Goal: Task Accomplishment & Management: Complete application form

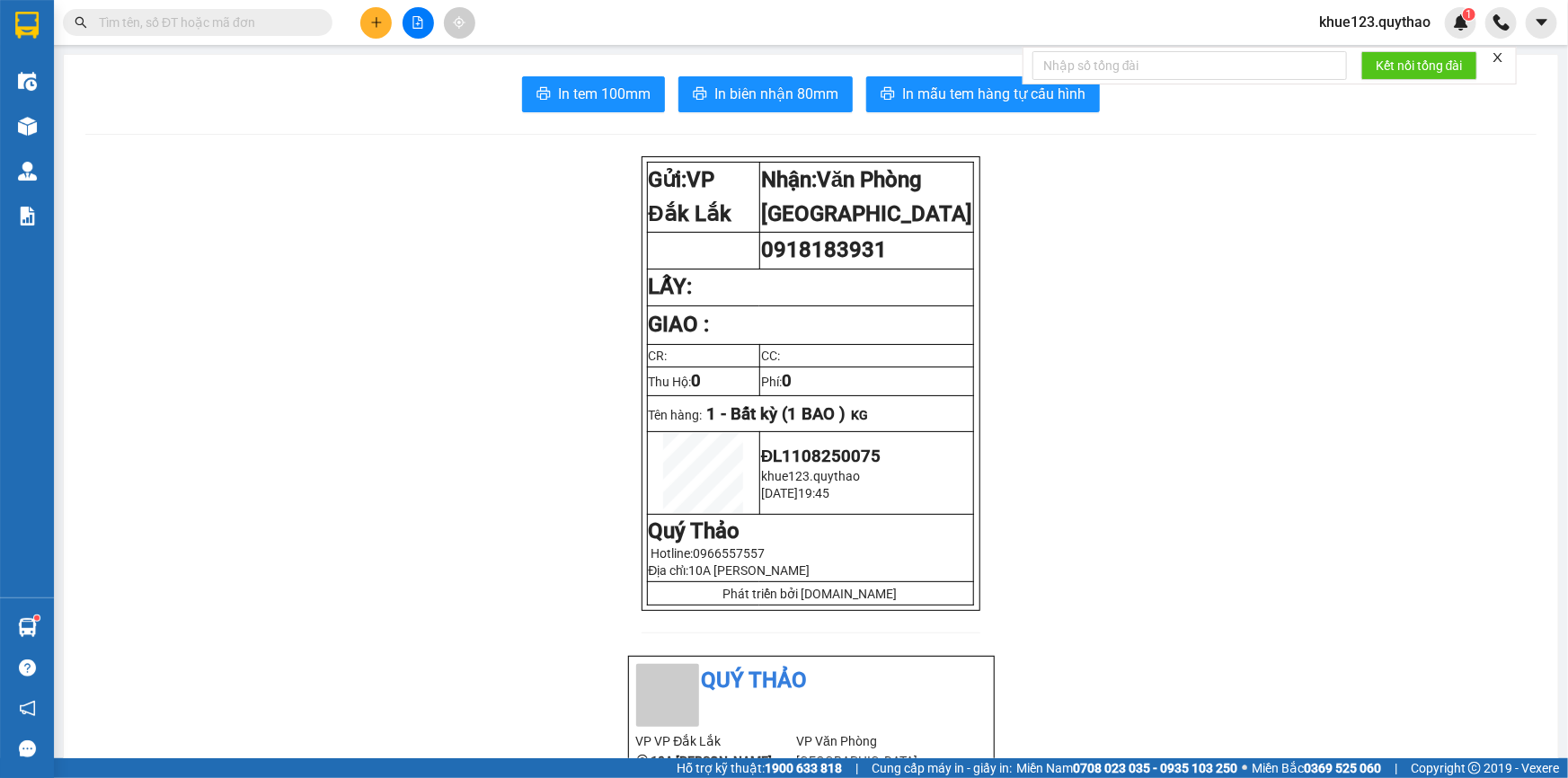
click at [131, 24] on input "text" at bounding box center [205, 22] width 212 height 20
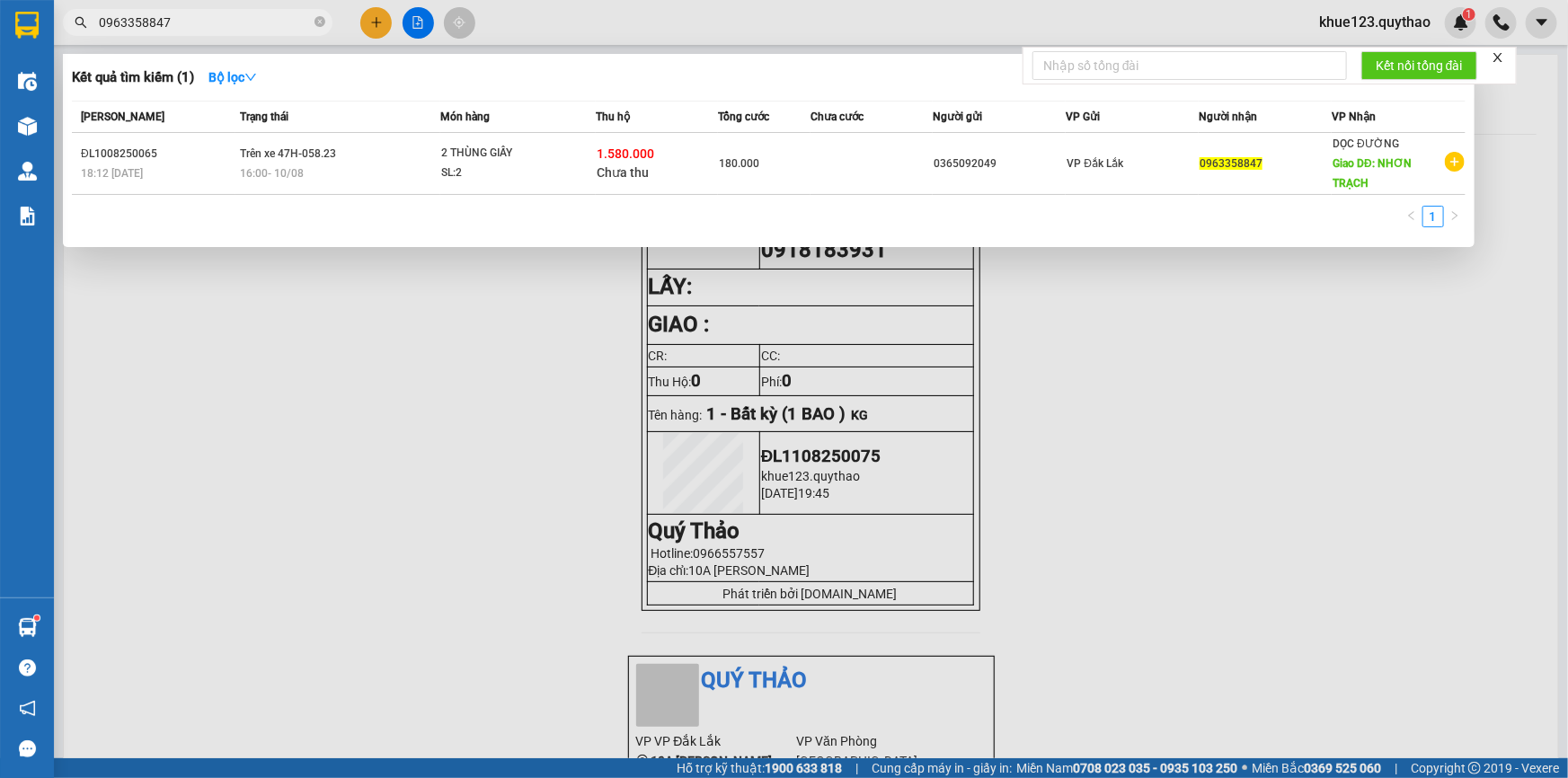
type input "0963358847"
click at [375, 26] on div at bounding box center [784, 389] width 1568 height 778
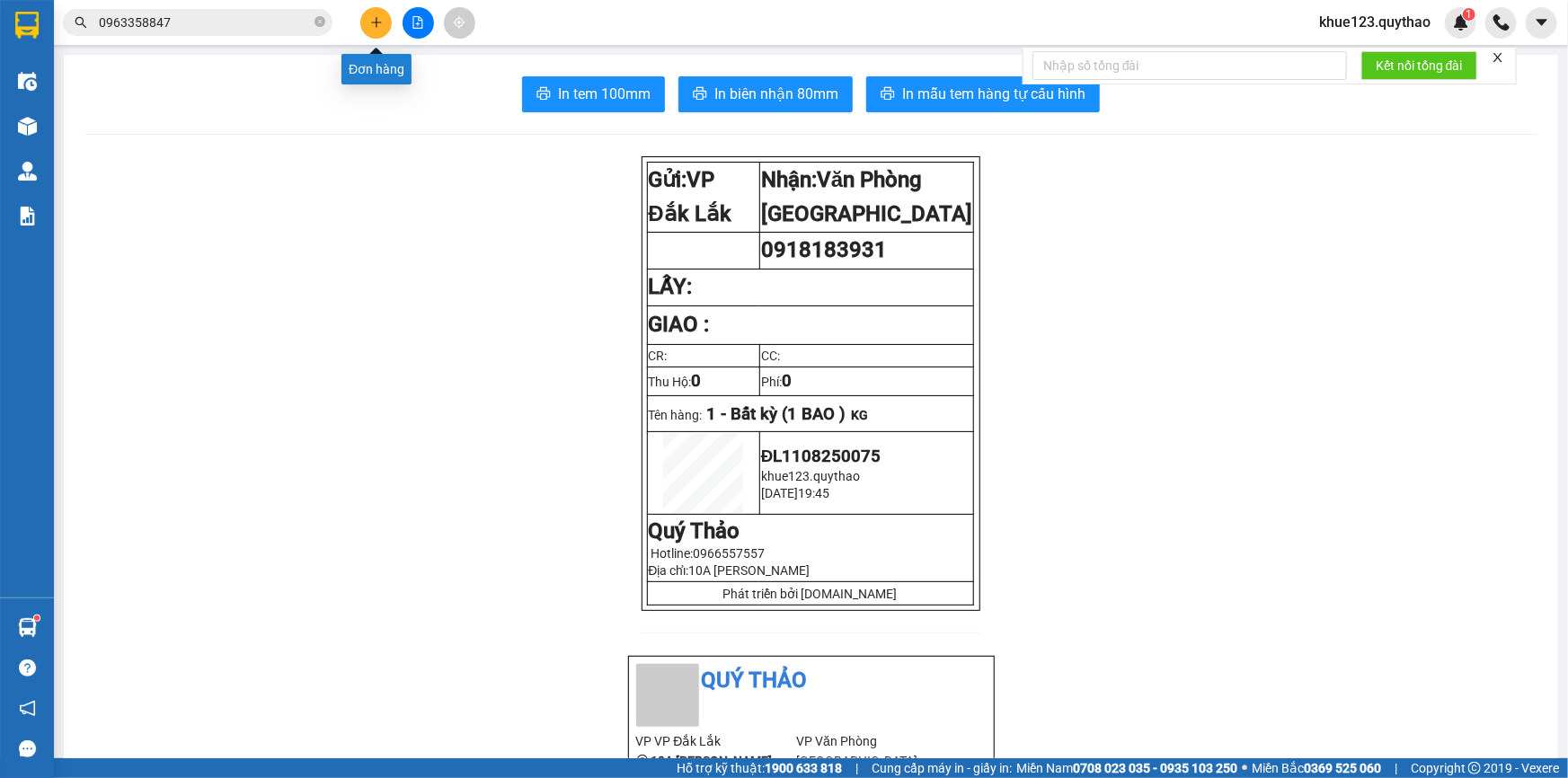
click at [377, 31] on button at bounding box center [375, 22] width 32 height 32
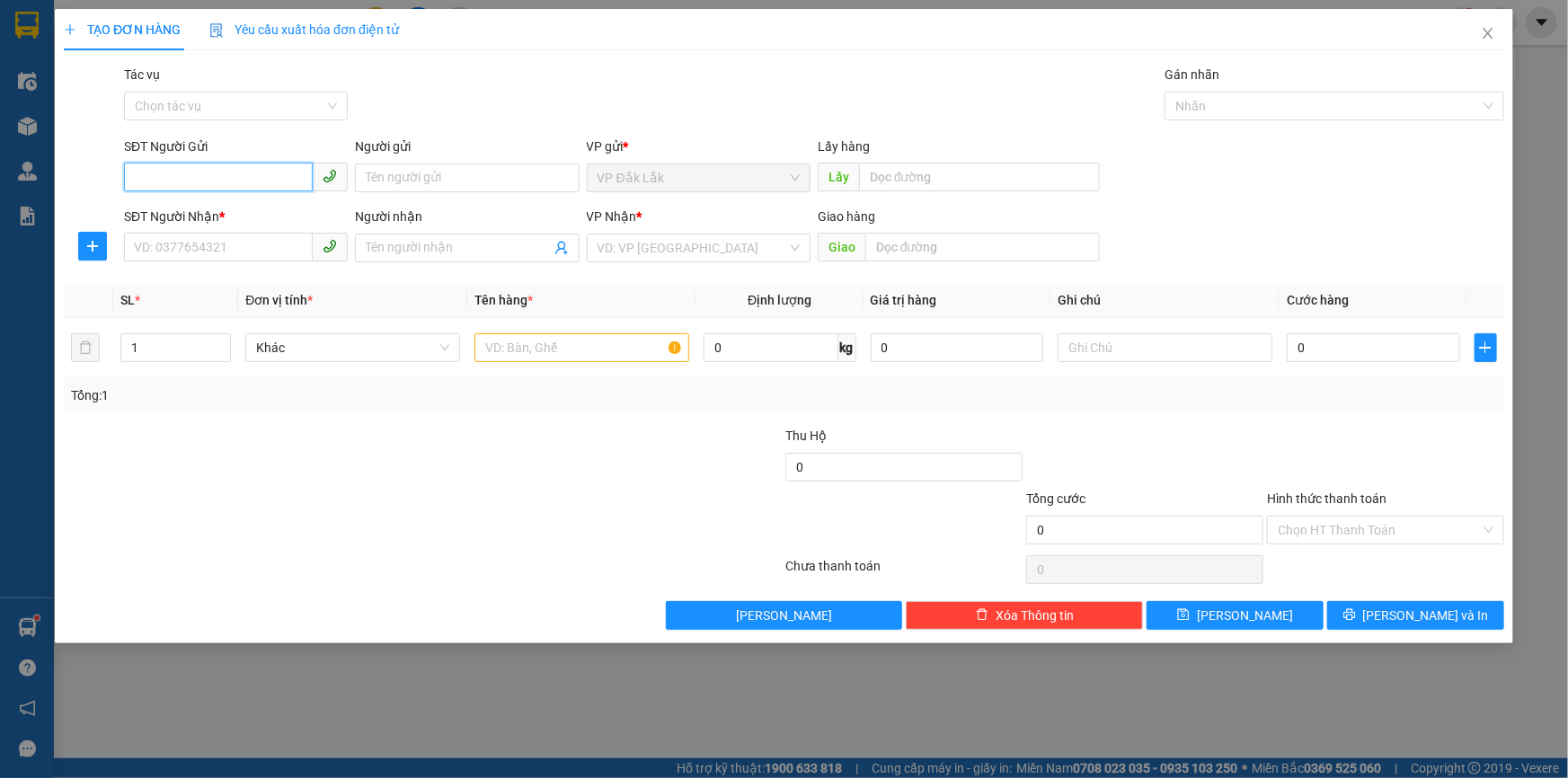
click at [221, 180] on input "SĐT Người Gửi" at bounding box center [218, 177] width 189 height 29
type input "0"
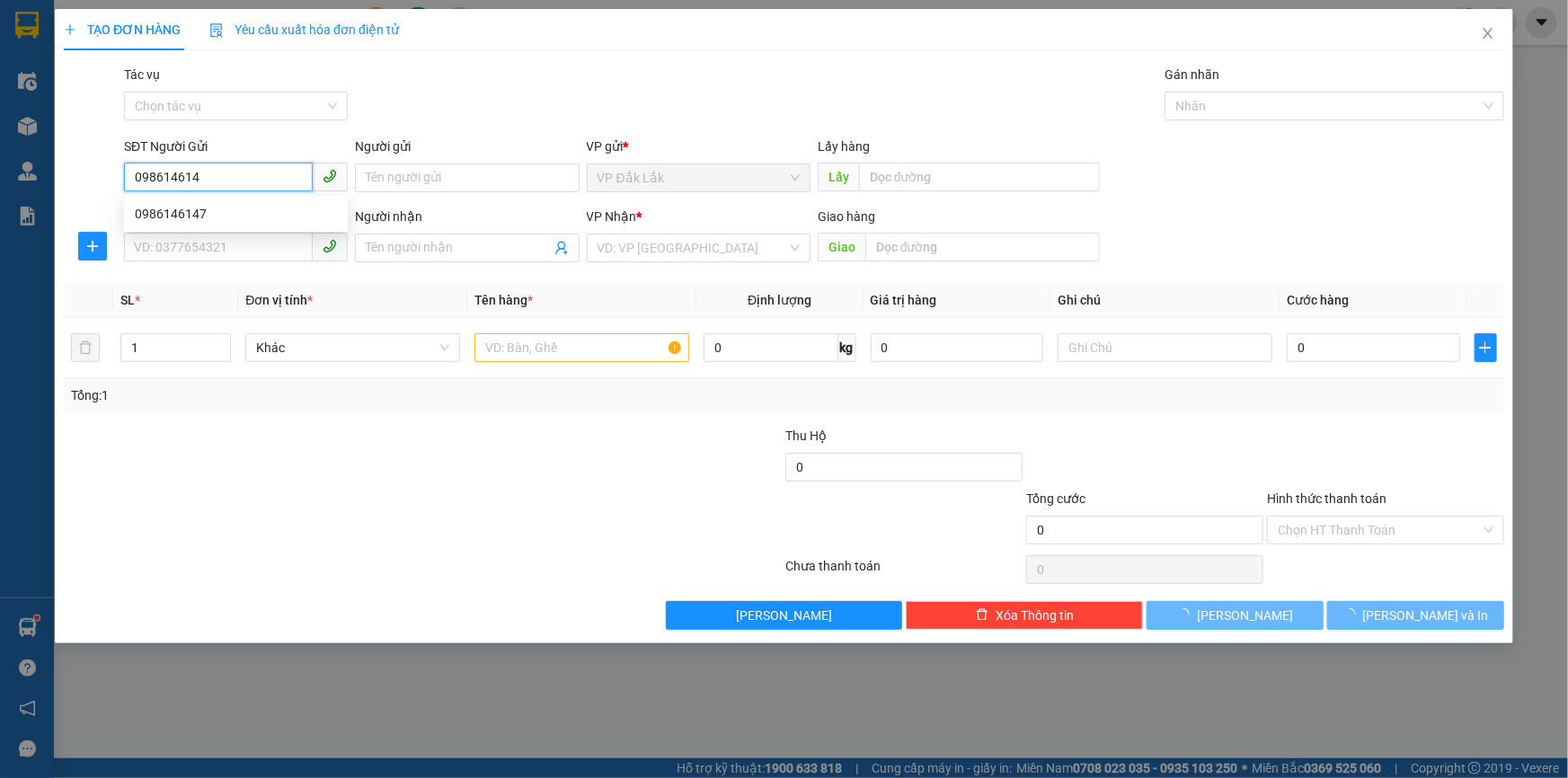
type input "0986146147"
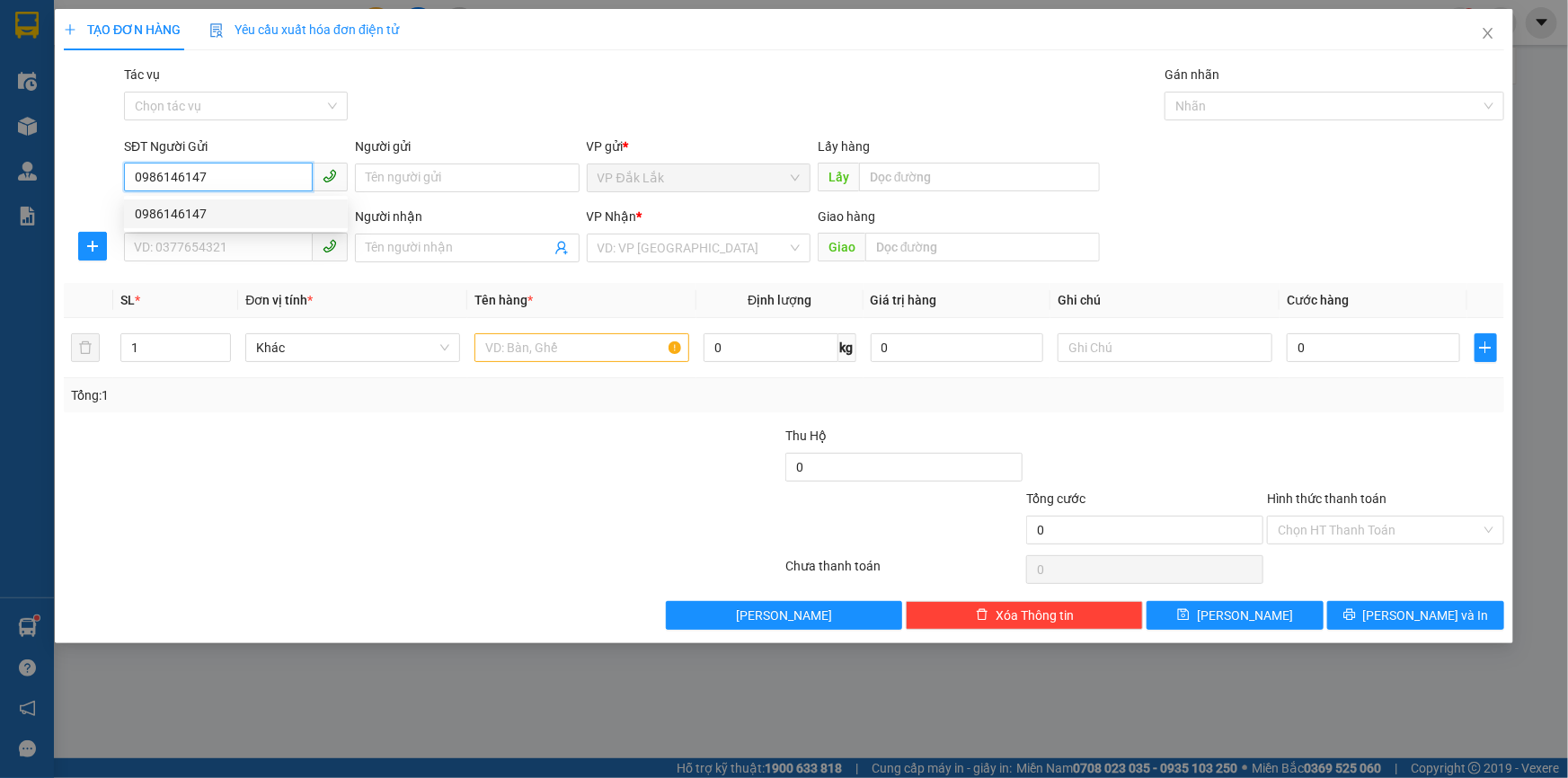
click at [213, 219] on div "0986146147" at bounding box center [236, 214] width 202 height 20
type input "0362747758"
type input "HOÀNG"
type input "NGÃ 3 [GEOGRAPHIC_DATA]"
type input "0986146147"
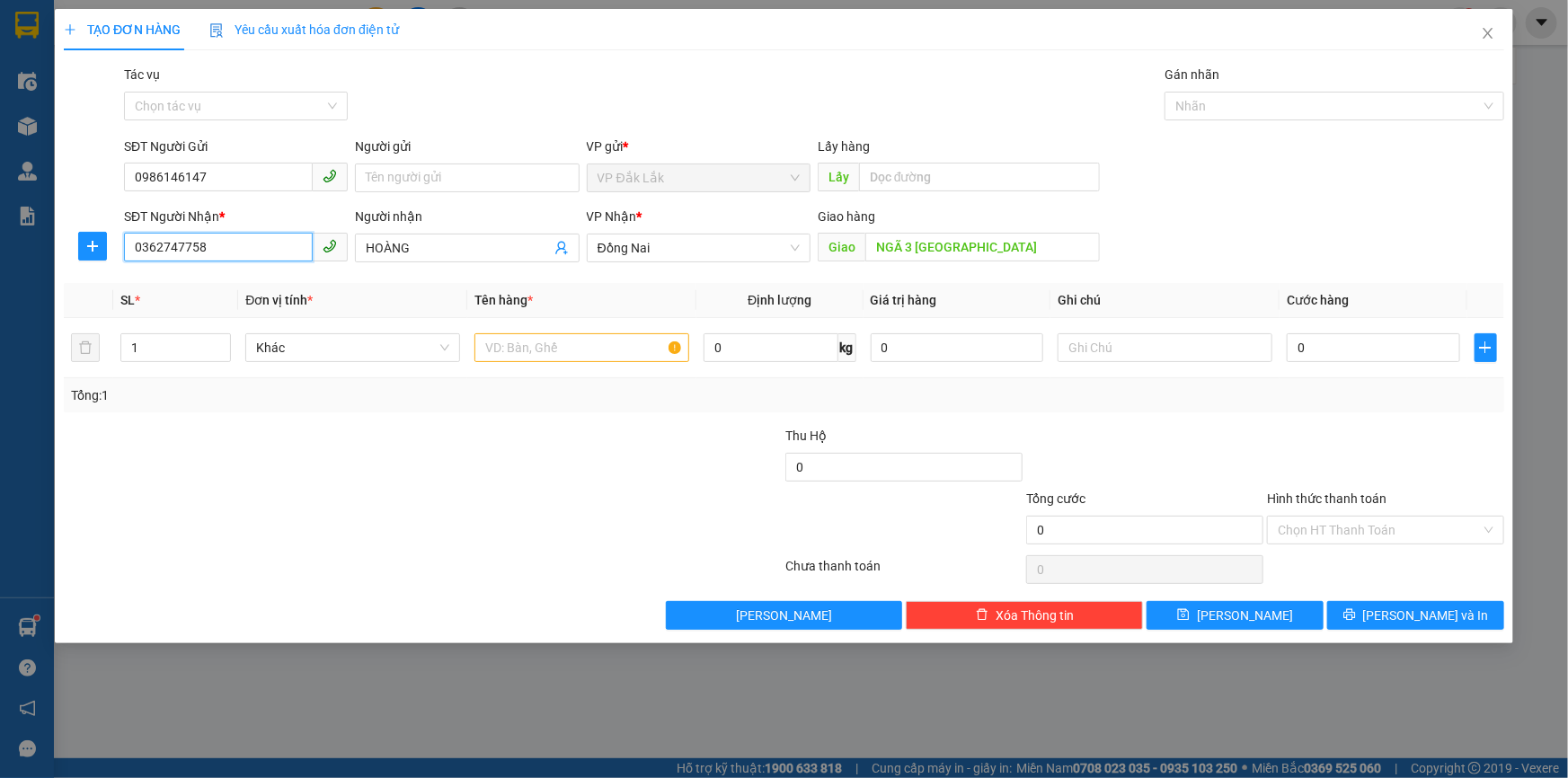
click at [211, 246] on input "0362747758" at bounding box center [218, 247] width 189 height 29
type input "0"
type input "0977098180"
click at [218, 288] on div "0977098180 - CÔ THUYỀN" at bounding box center [236, 284] width 202 height 20
type input "CÔ THUYỀN"
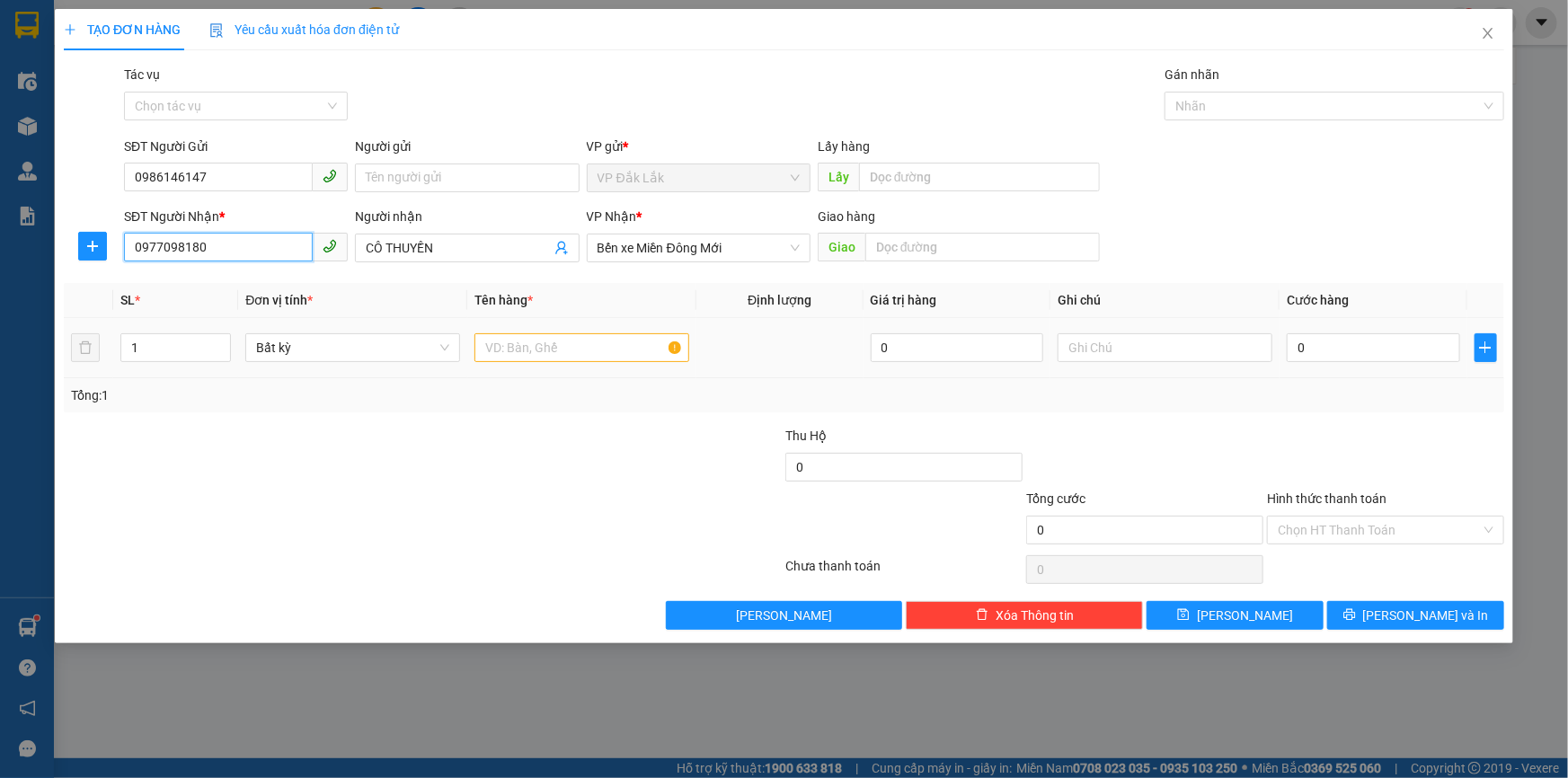
type input "0977098180"
click at [585, 359] on input "text" at bounding box center [581, 348] width 215 height 29
type input "1 THÙNG GIẤY"
click at [1338, 528] on input "Hình thức thanh toán" at bounding box center [1378, 531] width 203 height 27
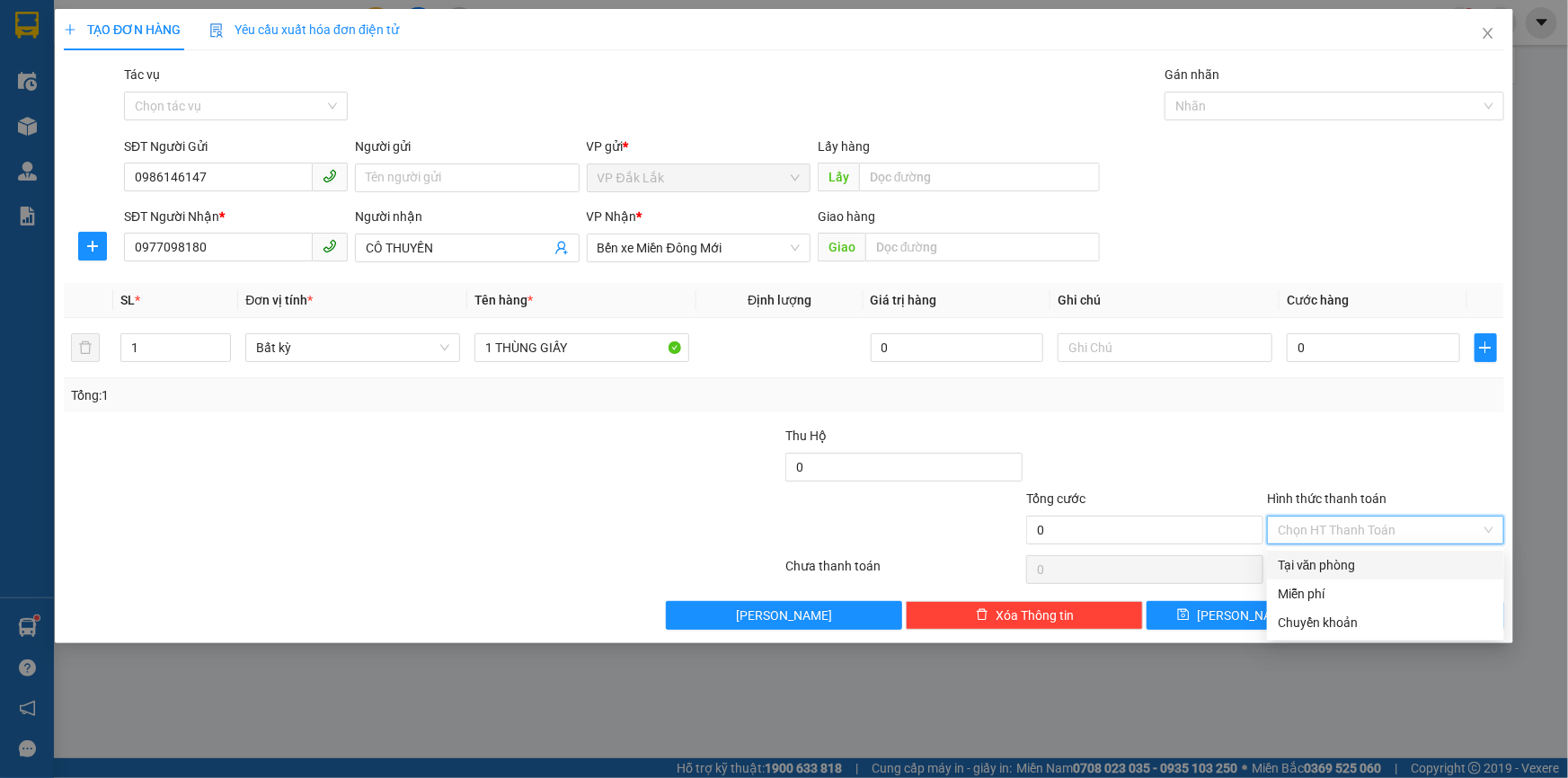
click at [1358, 574] on div "Tại văn phòng" at bounding box center [1385, 565] width 216 height 20
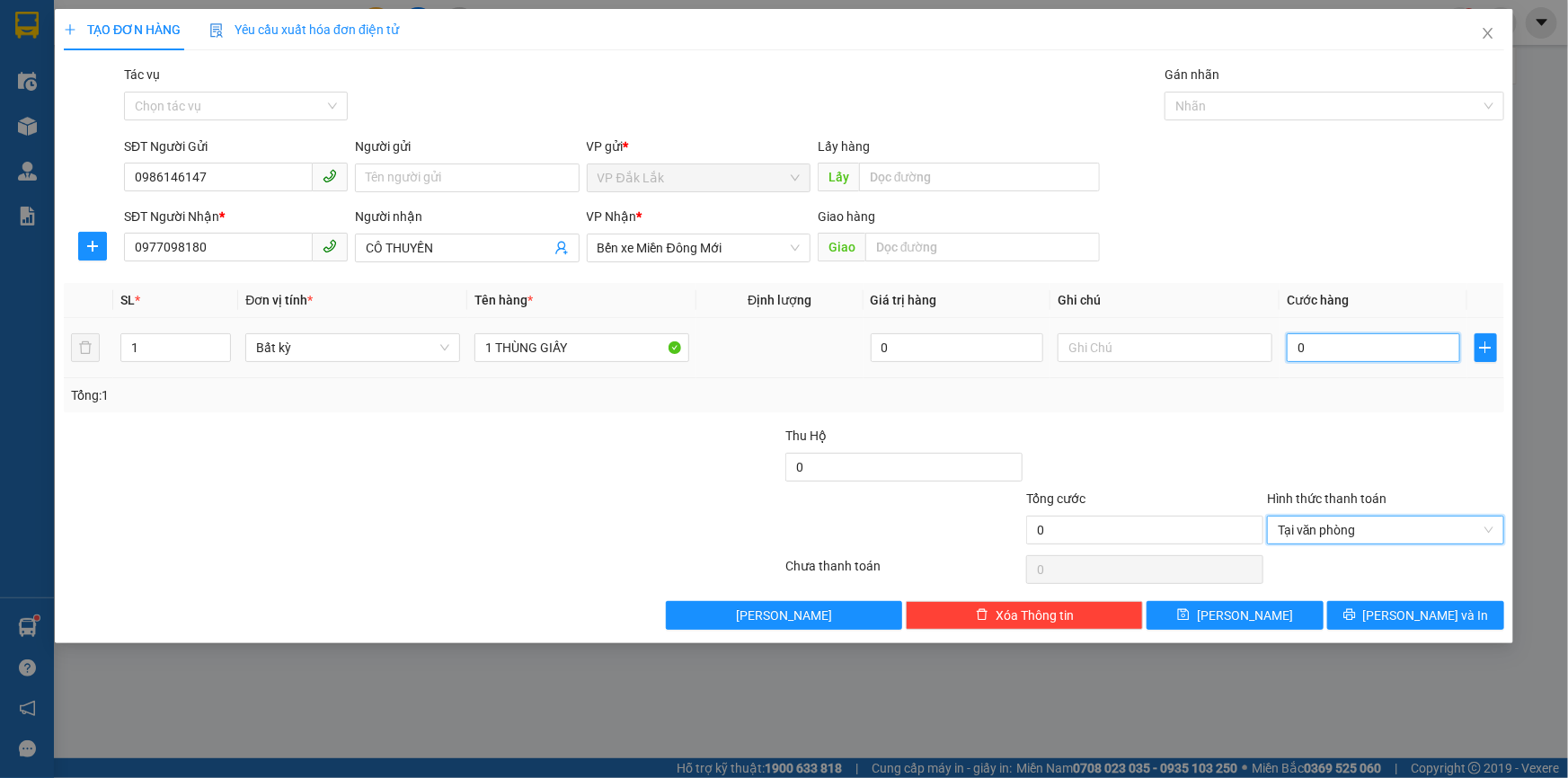
click at [1294, 343] on input "0" at bounding box center [1374, 348] width 173 height 29
type input "5"
type input "50"
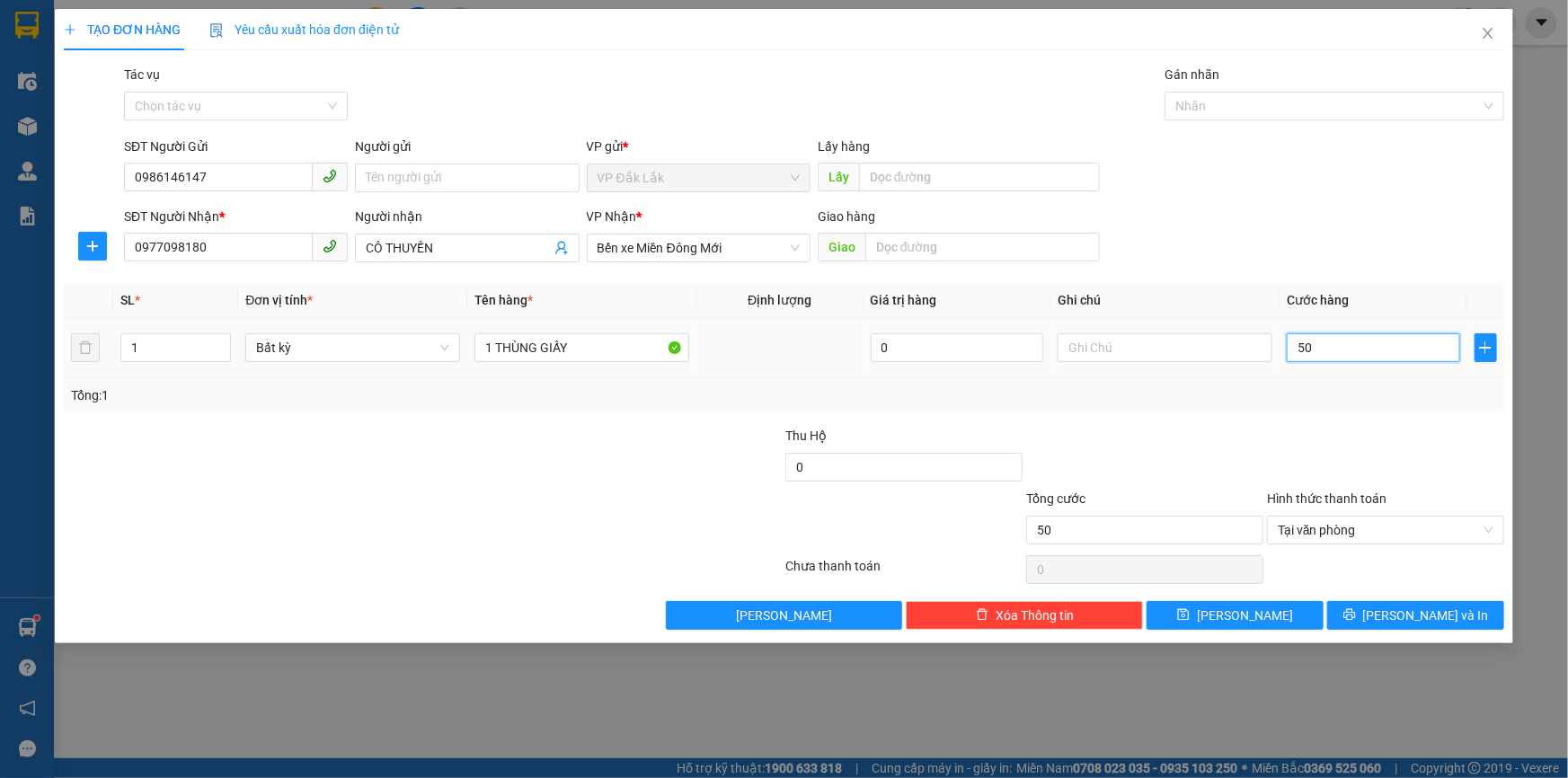
type input "500"
type input "5.000"
type input "50.000"
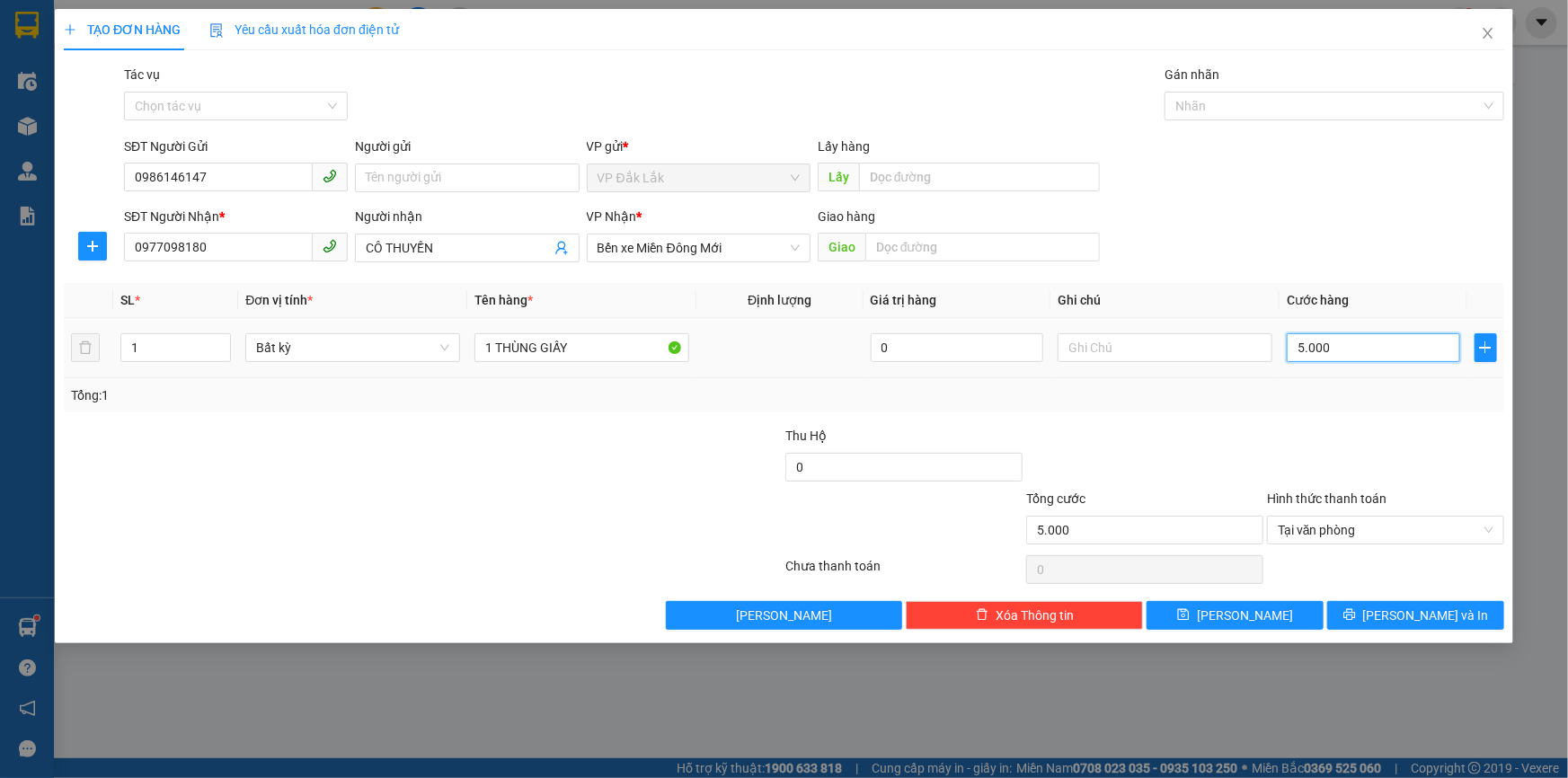
type input "50.000"
click at [1440, 617] on span "[PERSON_NAME] và In" at bounding box center [1426, 615] width 126 height 20
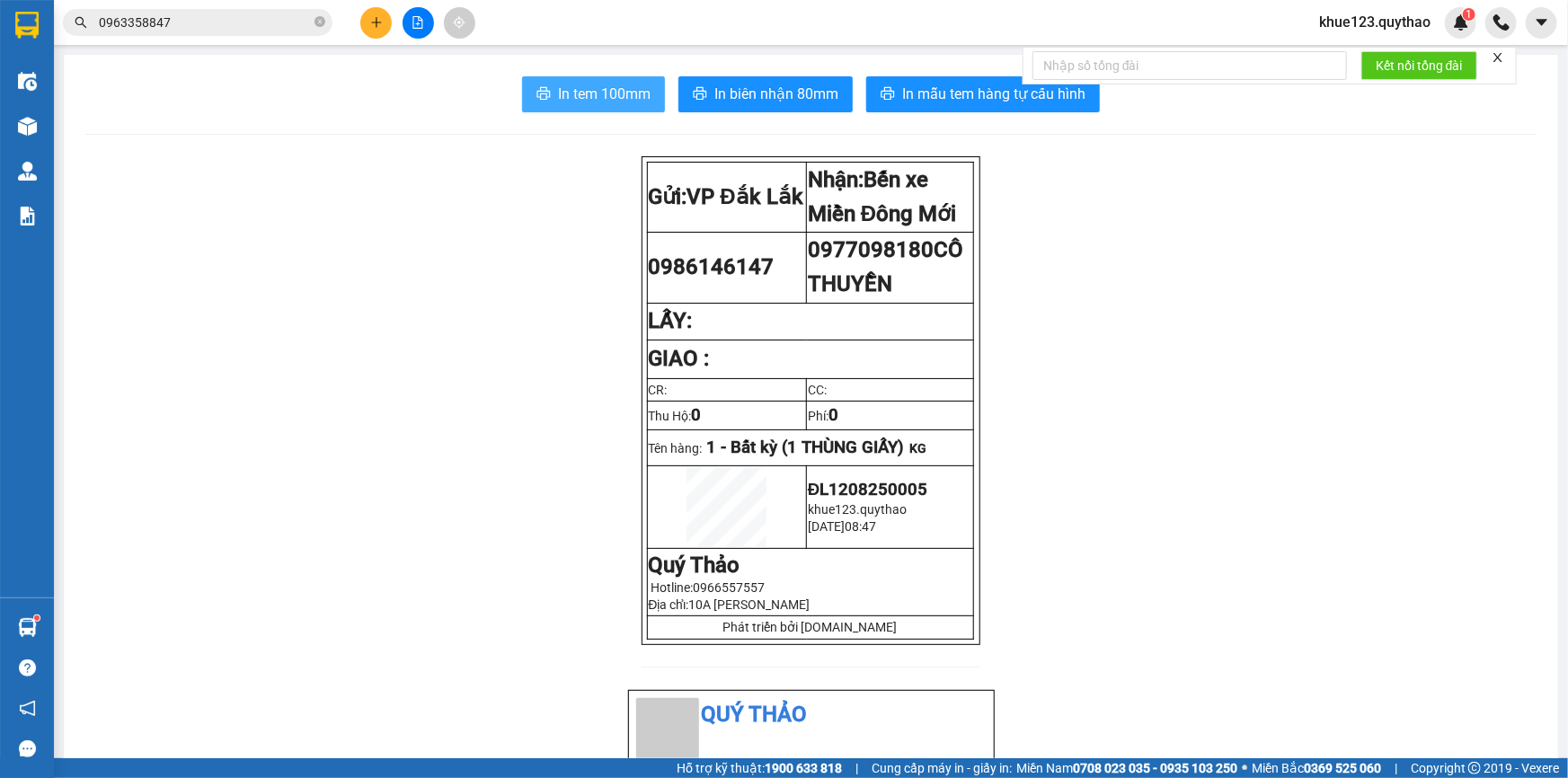
click at [602, 101] on span "In tem 100mm" at bounding box center [604, 93] width 92 height 22
click at [371, 28] on icon "plus" at bounding box center [376, 22] width 13 height 13
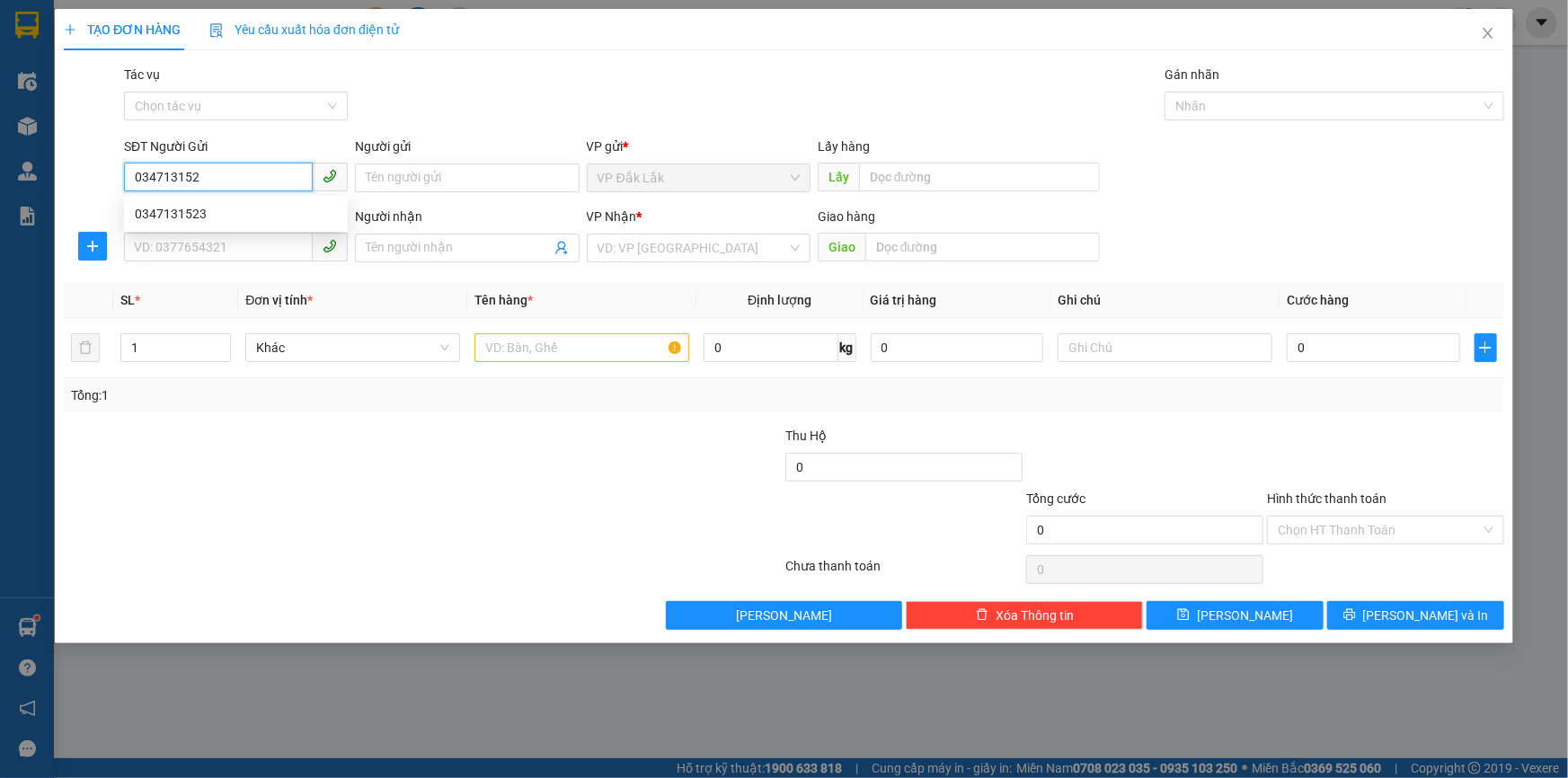
type input "0347131523"
click at [214, 224] on div "0347131523" at bounding box center [236, 214] width 223 height 29
type input "0792418633"
type input "0347131523"
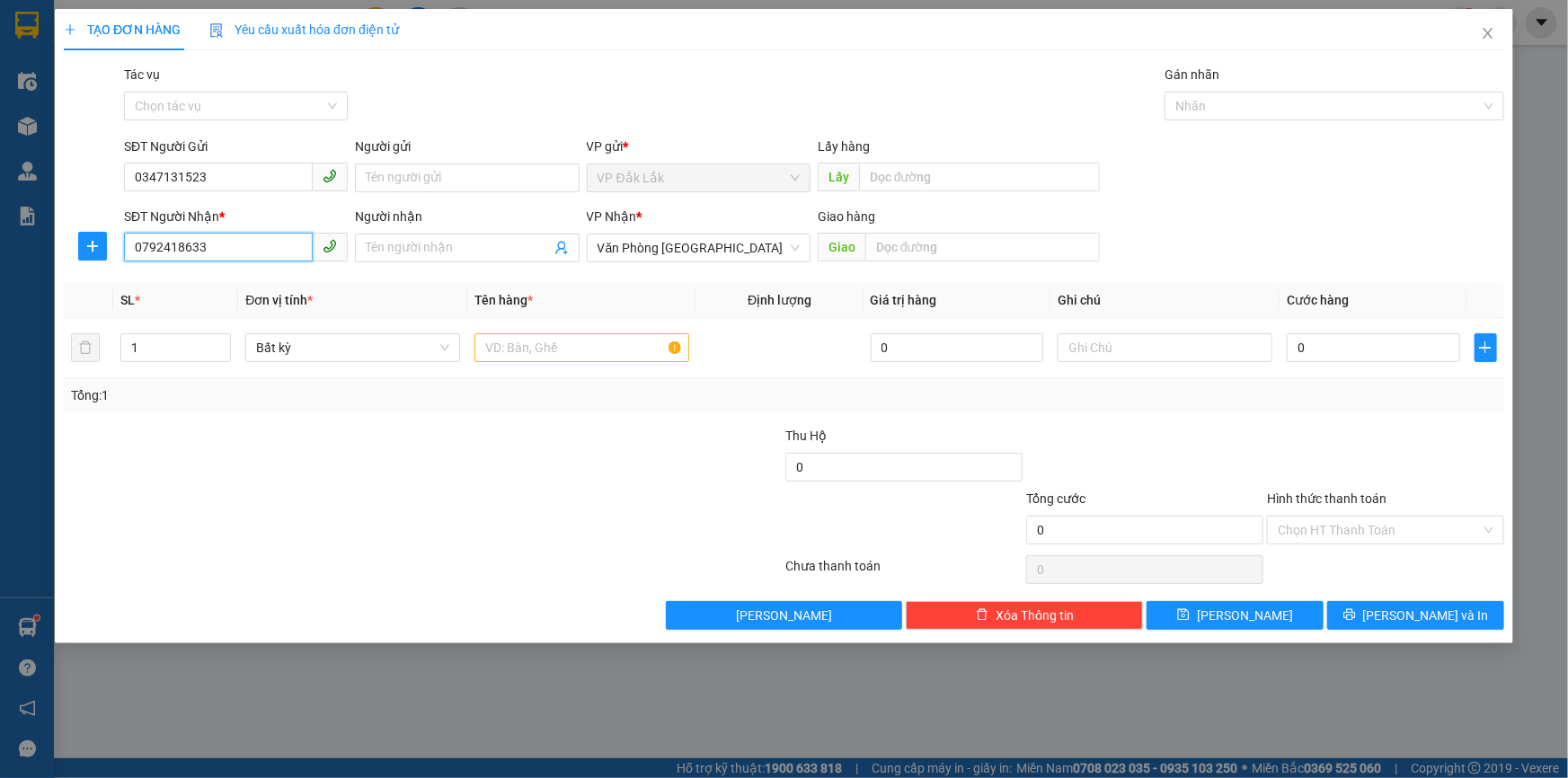
click at [217, 250] on input "0792418633" at bounding box center [218, 247] width 189 height 29
click at [707, 249] on span "Văn Phòng [GEOGRAPHIC_DATA]" at bounding box center [699, 248] width 202 height 27
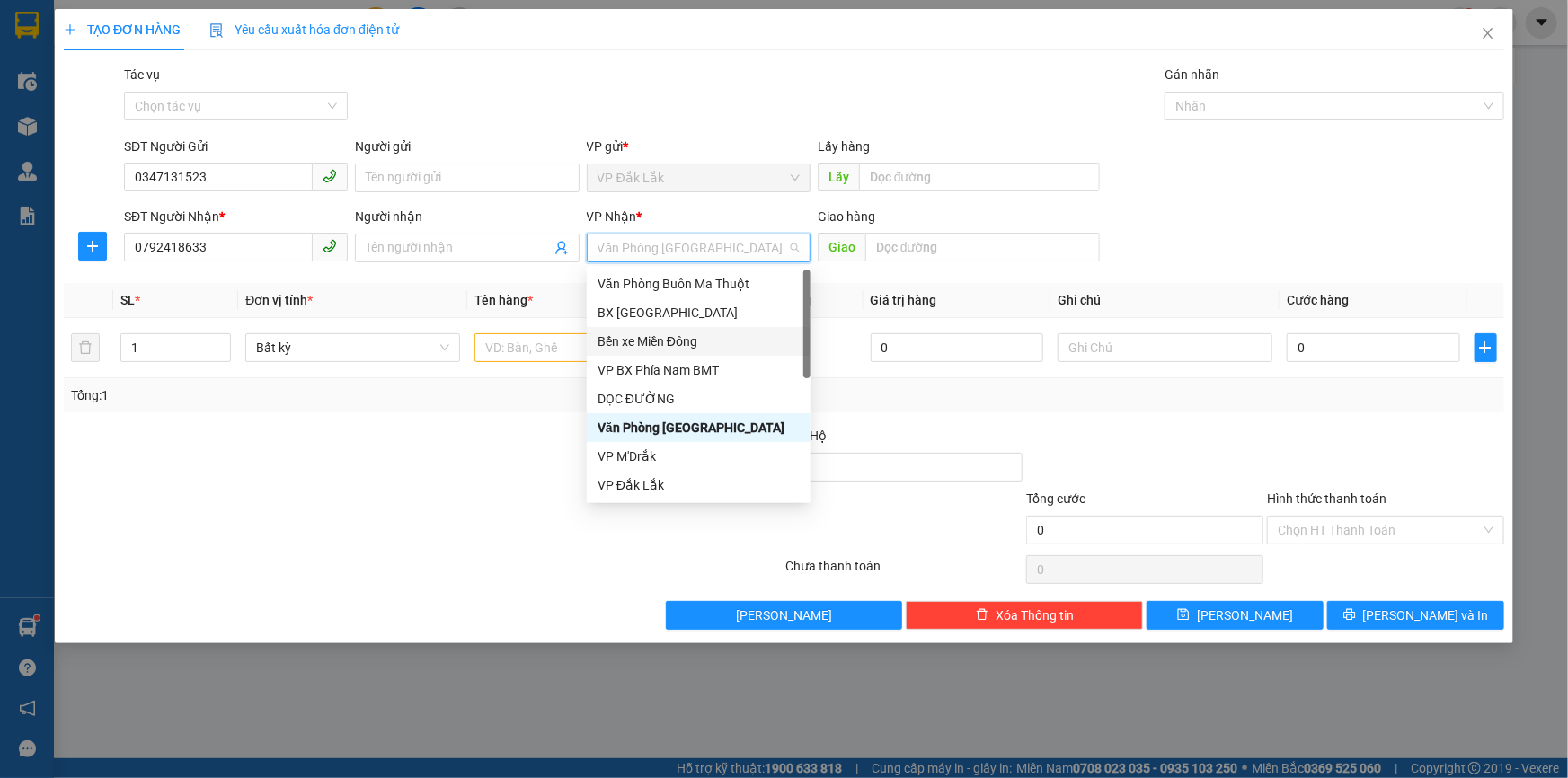
click at [703, 337] on div "Bến xe Miền Đông" at bounding box center [699, 341] width 202 height 20
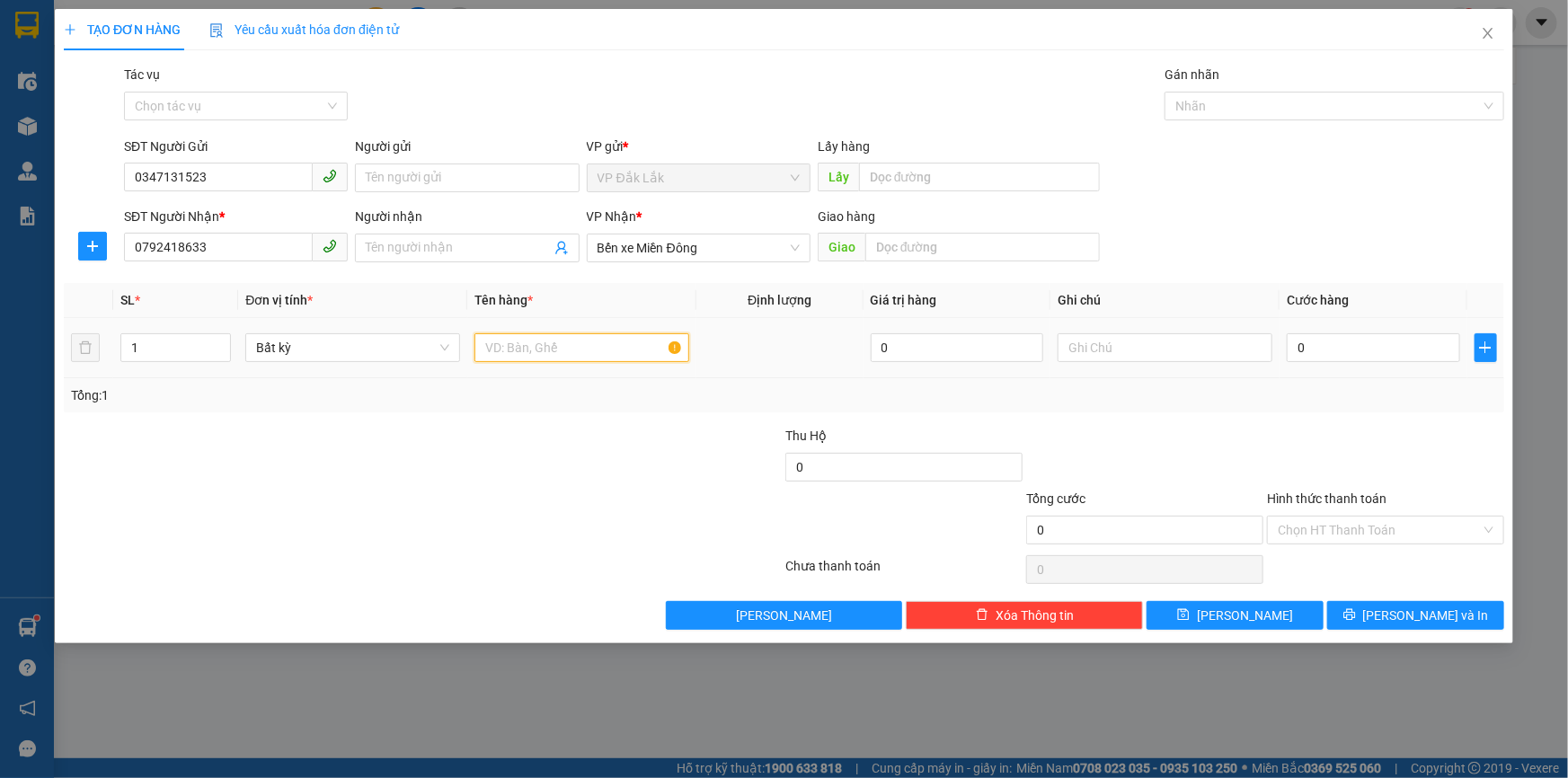
click at [512, 345] on input "text" at bounding box center [581, 348] width 215 height 29
click at [261, 235] on input "0792418633" at bounding box center [218, 247] width 189 height 29
type input "0"
type input "0919587430"
click at [435, 243] on input "Người nhận" at bounding box center [457, 247] width 184 height 20
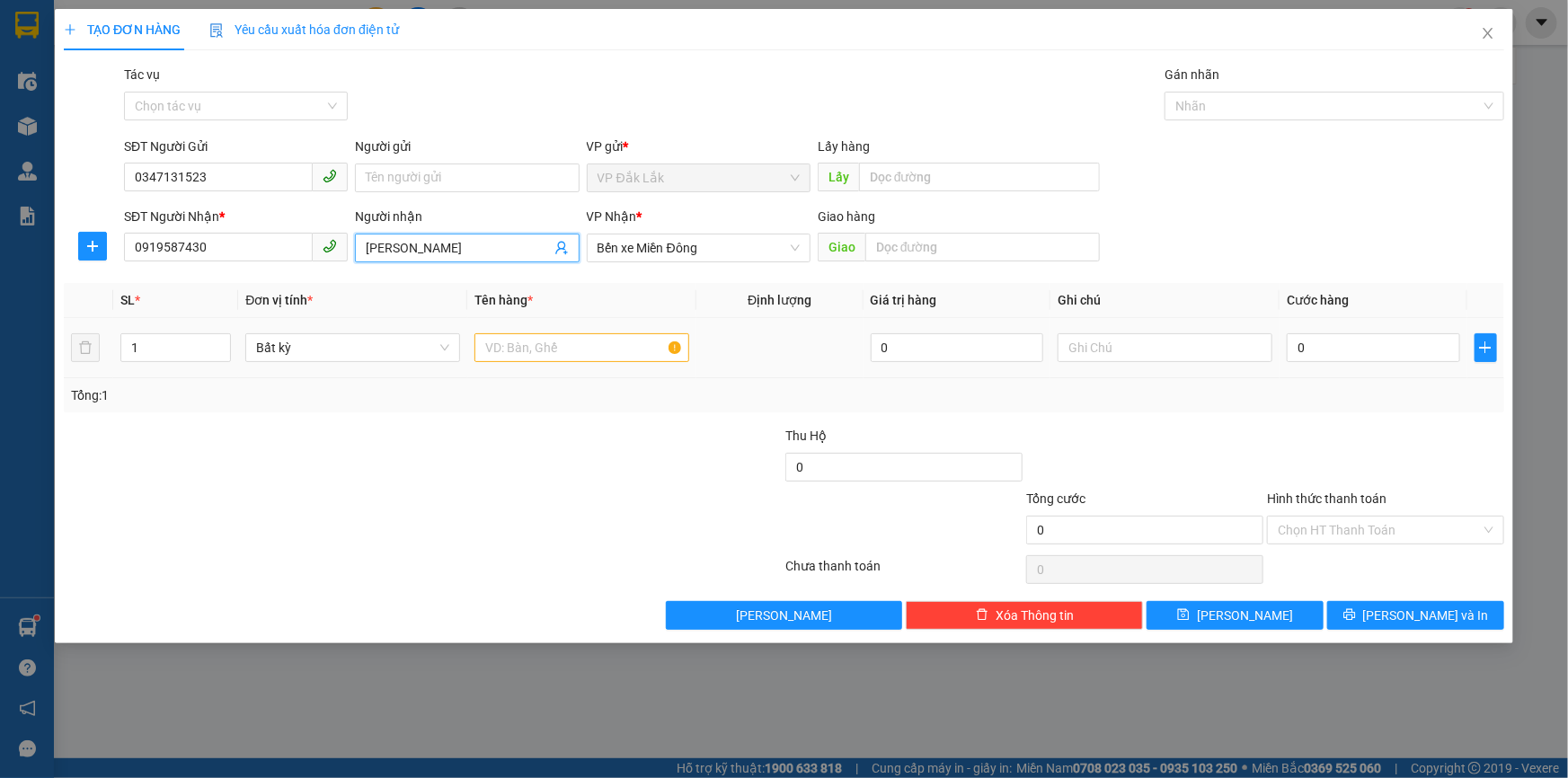
type input "[PERSON_NAME]"
click at [601, 349] on input "text" at bounding box center [581, 348] width 215 height 29
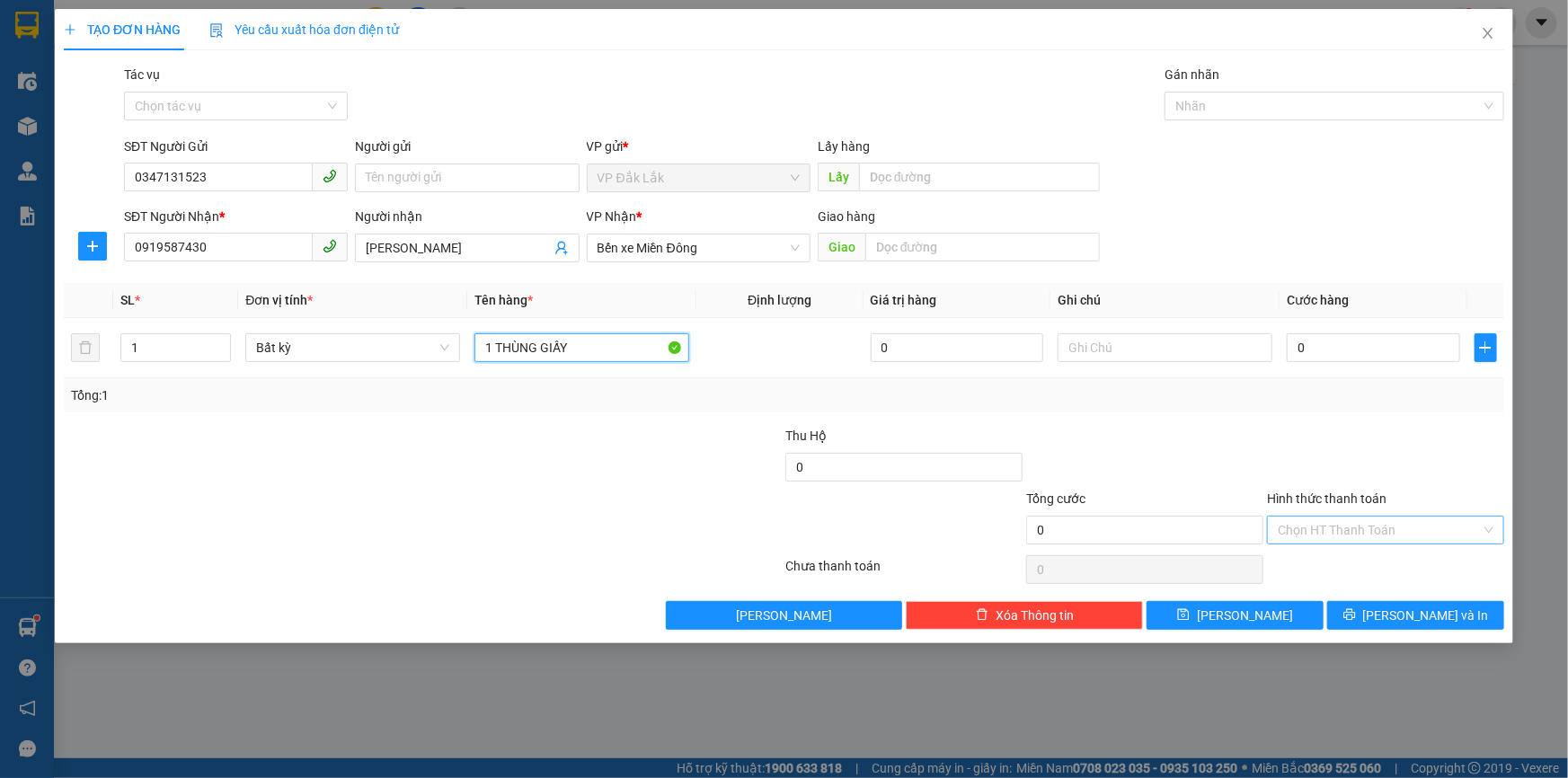
type input "1 THÙNG GIẤY"
click at [1364, 537] on input "Hình thức thanh toán" at bounding box center [1378, 531] width 203 height 27
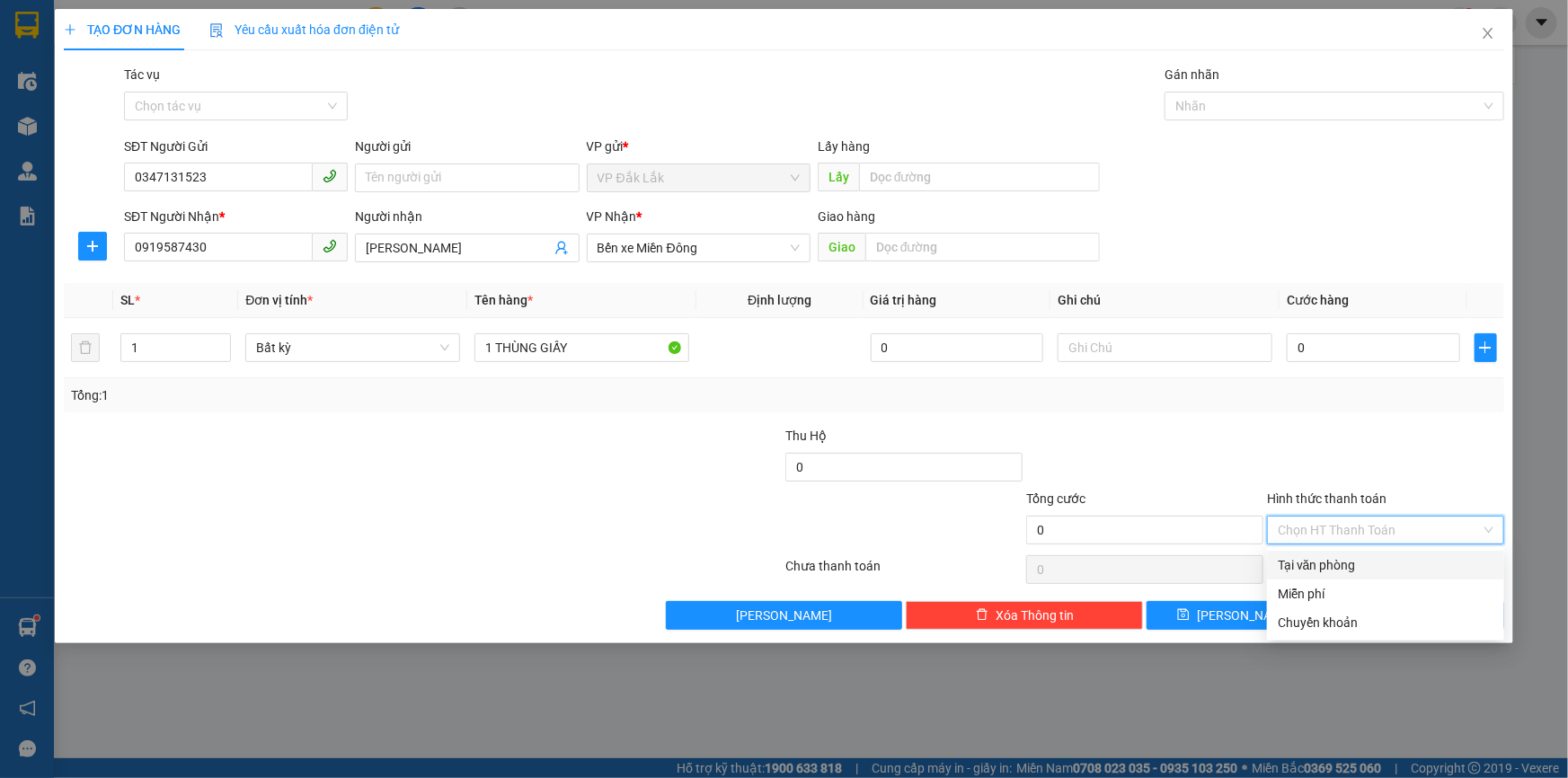
click at [1331, 472] on div at bounding box center [1385, 456] width 241 height 63
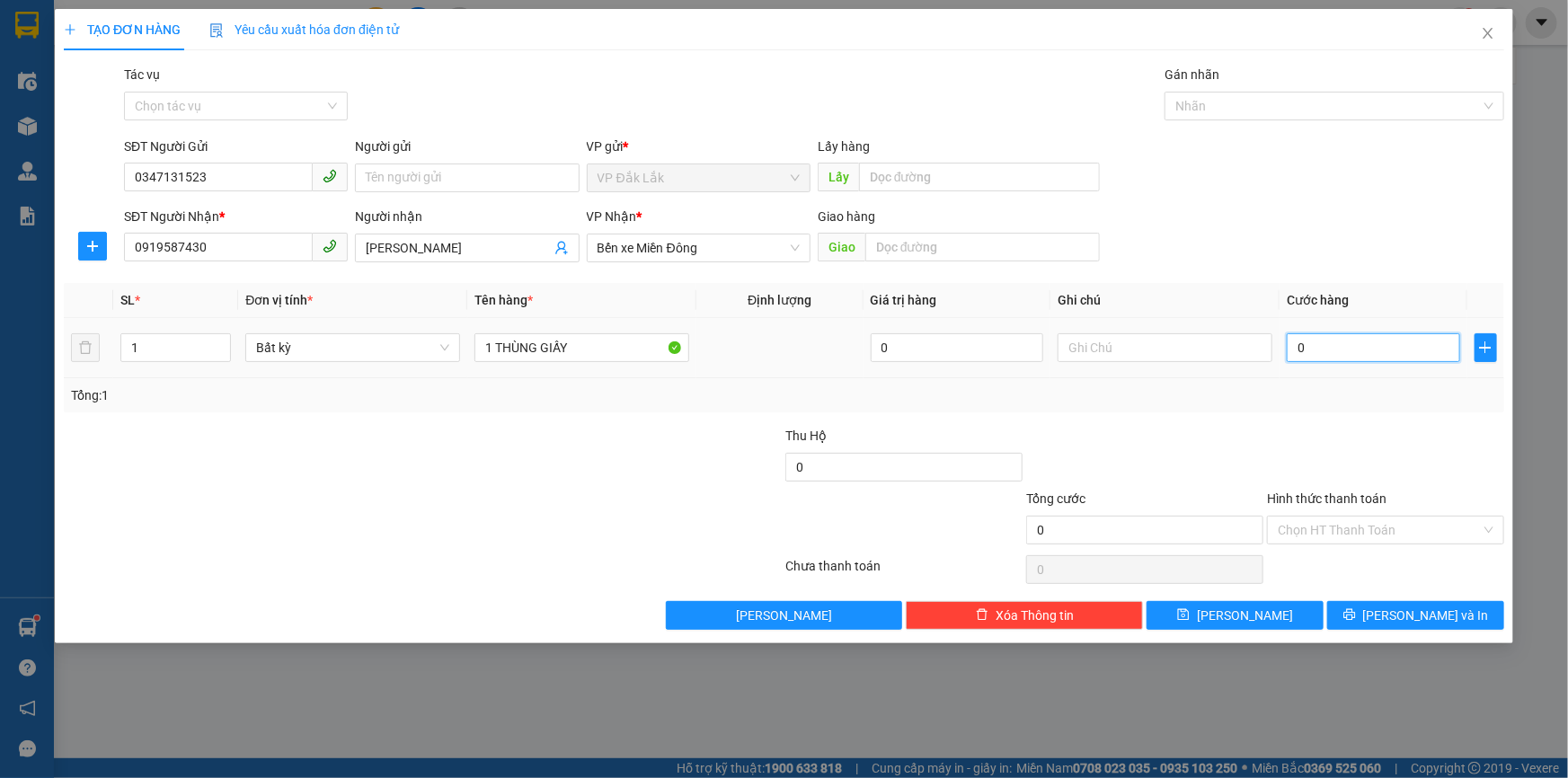
click at [1287, 351] on input "0" at bounding box center [1374, 348] width 173 height 29
type input "4"
type input "40"
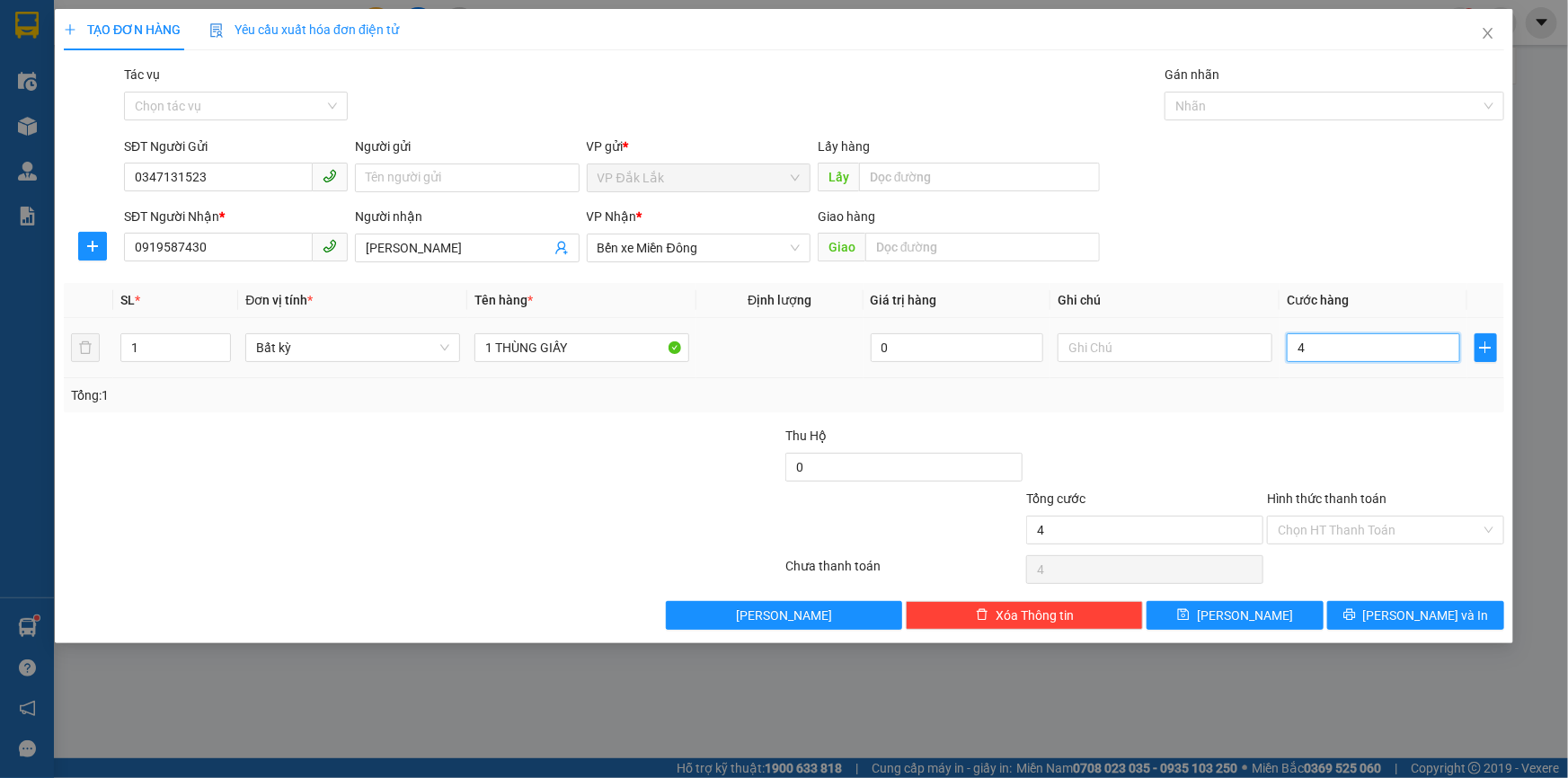
type input "40"
type input "400"
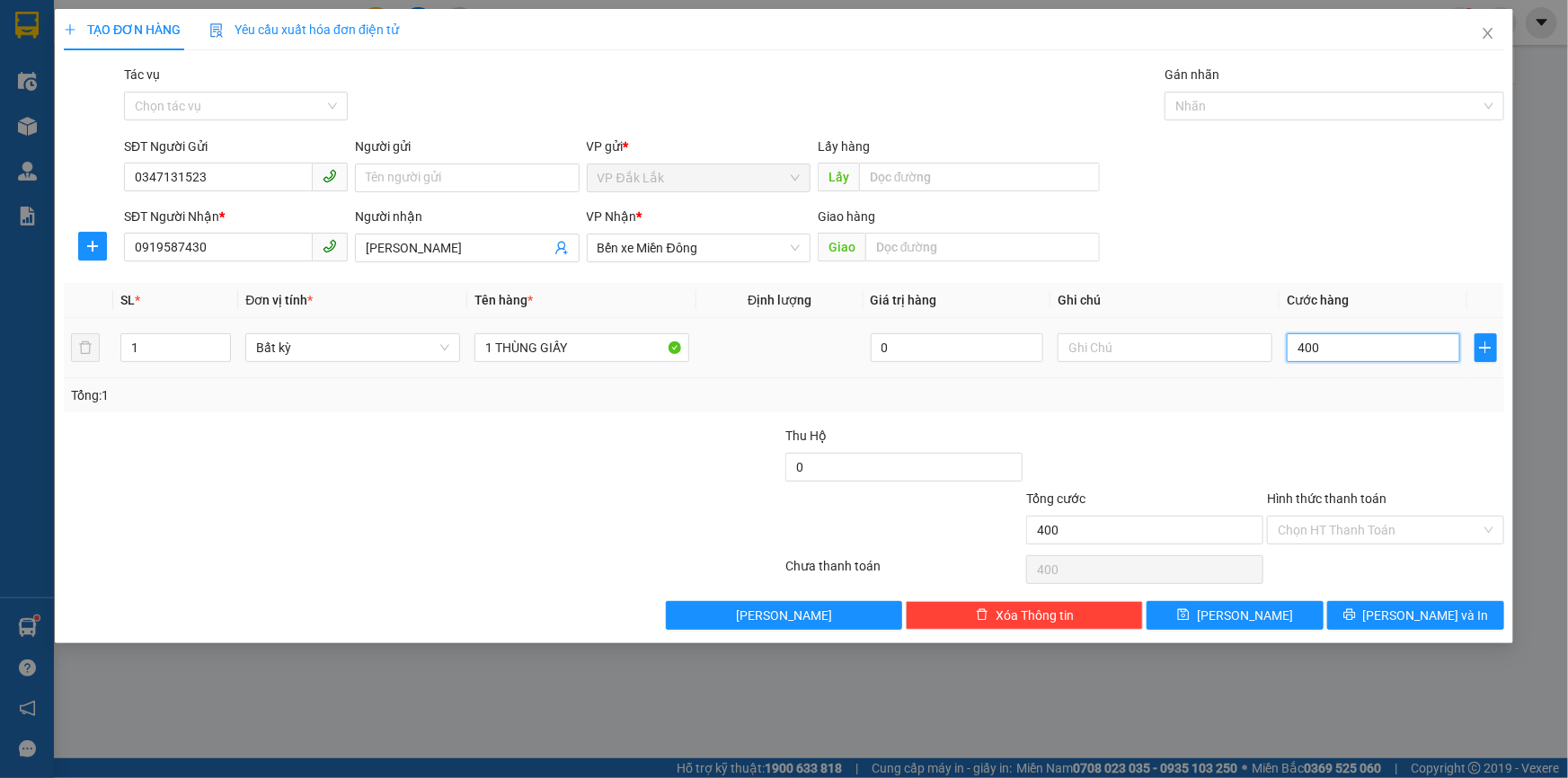
type input "4.000"
type input "40.000"
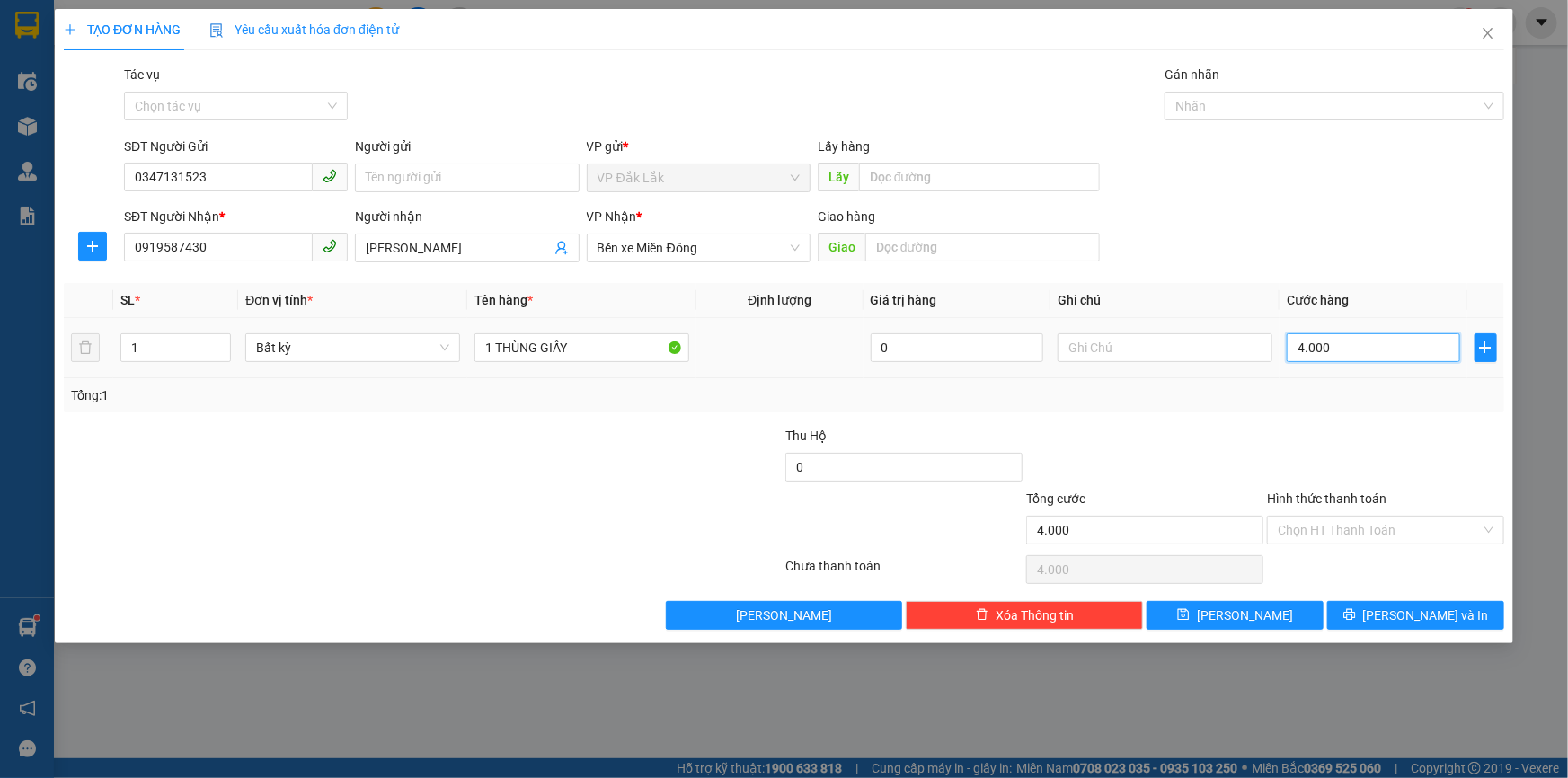
type input "40.000"
click at [1366, 623] on button "[PERSON_NAME] và In" at bounding box center [1416, 616] width 177 height 29
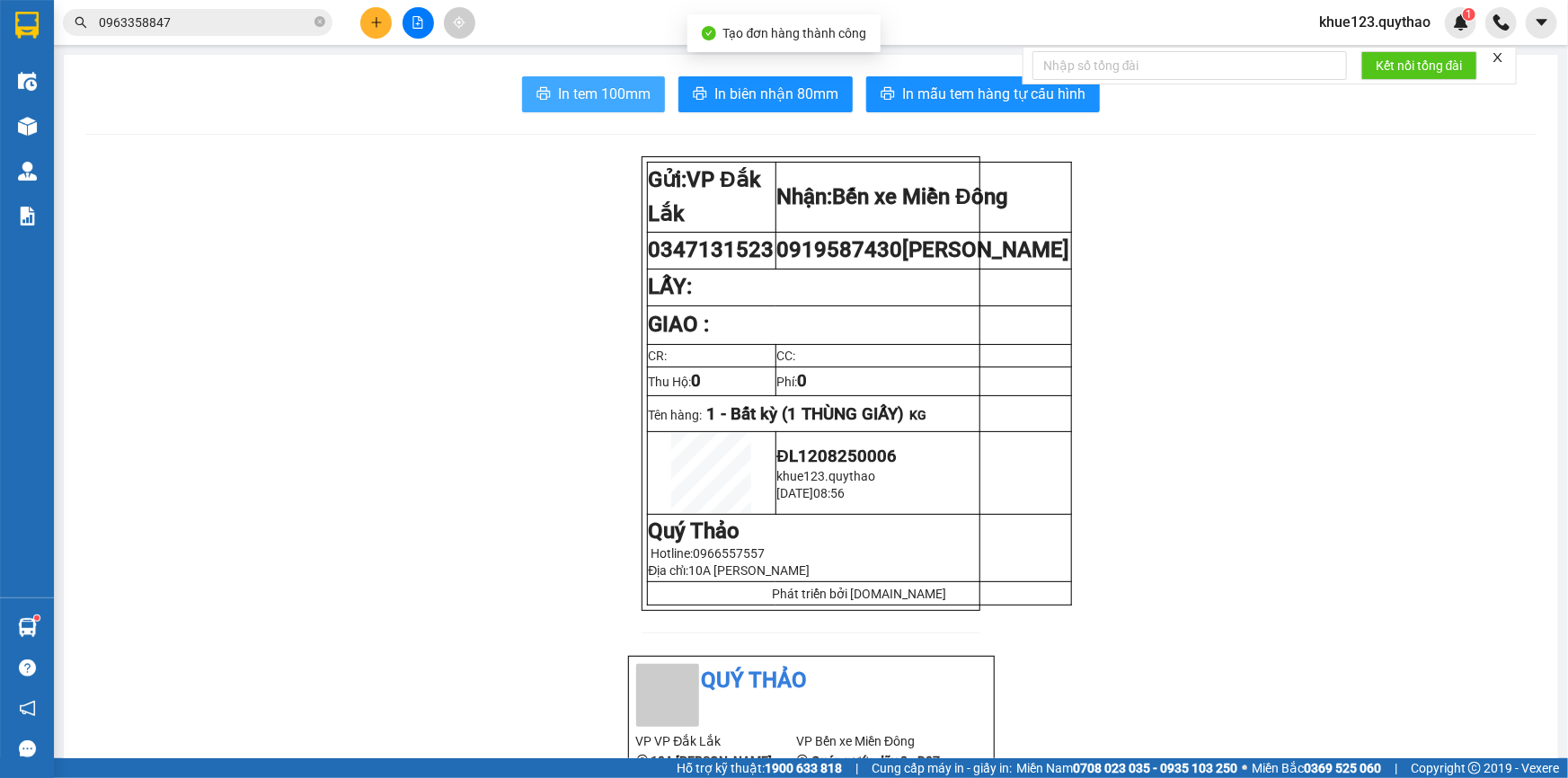
click at [584, 102] on span "In tem 100mm" at bounding box center [604, 93] width 92 height 22
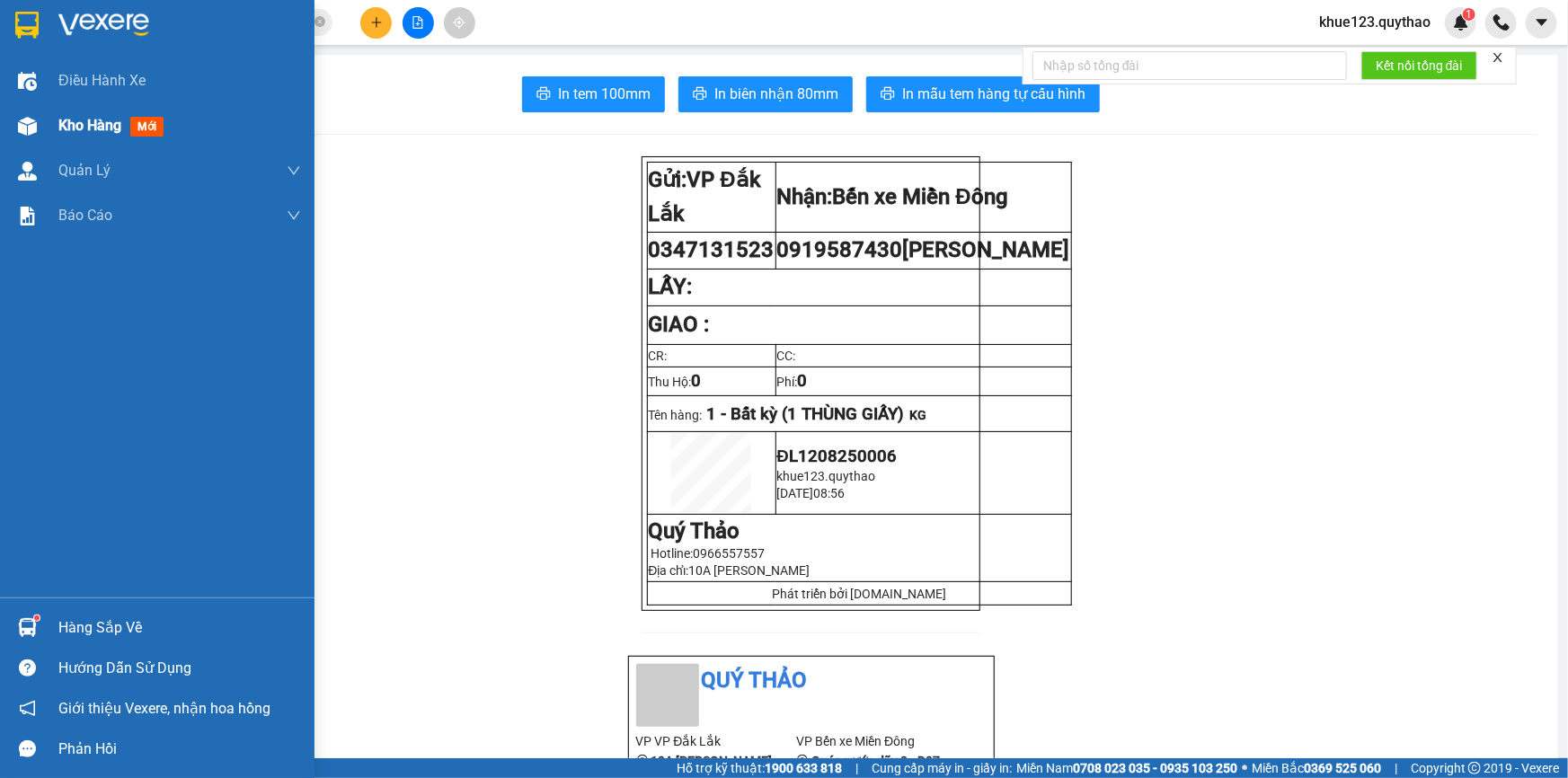
click at [34, 118] on img at bounding box center [28, 126] width 19 height 19
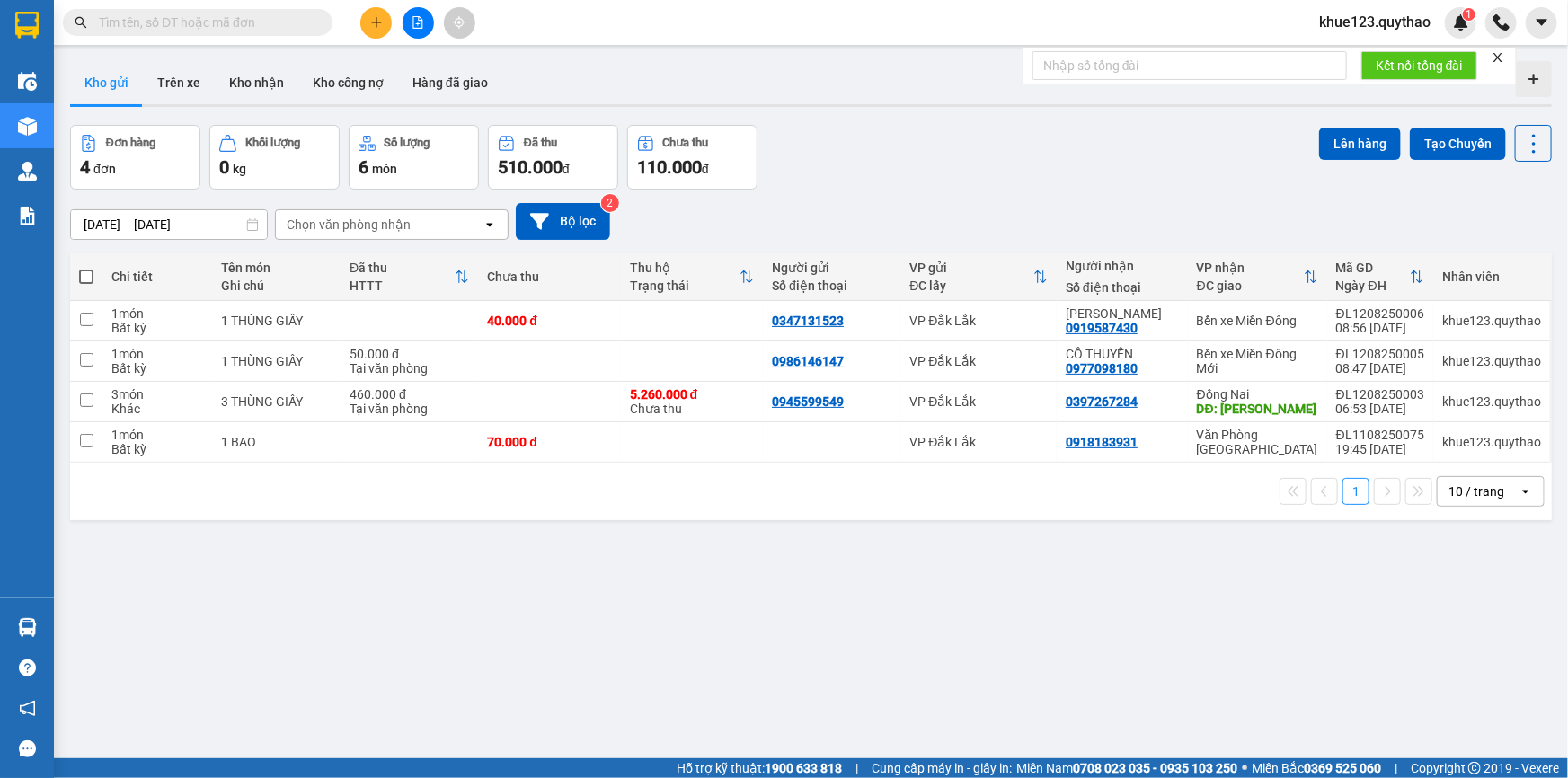
drag, startPoint x: 795, startPoint y: 322, endPoint x: 753, endPoint y: 293, distance: 51.0
drag, startPoint x: 753, startPoint y: 293, endPoint x: 827, endPoint y: 228, distance: 98.5
drag, startPoint x: 827, startPoint y: 228, endPoint x: 798, endPoint y: 321, distance: 97.4
drag, startPoint x: 790, startPoint y: 319, endPoint x: 758, endPoint y: 536, distance: 219.3
click at [758, 536] on div "ver 1.8.137 Kho gửi Trên xe Kho nhận Kho công nợ Hàng đã giao Đơn hàng 4 đơn Kh…" at bounding box center [810, 443] width 1496 height 778
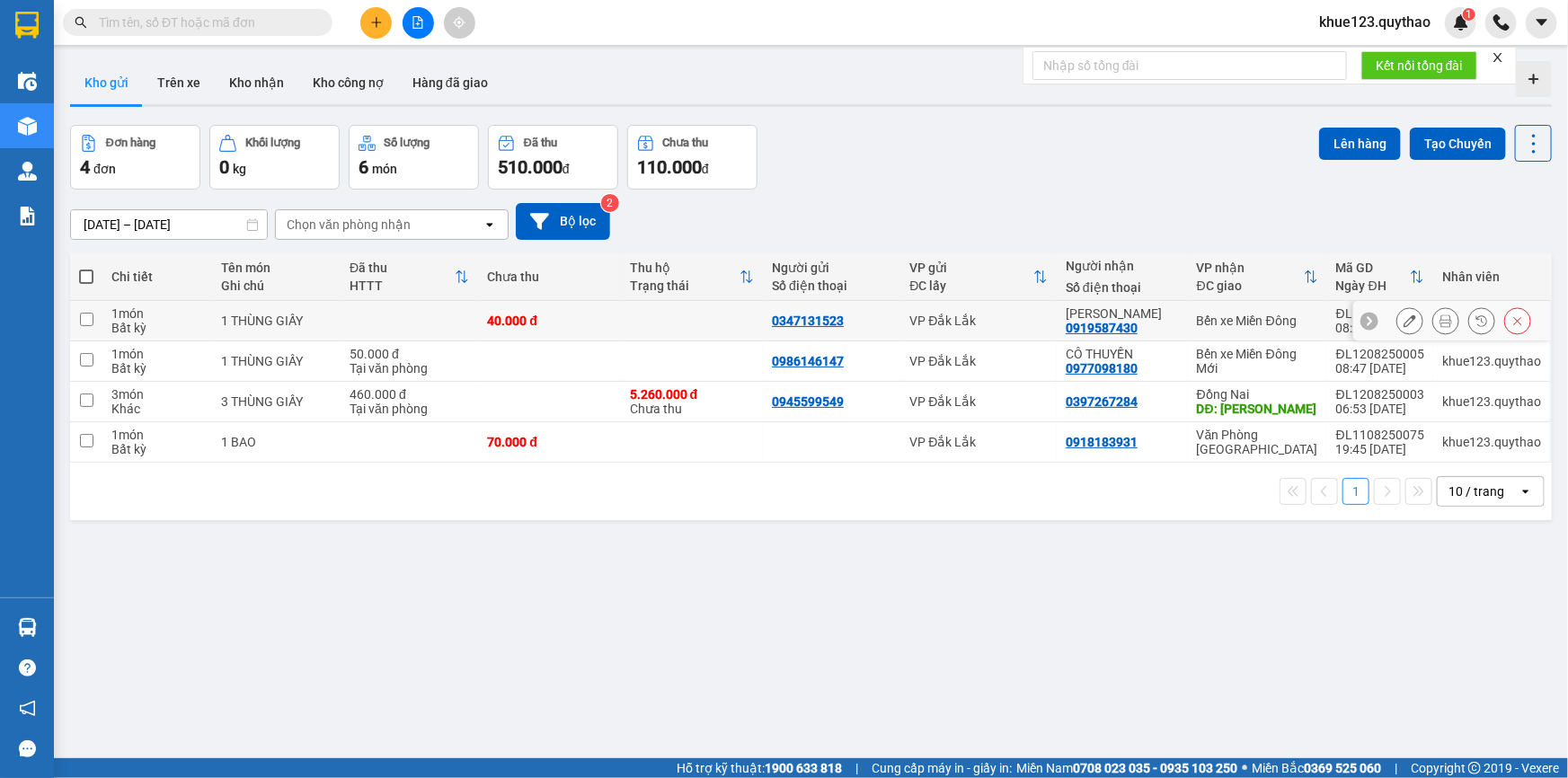
click at [808, 320] on div "0347131523" at bounding box center [808, 321] width 72 height 14
drag, startPoint x: 808, startPoint y: 320, endPoint x: 757, endPoint y: 494, distance: 181.3
click at [757, 494] on div "1 10 / trang open" at bounding box center [810, 492] width 1467 height 31
click at [795, 319] on div "0347131523" at bounding box center [808, 321] width 72 height 14
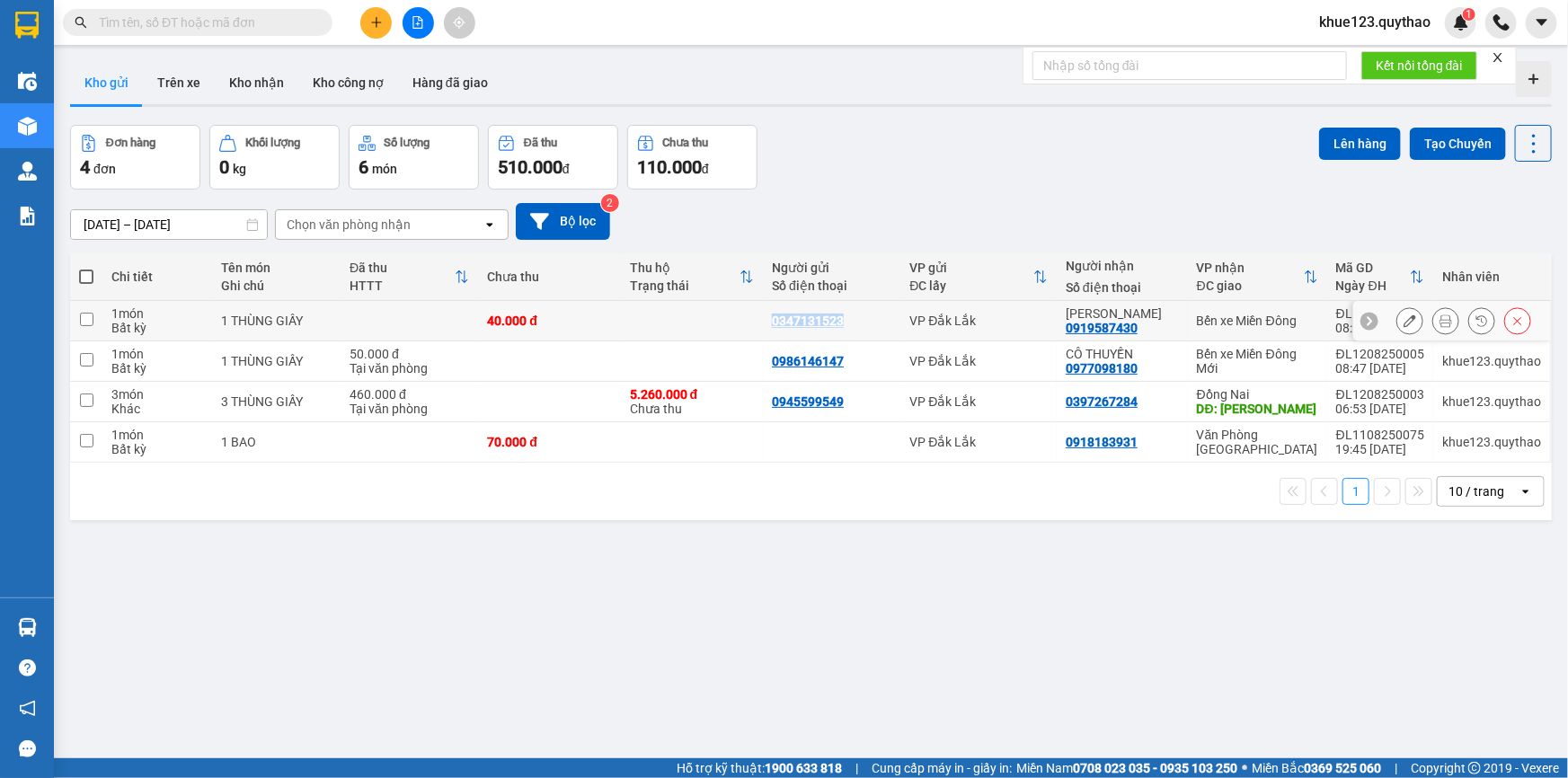
click at [795, 319] on div "0347131523" at bounding box center [808, 321] width 72 height 14
copy div "0347131523"
click at [367, 21] on button at bounding box center [375, 22] width 32 height 32
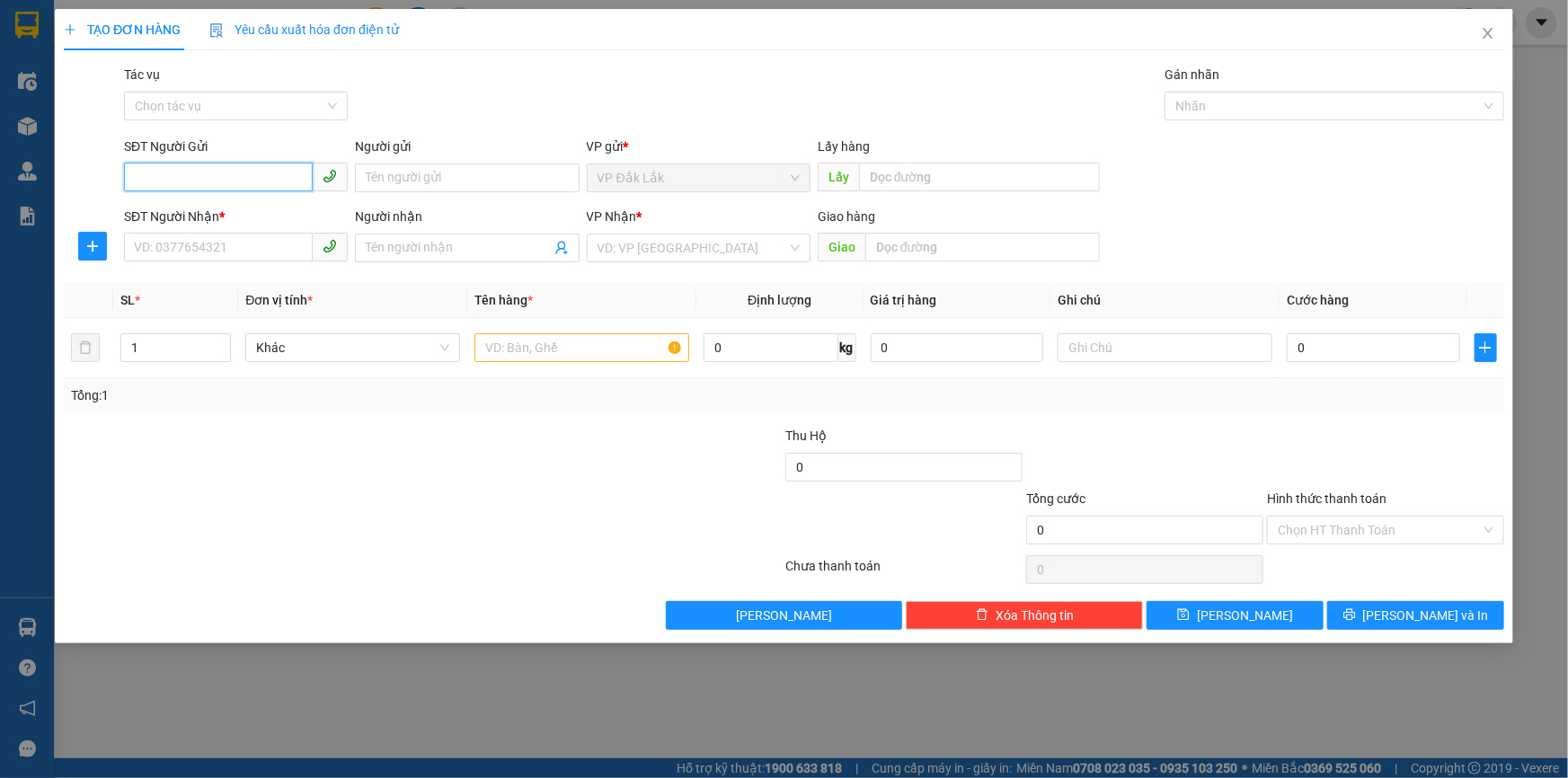
paste input "0347131523"
type input "0347131523"
click at [133, 250] on input "SĐT Người Nhận *" at bounding box center [218, 247] width 189 height 29
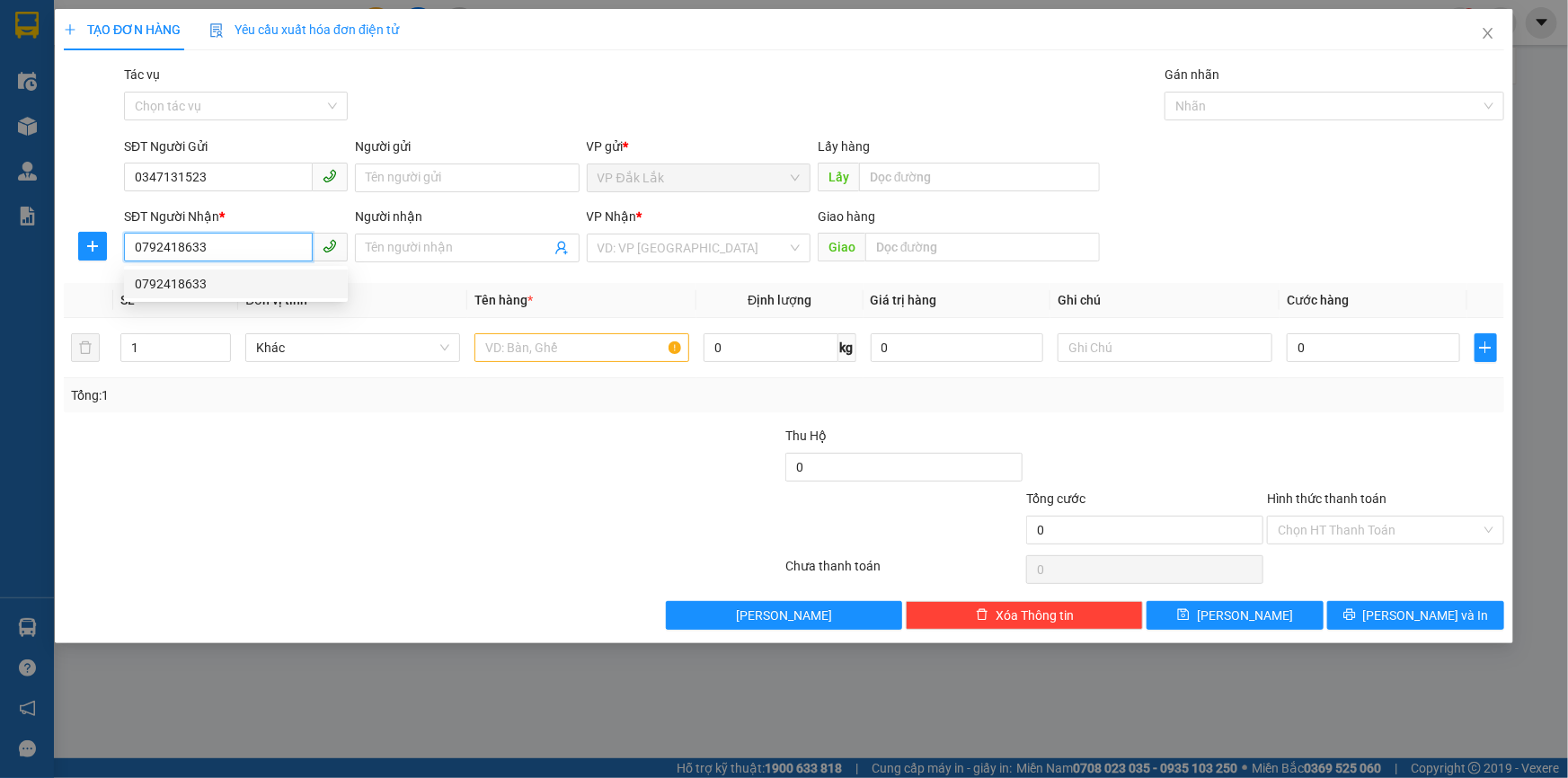
click at [177, 280] on div "0792418633" at bounding box center [236, 284] width 202 height 20
type input "0792418633"
click at [434, 263] on div "Người nhận Tên người nhận" at bounding box center [467, 238] width 223 height 63
click at [451, 252] on input "Người nhận" at bounding box center [457, 247] width 184 height 20
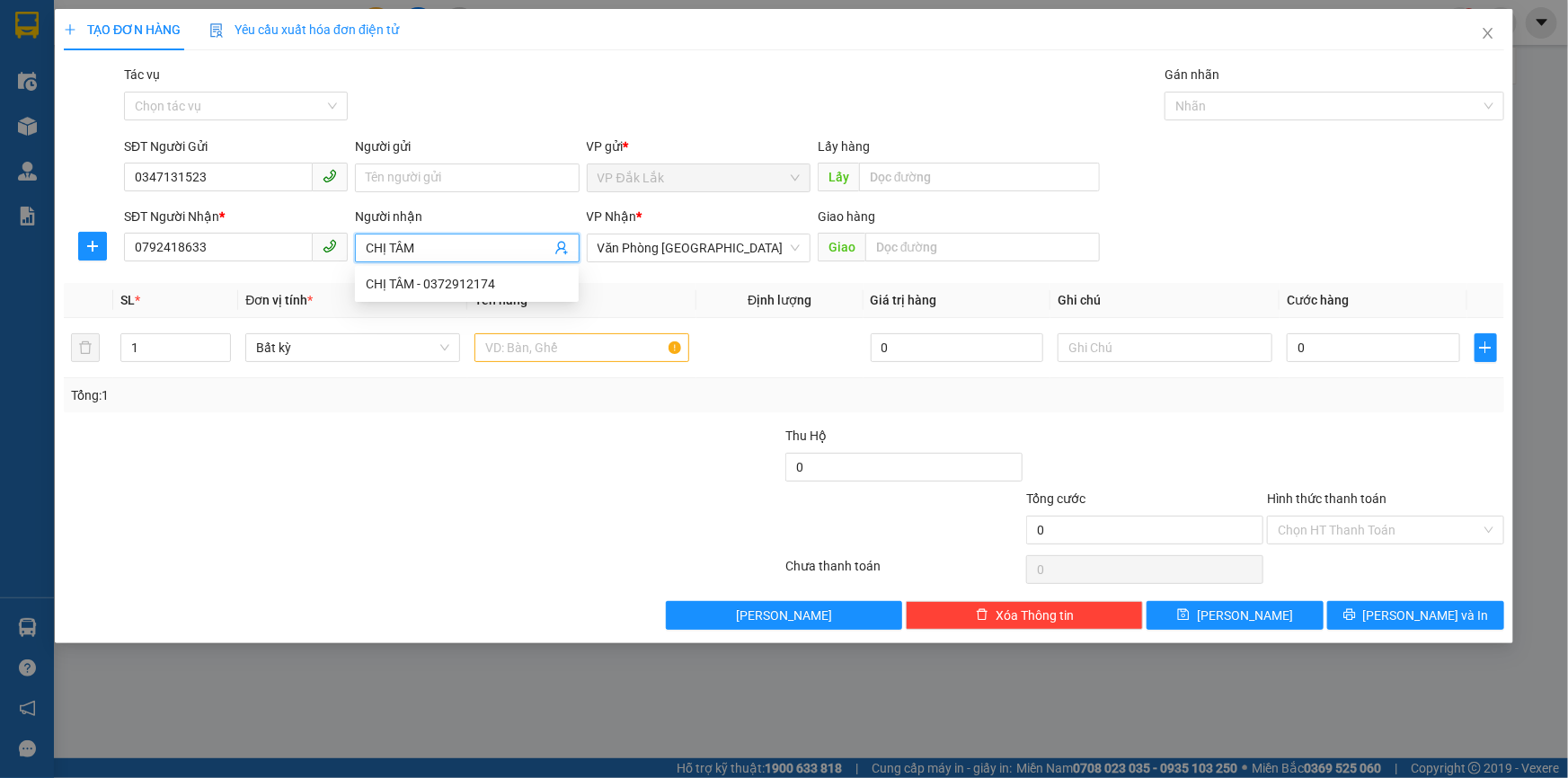
type input "CHỊ TÂM"
click at [601, 539] on div at bounding box center [664, 520] width 241 height 63
click at [615, 344] on input "text" at bounding box center [581, 348] width 215 height 29
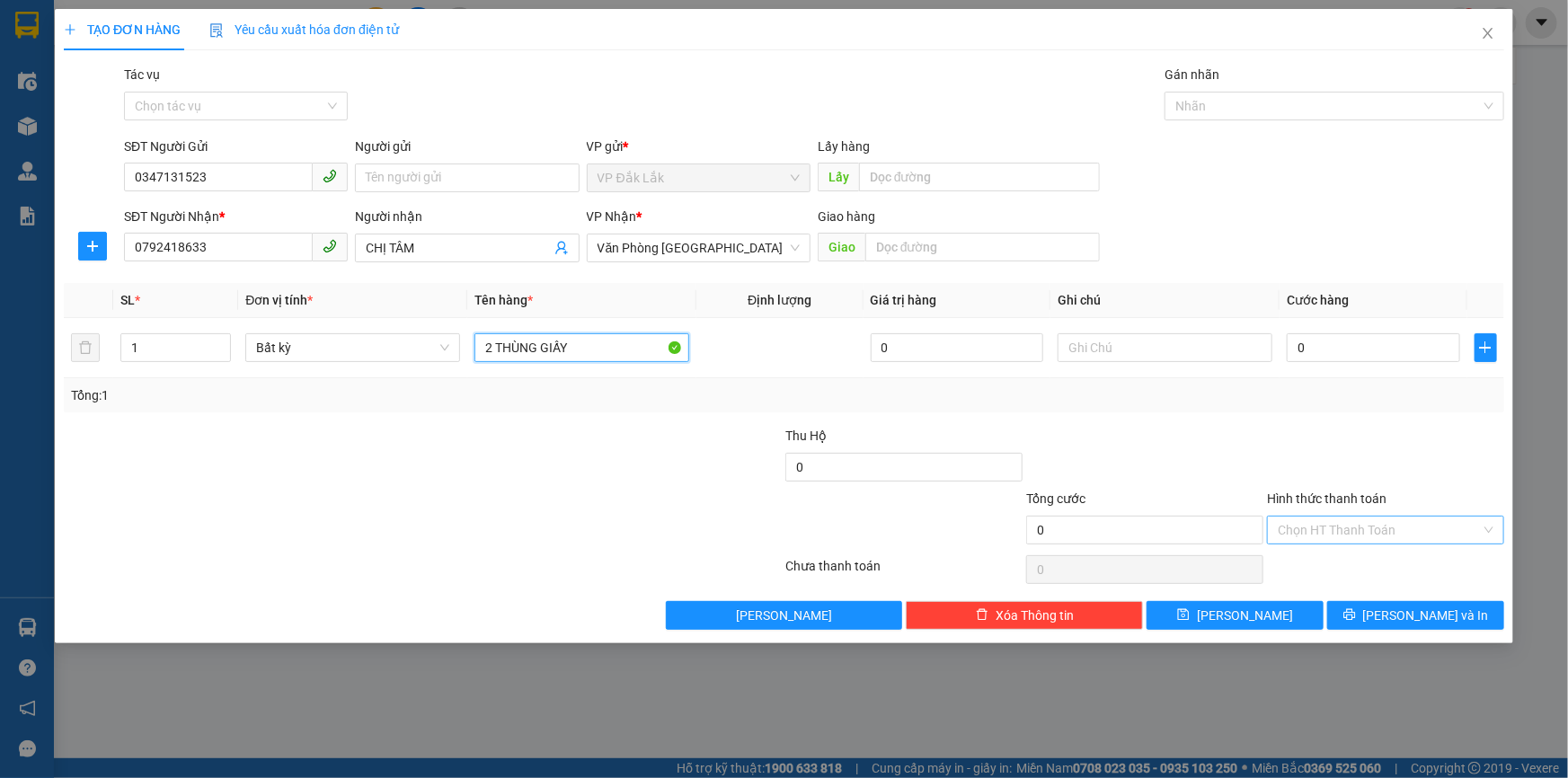
type input "2 THÙNG GIẤY"
click at [1402, 534] on input "Hình thức thanh toán" at bounding box center [1378, 531] width 203 height 27
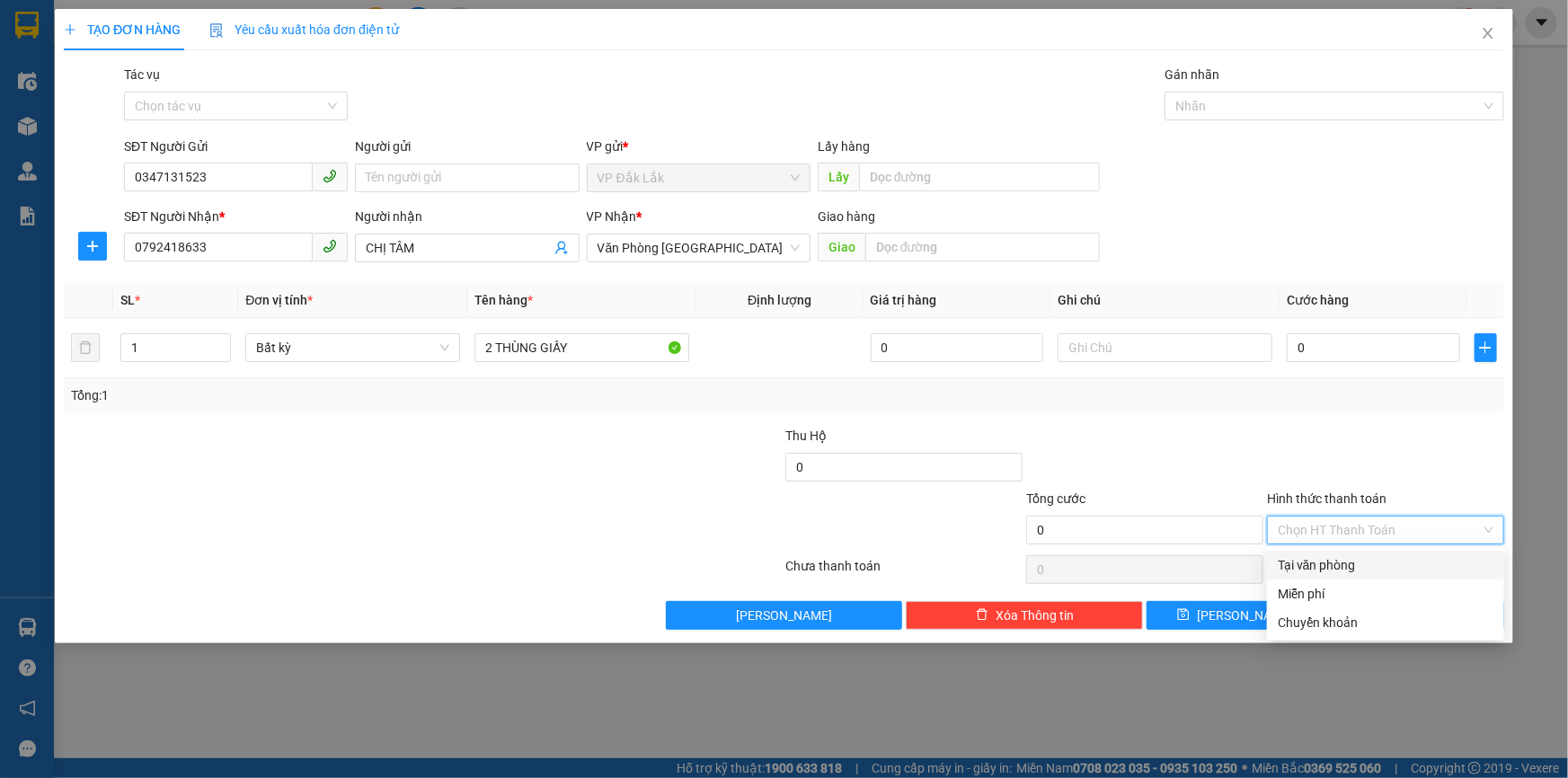
click at [1392, 574] on div "Tại văn phòng" at bounding box center [1385, 565] width 216 height 20
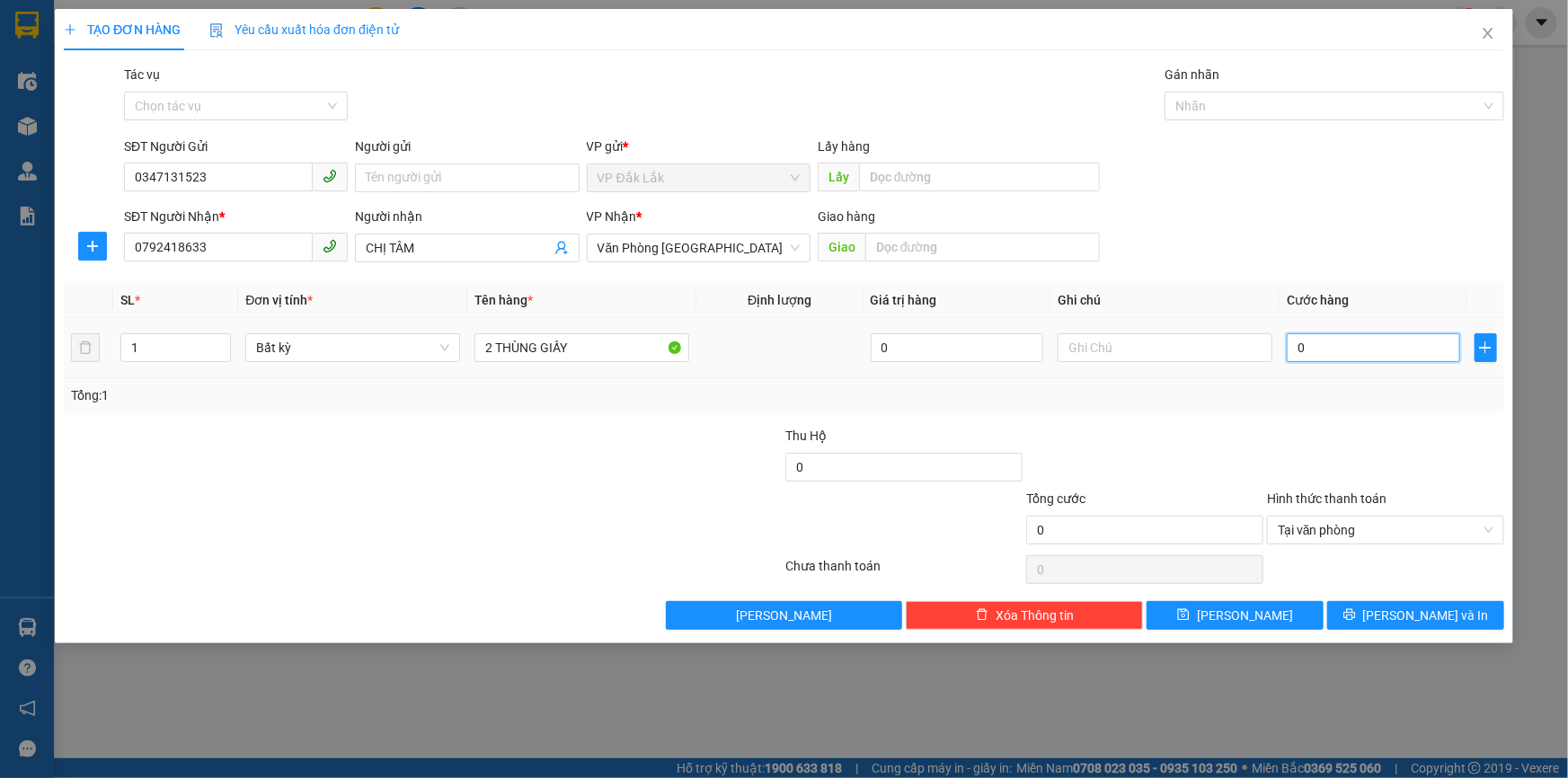
click at [1288, 360] on input "0" at bounding box center [1374, 348] width 173 height 29
type input "9*"
type input "0"
type input "9"
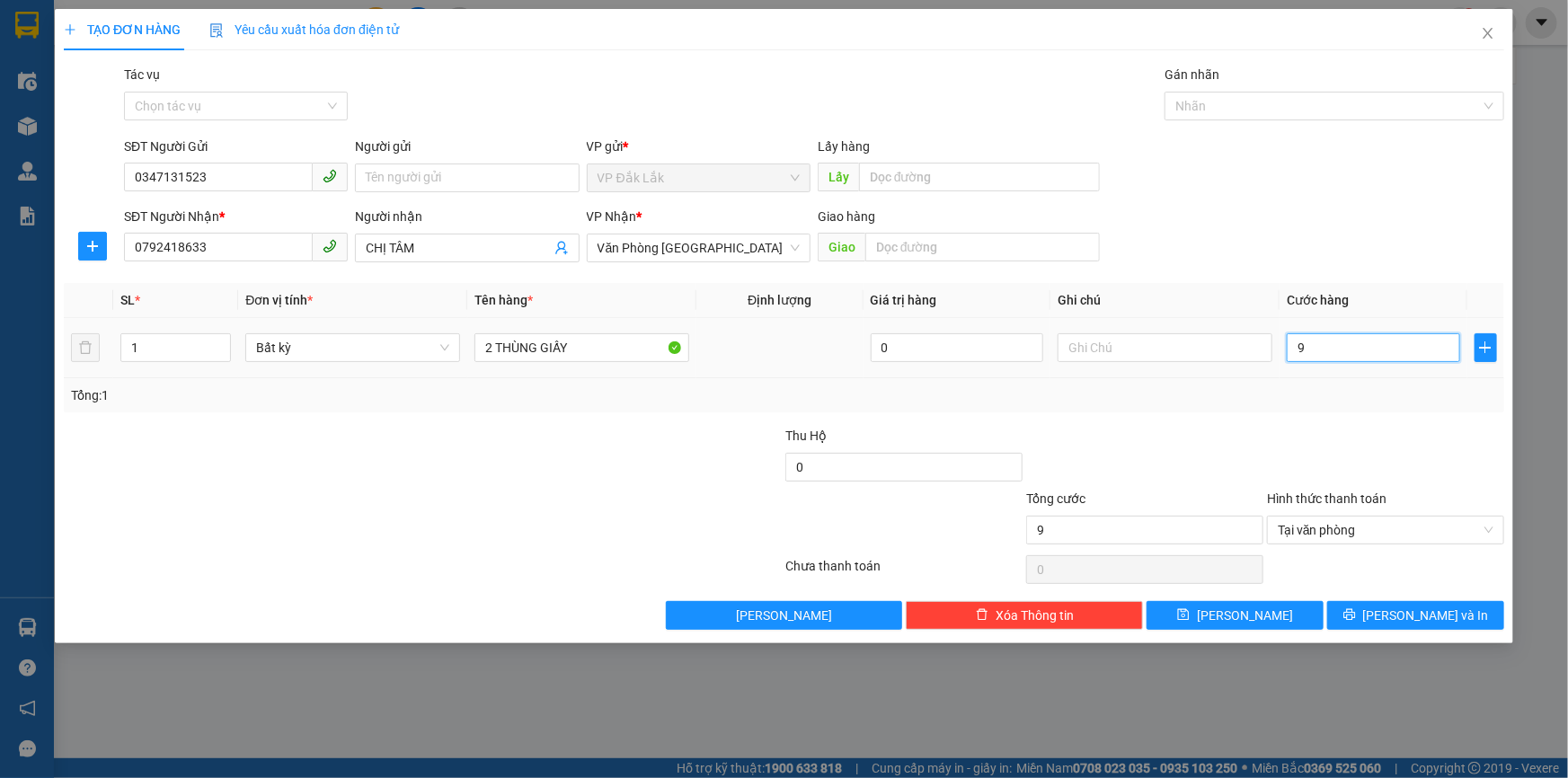
type input "90"
type input "900"
type input "9.000"
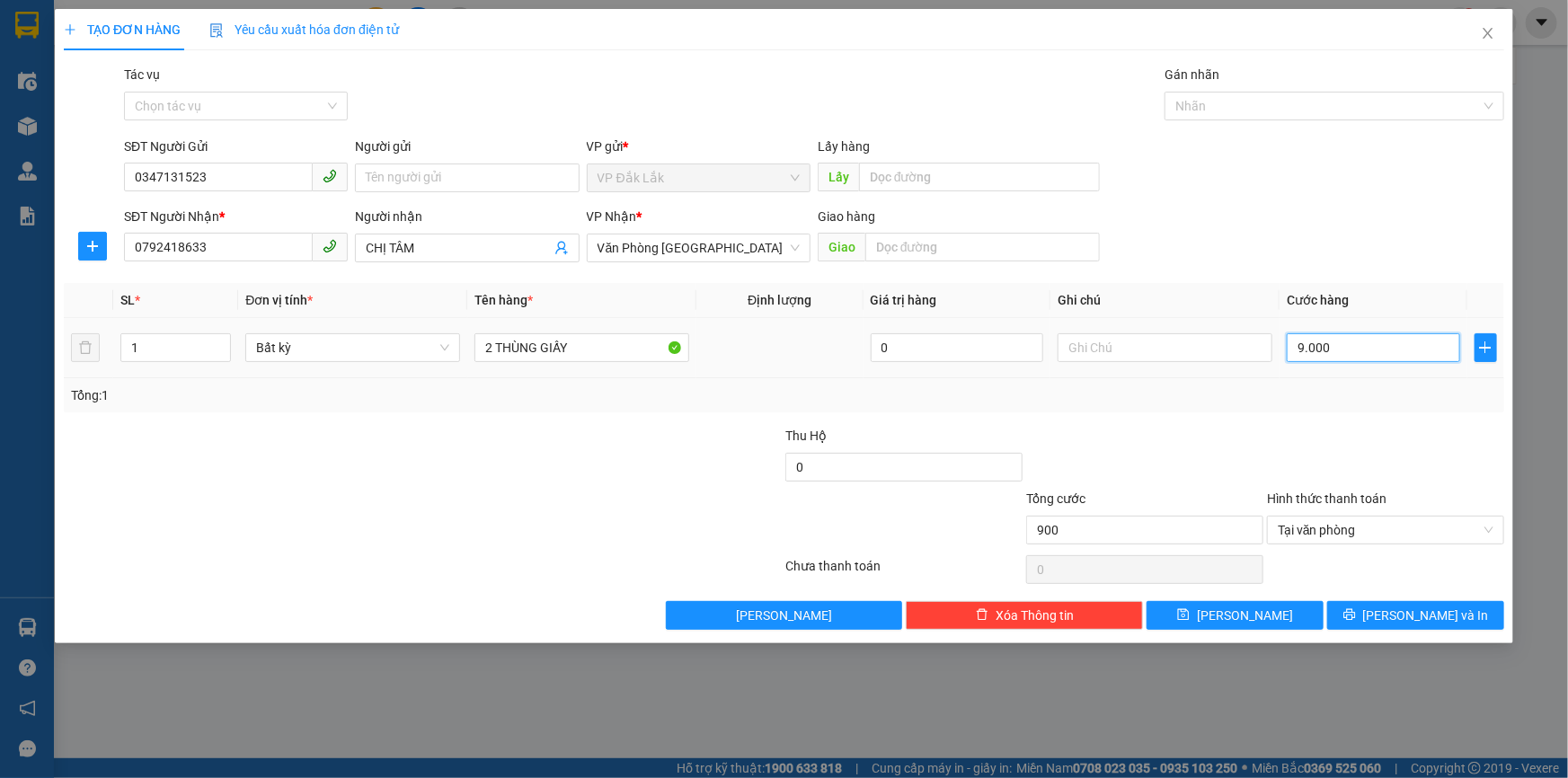
type input "9.000"
type input "90.000"
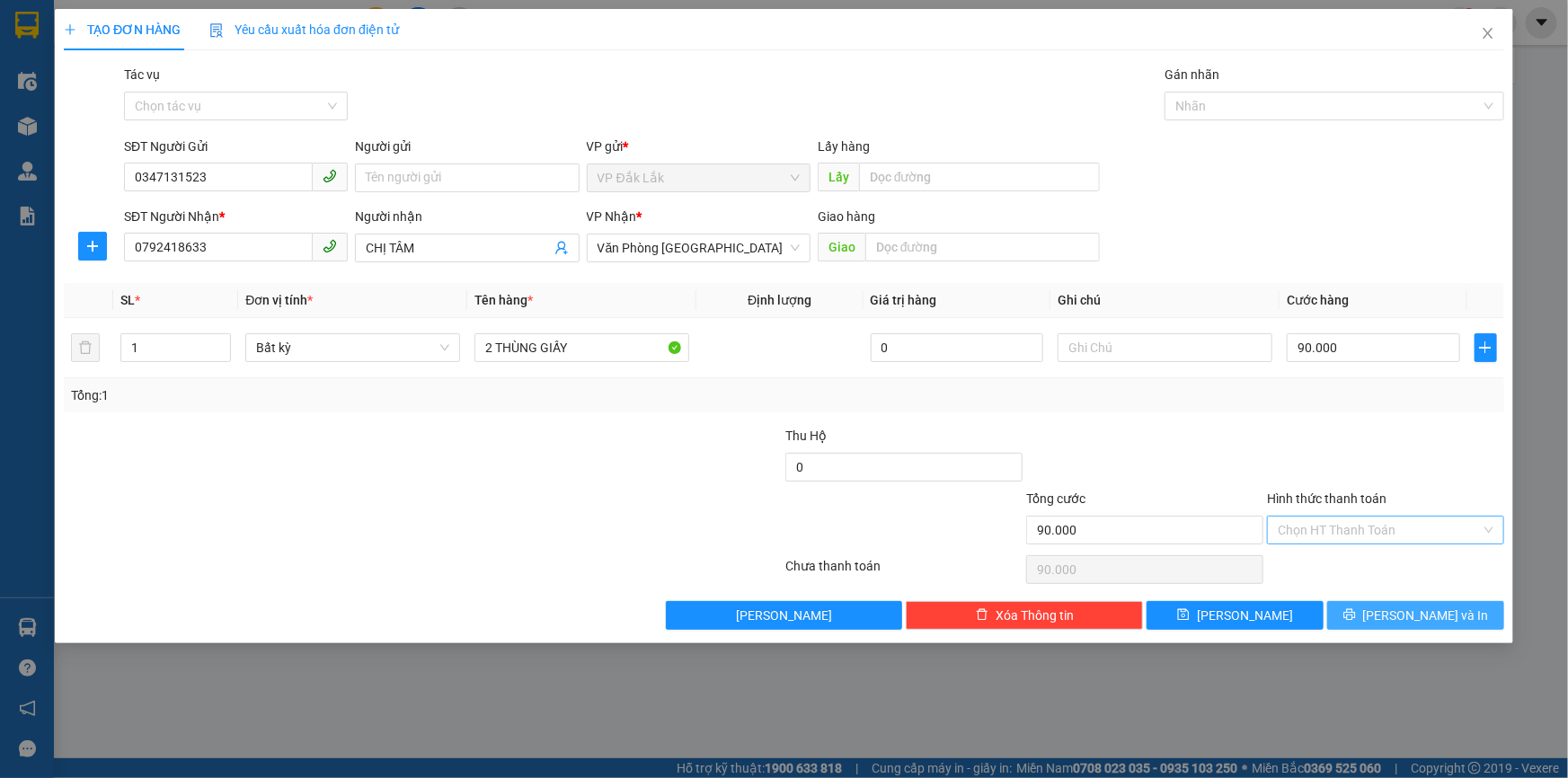
click at [1397, 611] on button "[PERSON_NAME] và In" at bounding box center [1416, 616] width 177 height 29
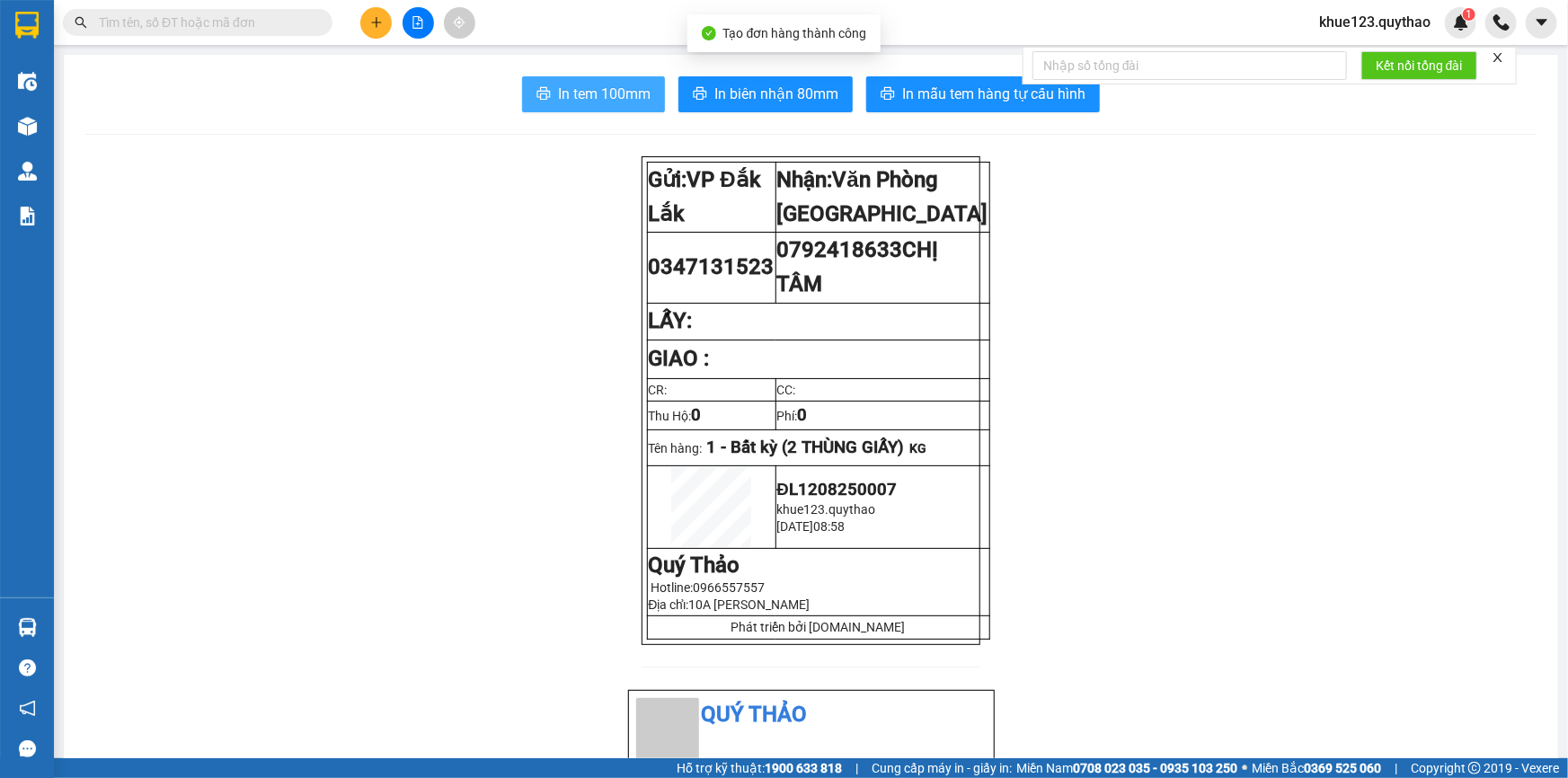
click at [591, 86] on span "In tem 100mm" at bounding box center [604, 93] width 92 height 22
click at [199, 25] on input "text" at bounding box center [205, 22] width 212 height 20
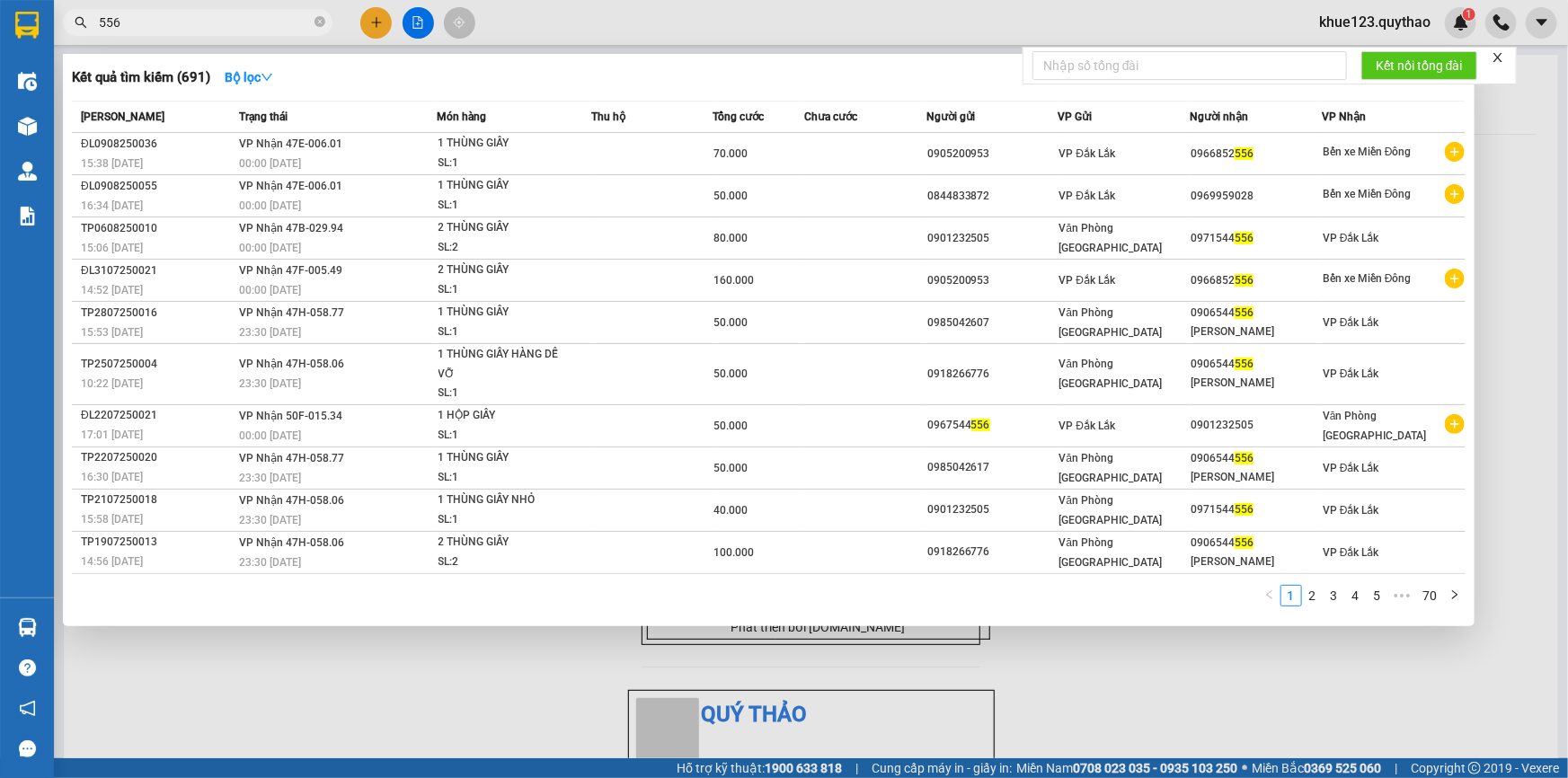
click at [96, 20] on span "556" at bounding box center [197, 22] width 270 height 27
click at [136, 22] on input "556" at bounding box center [205, 22] width 212 height 20
type input "5"
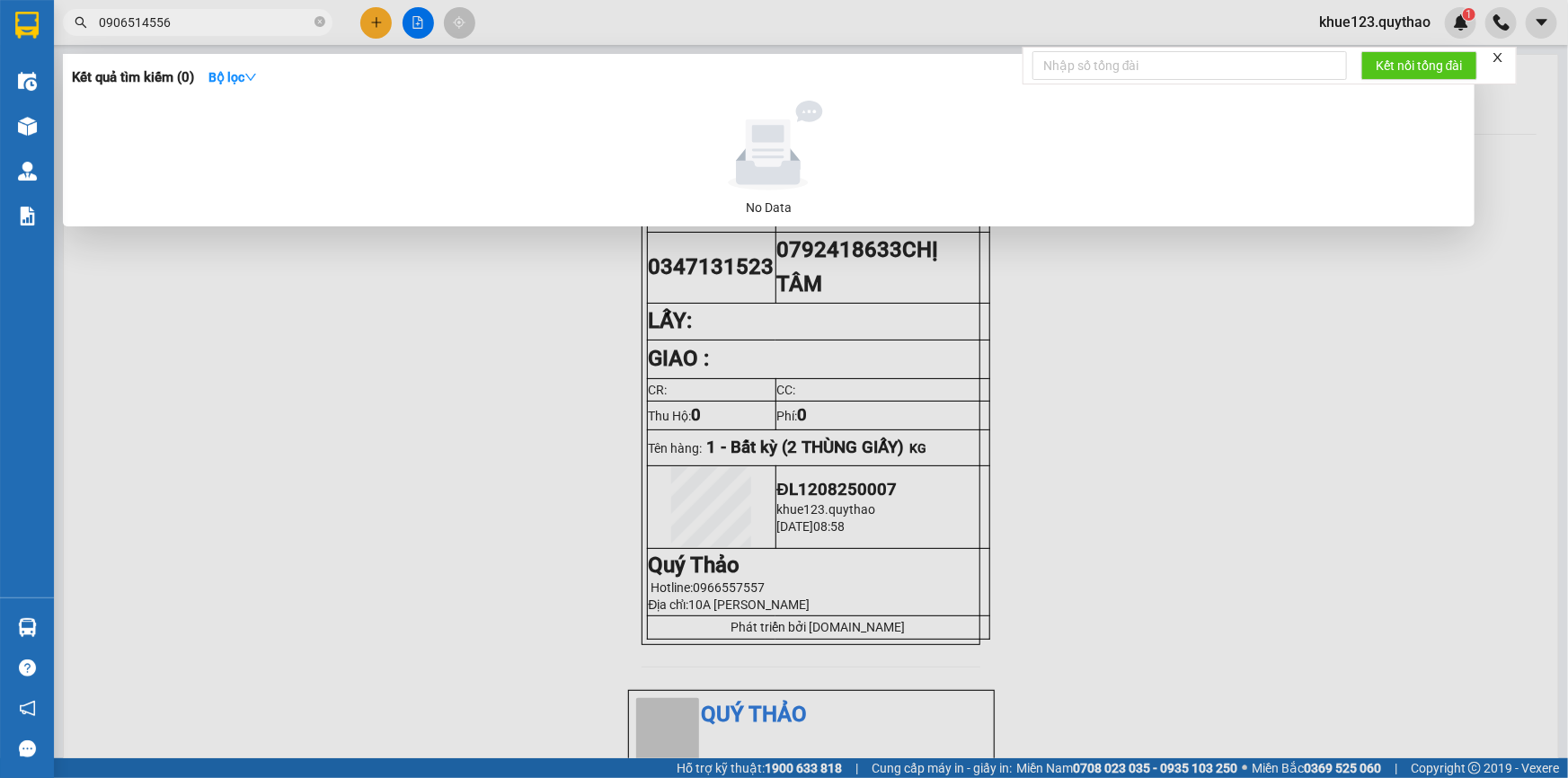
type input "0906514556"
click at [258, 97] on div "Kết quả tìm kiếm ( 0 ) Bộ lọc No Data" at bounding box center [768, 140] width 1412 height 172
drag, startPoint x: 186, startPoint y: 29, endPoint x: 84, endPoint y: -1, distance: 106.3
click at [84, 0] on html "Kết quả tìm kiếm ( 0 ) Bộ lọc No Data 0906514556 khue123.quythao 1 Điều hành xe…" at bounding box center [784, 389] width 1568 height 778
drag, startPoint x: 124, startPoint y: 10, endPoint x: 486, endPoint y: 462, distance: 579.1
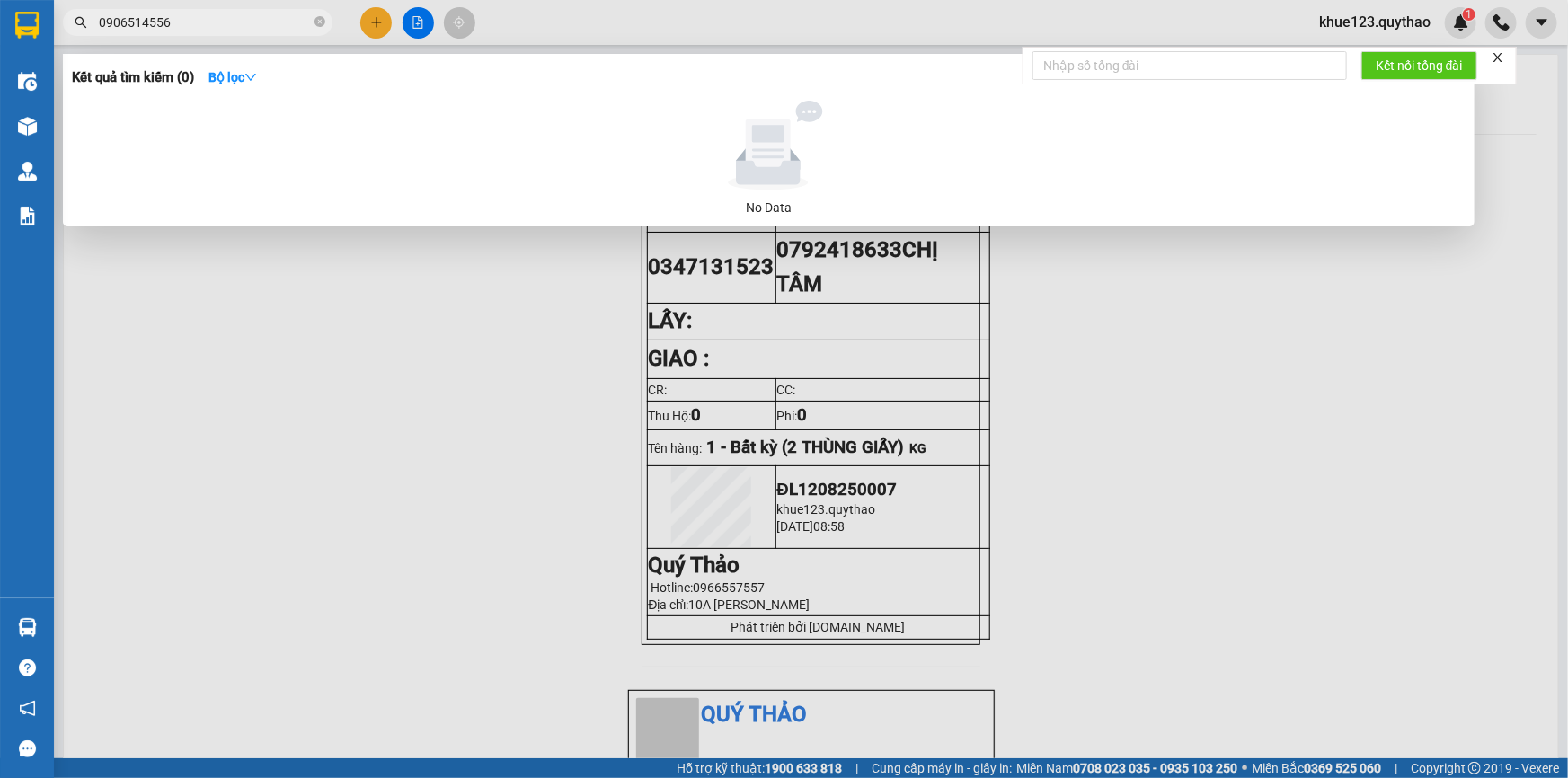
click at [486, 462] on div at bounding box center [784, 389] width 1568 height 778
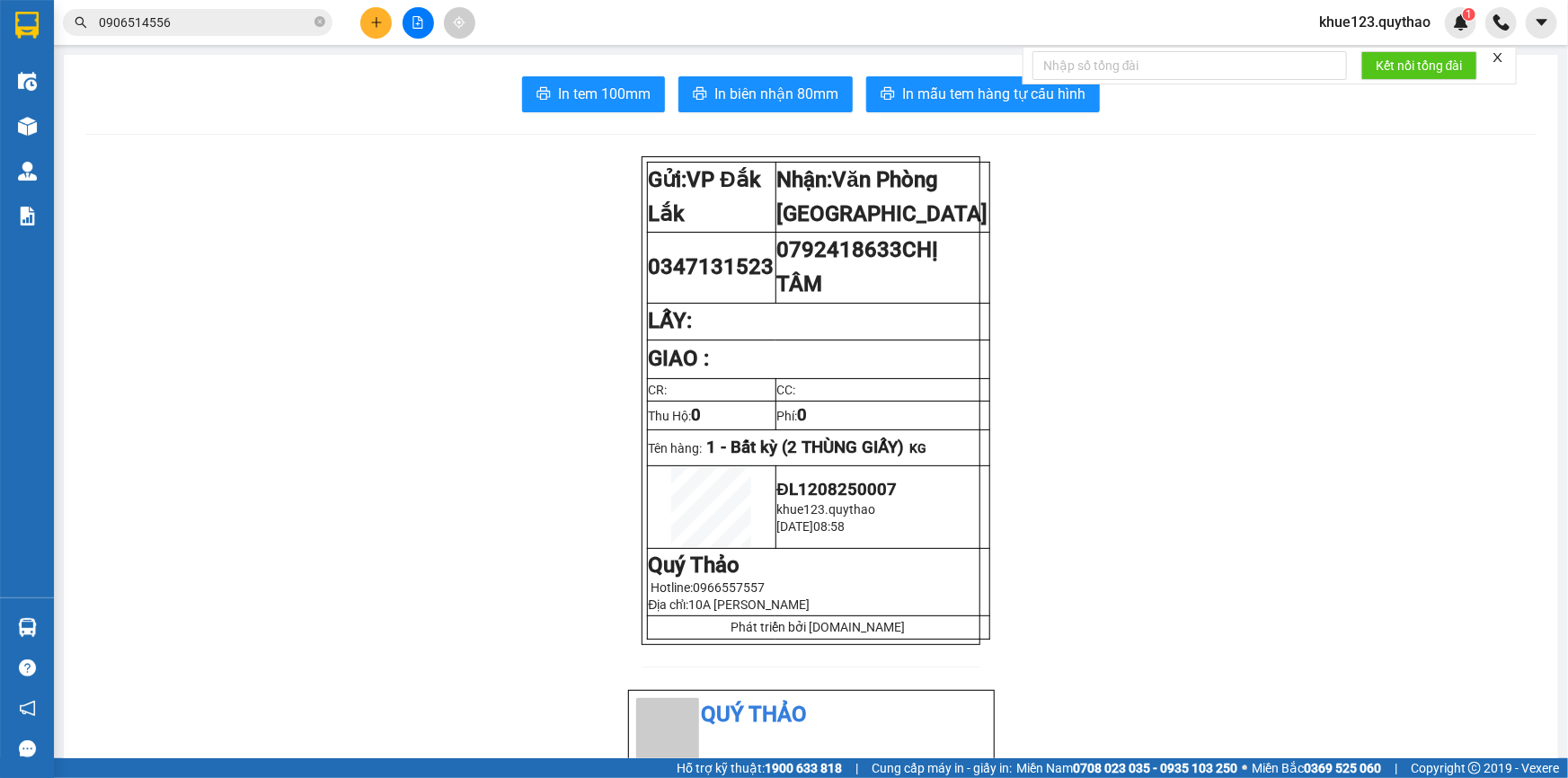
click at [195, 26] on input "0906514556" at bounding box center [205, 22] width 212 height 20
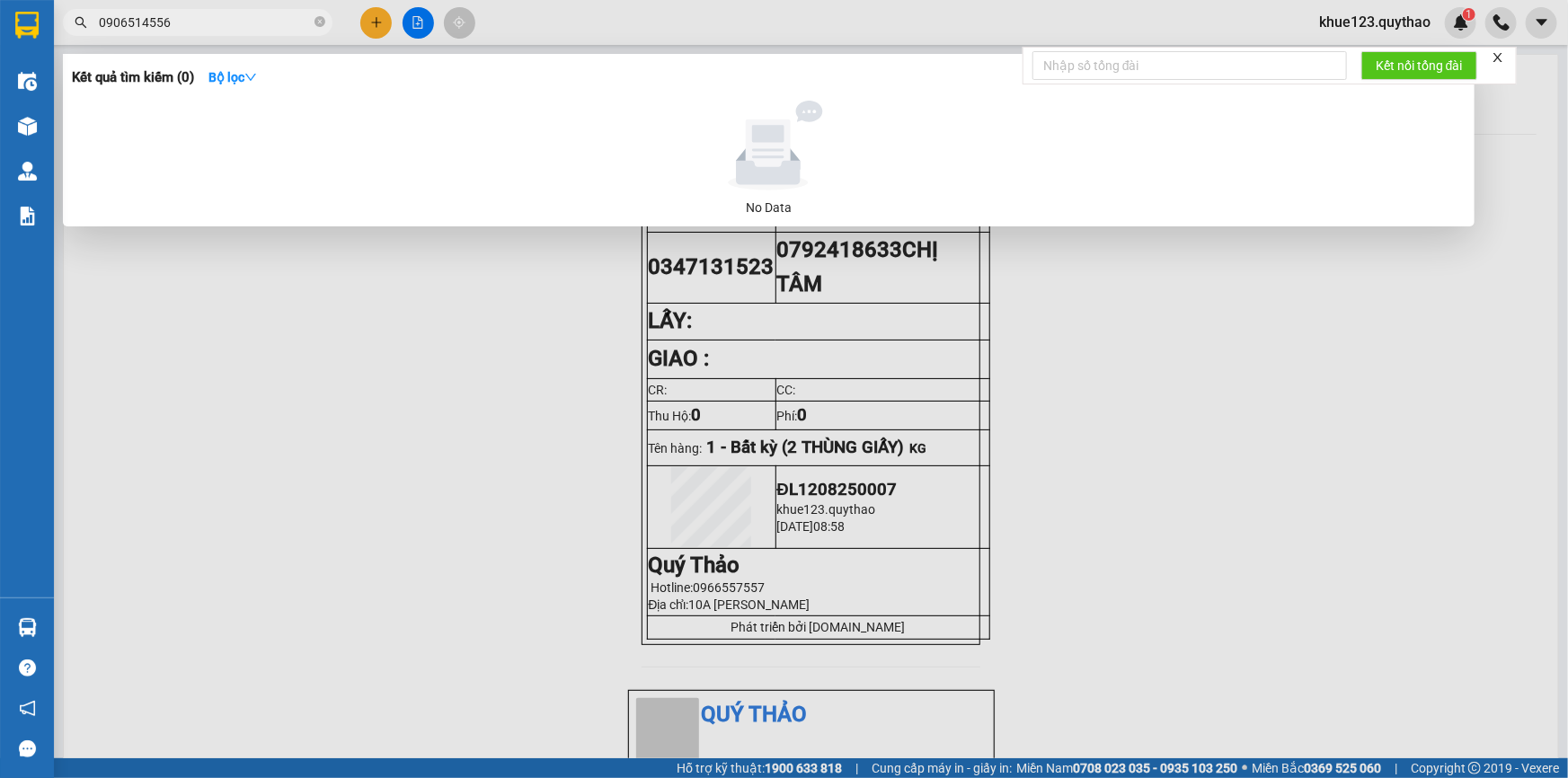
drag, startPoint x: 185, startPoint y: 20, endPoint x: 60, endPoint y: 23, distance: 125.0
click at [60, 23] on div "0906514556" at bounding box center [175, 22] width 350 height 27
click at [414, 19] on div at bounding box center [784, 389] width 1568 height 778
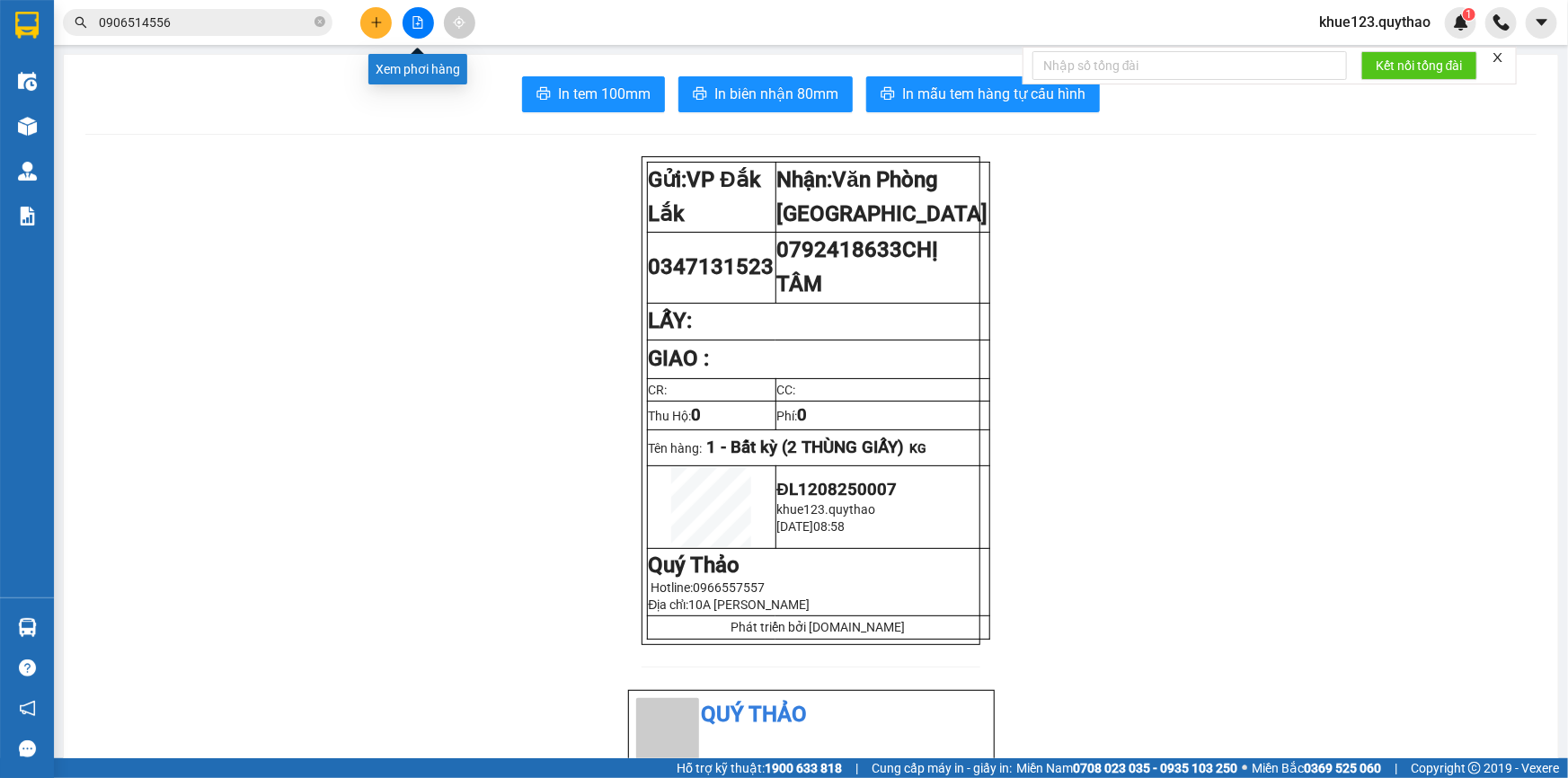
click at [414, 19] on icon "file-add" at bounding box center [418, 22] width 13 height 13
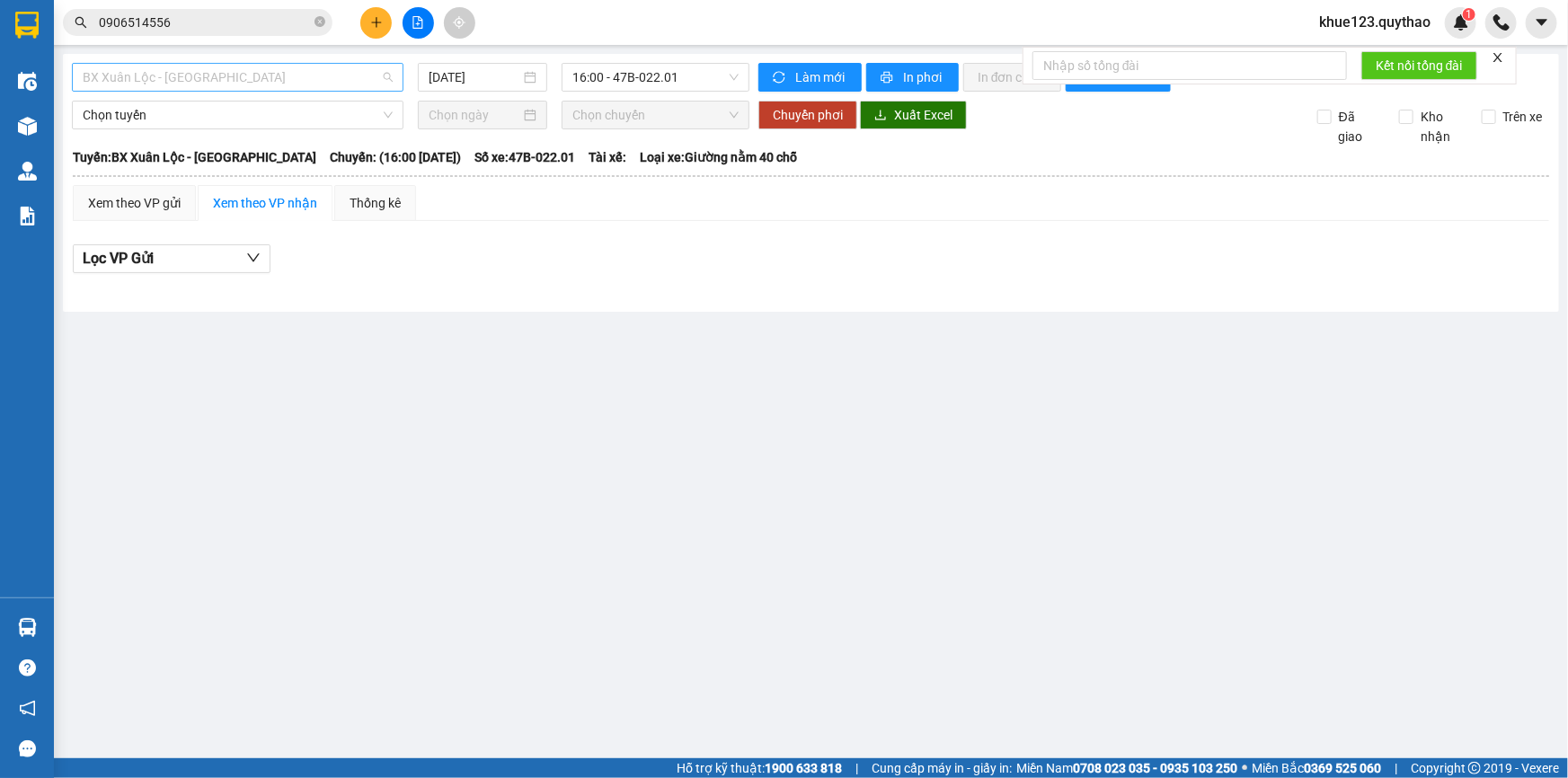
click at [381, 78] on span "BX Xuân Lộc - BX Sơn Hoà" at bounding box center [238, 77] width 310 height 27
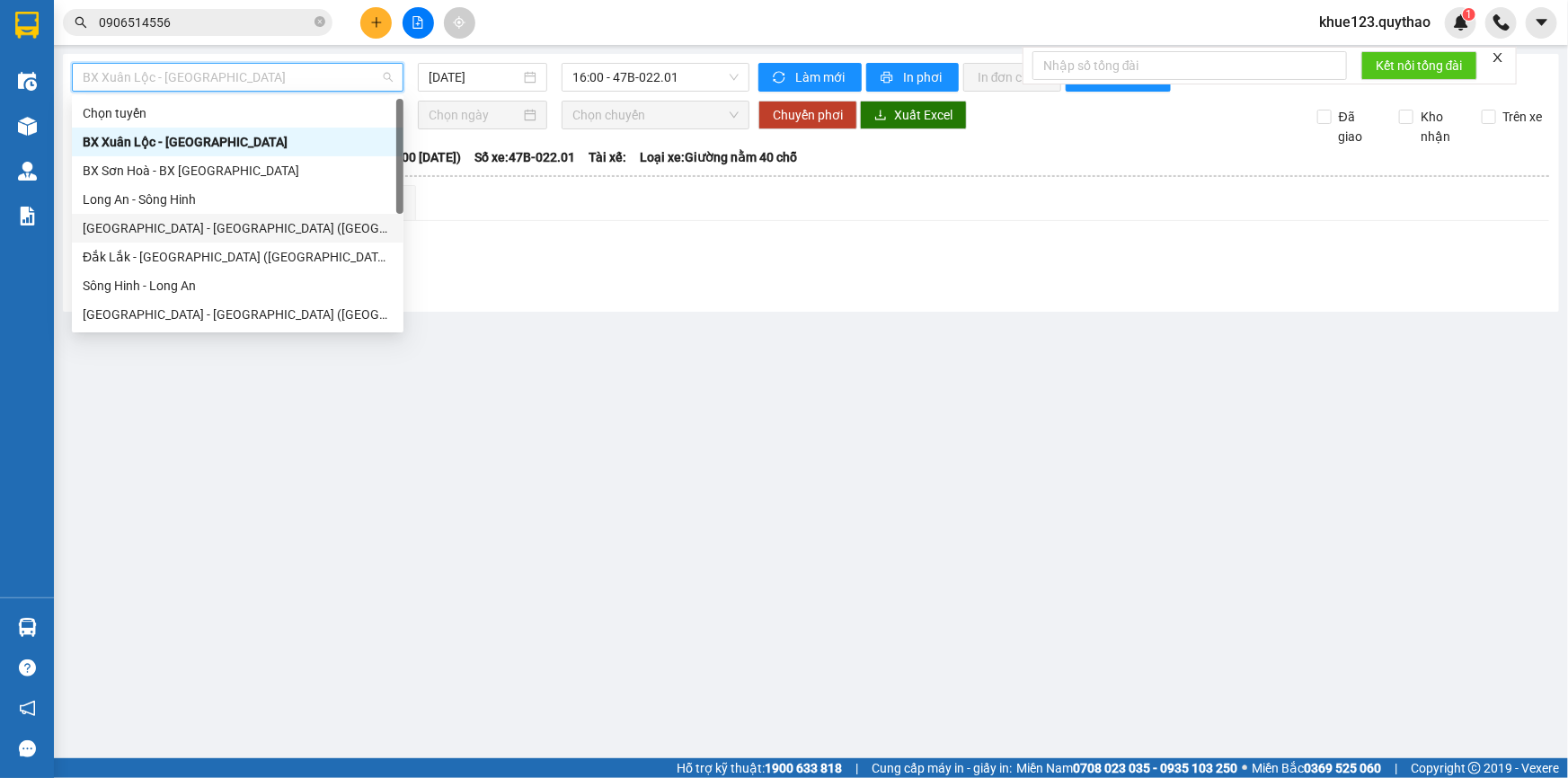
click at [283, 232] on div "Sài Gòn - Đắk Lắk (BXMĐ mới)" at bounding box center [238, 228] width 310 height 20
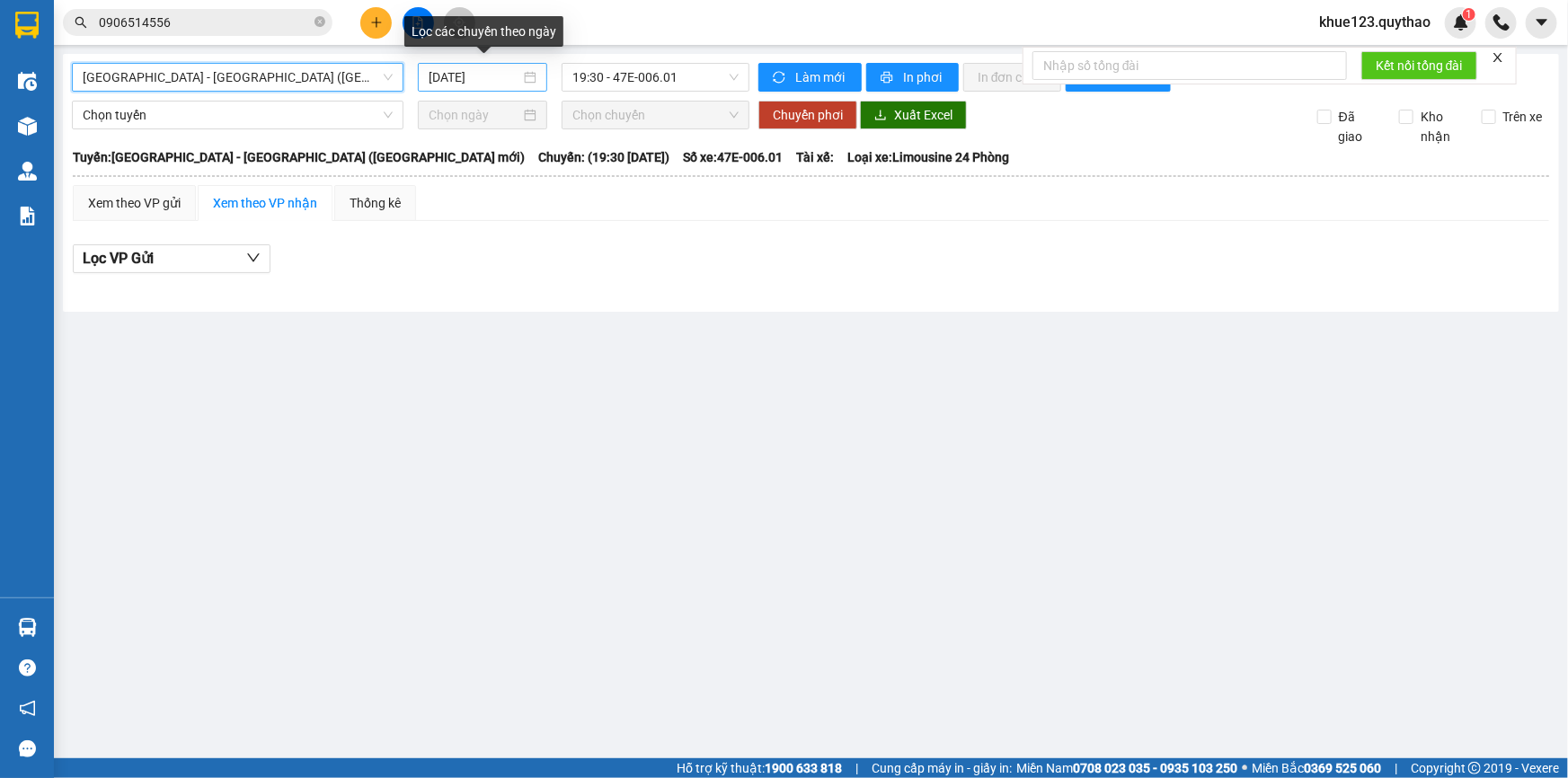
click at [515, 75] on input "[DATE]" at bounding box center [474, 77] width 91 height 20
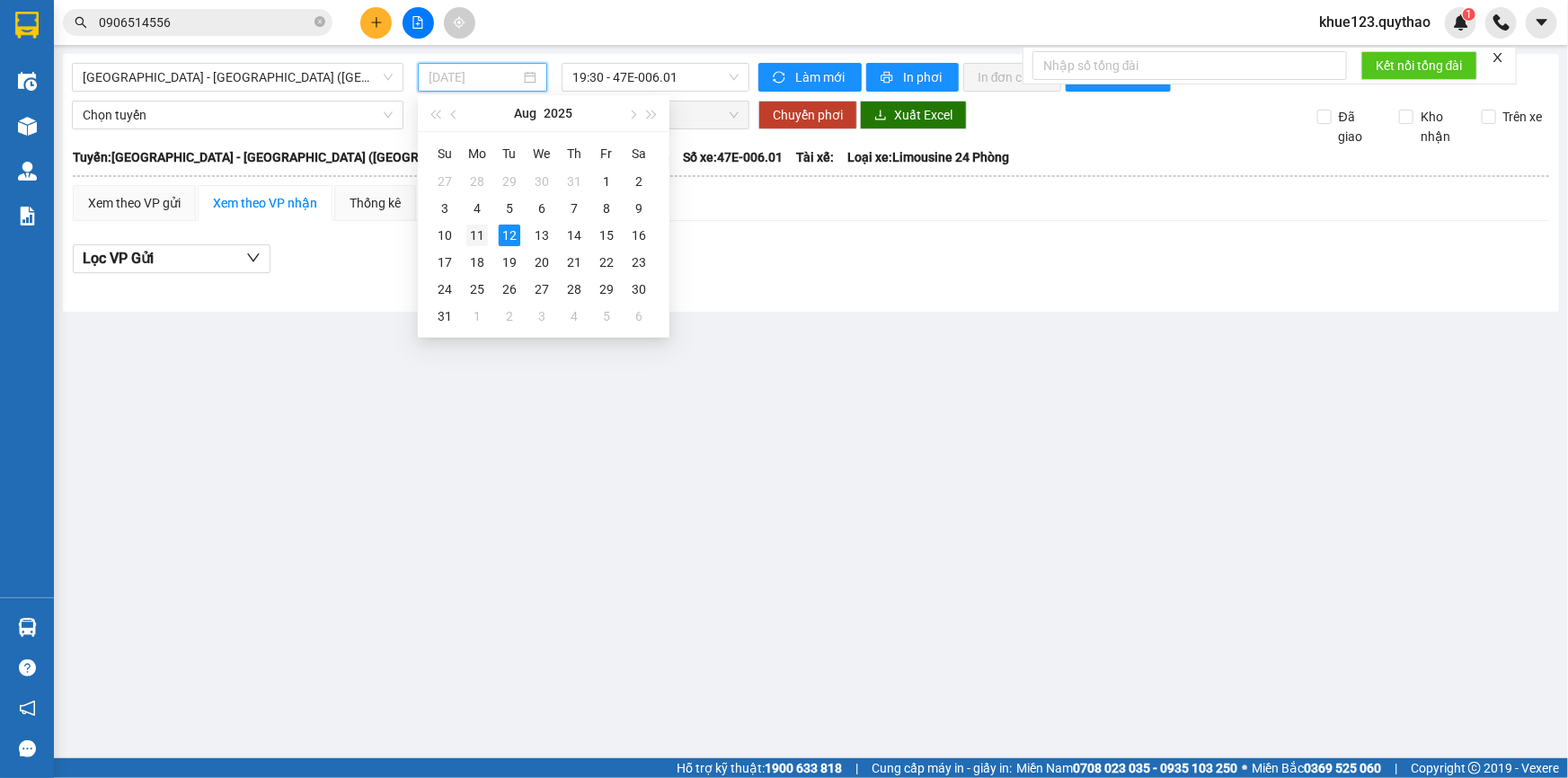
click at [475, 227] on div "11" at bounding box center [477, 235] width 21 height 21
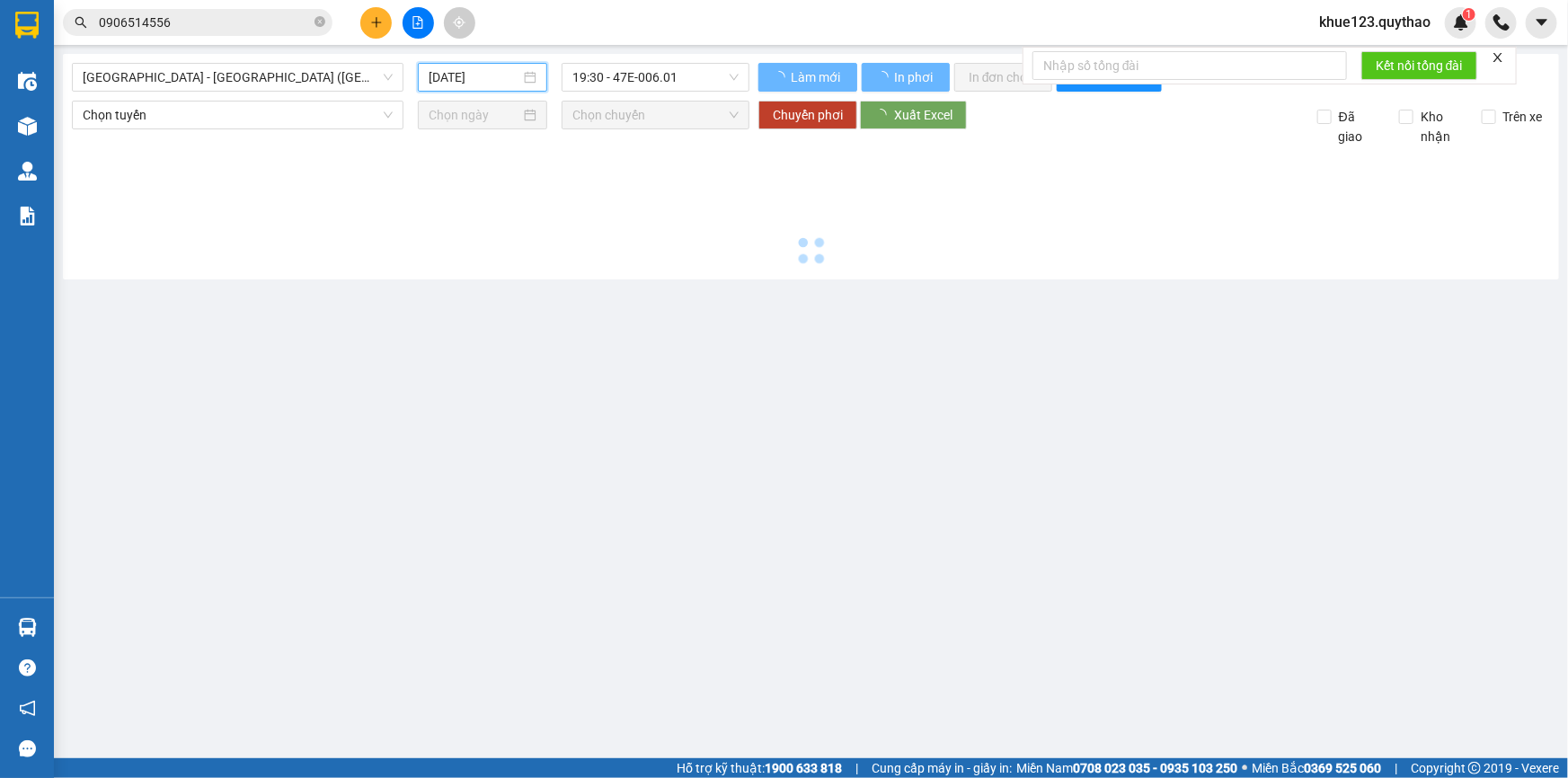
type input "[DATE]"
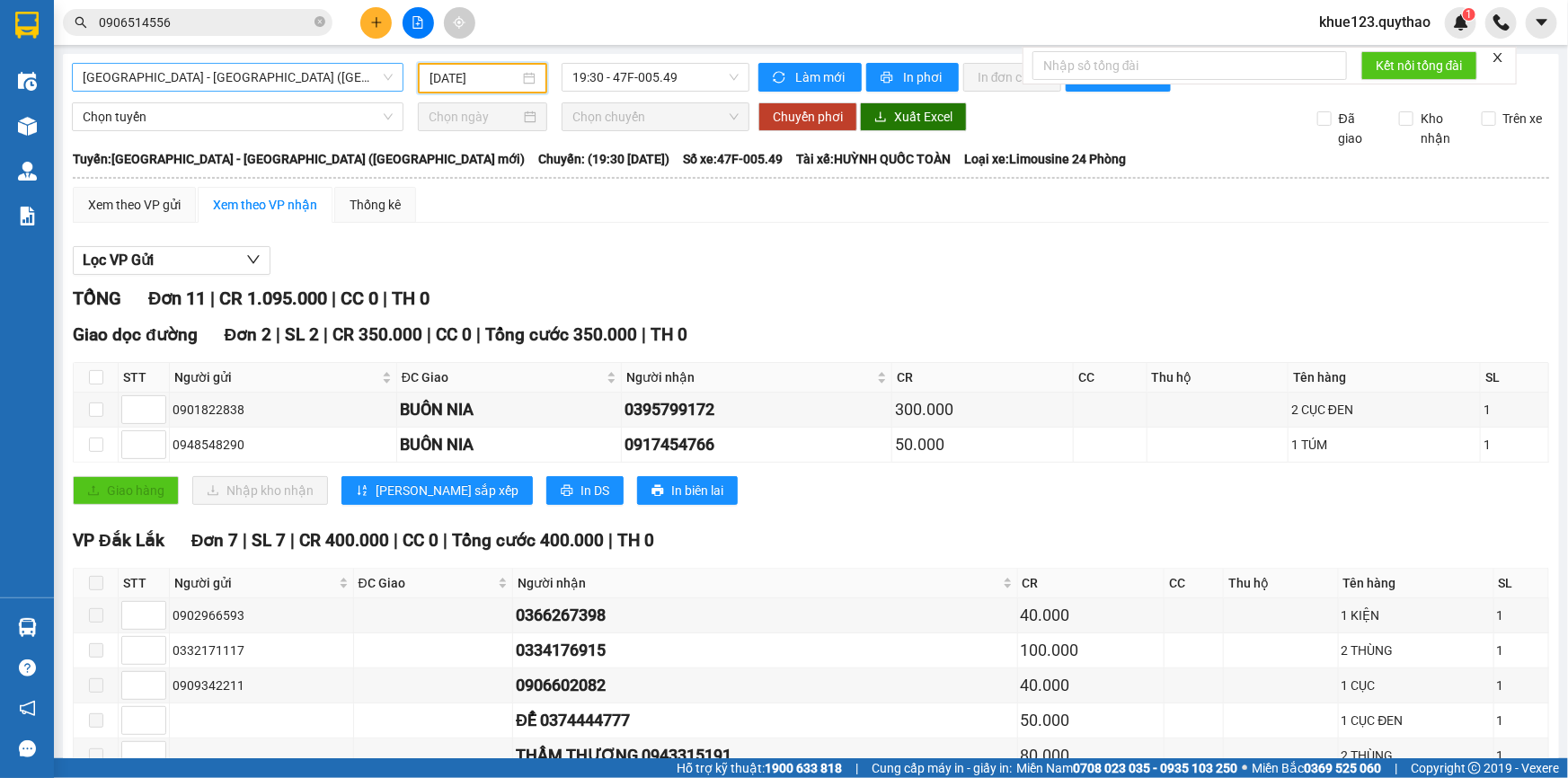
click at [339, 82] on span "Sài Gòn - Đắk Lắk (BXMĐ mới)" at bounding box center [238, 77] width 310 height 27
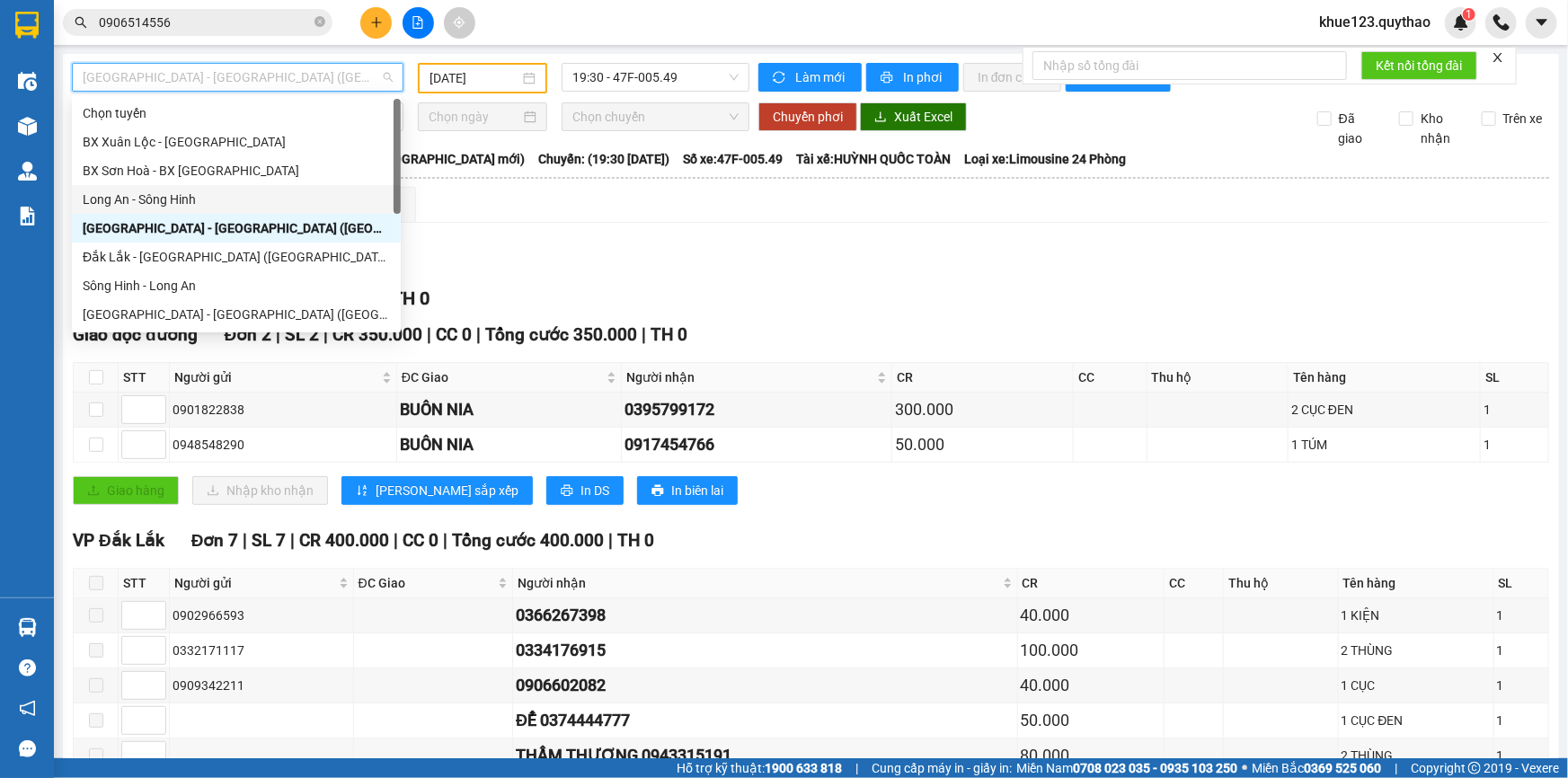
click at [258, 197] on div "Long An - Sông Hinh" at bounding box center [236, 199] width 307 height 20
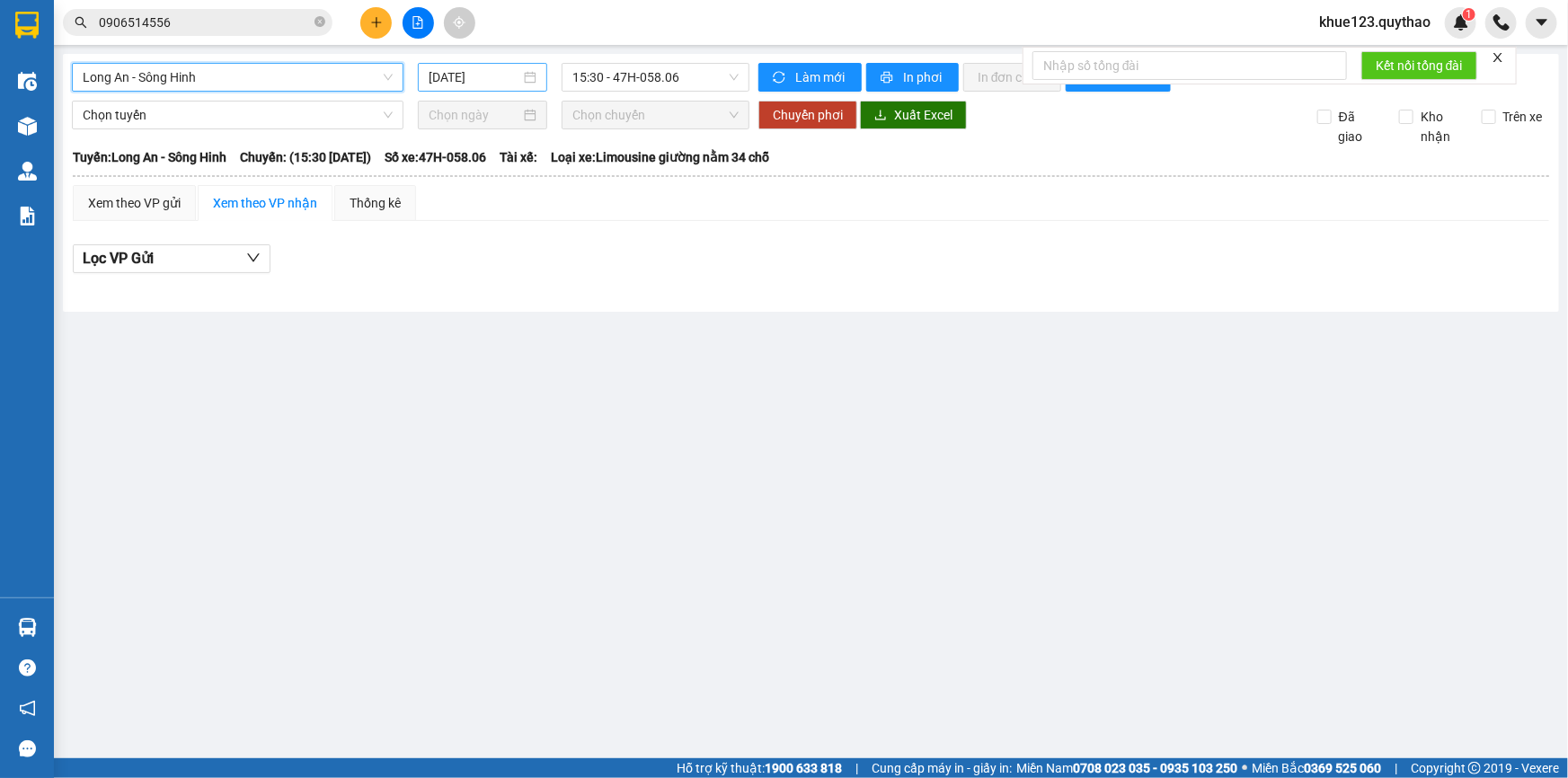
click at [432, 64] on div "[DATE]" at bounding box center [482, 77] width 129 height 29
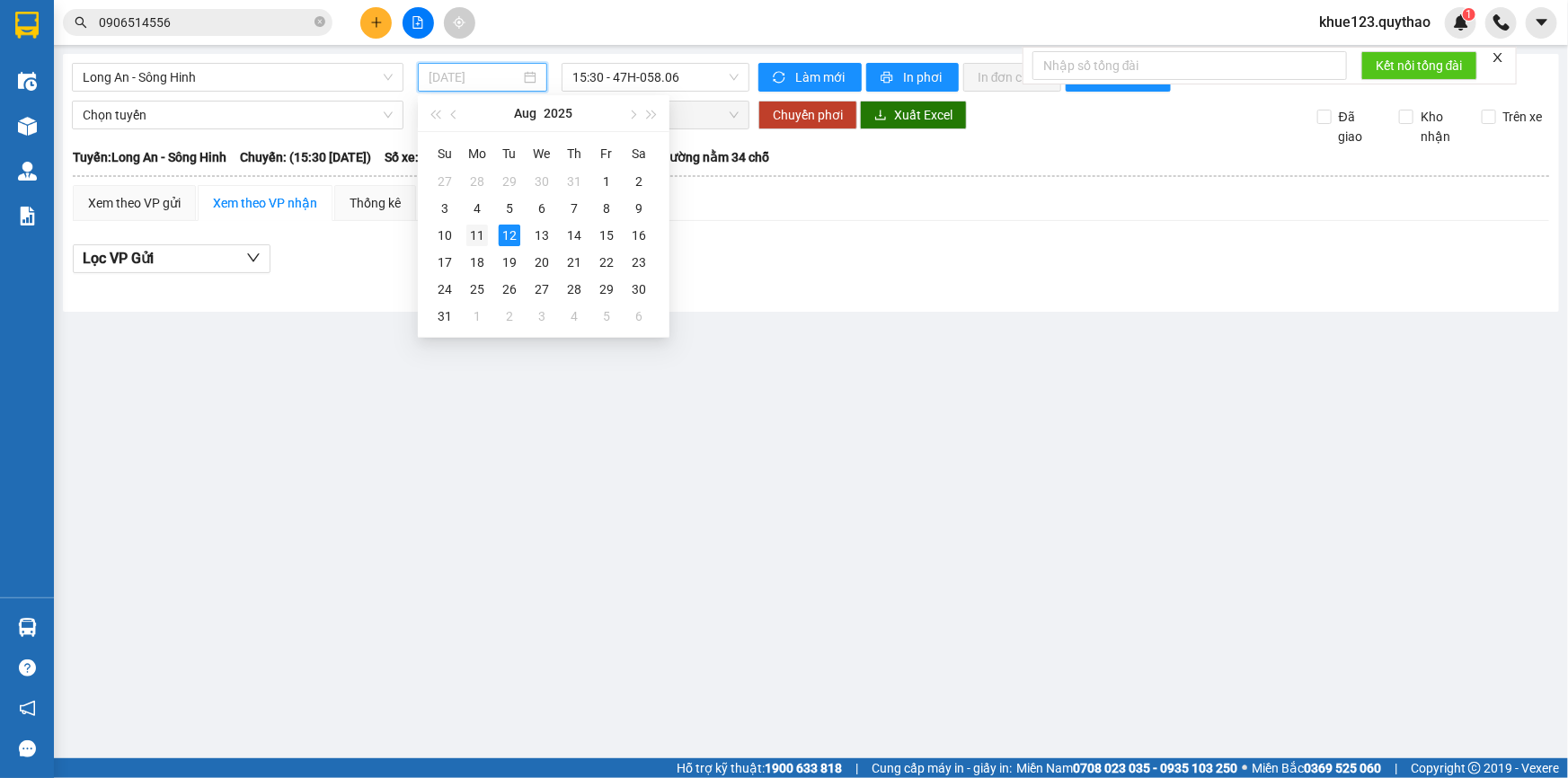
click at [475, 243] on div "11" at bounding box center [477, 235] width 21 height 21
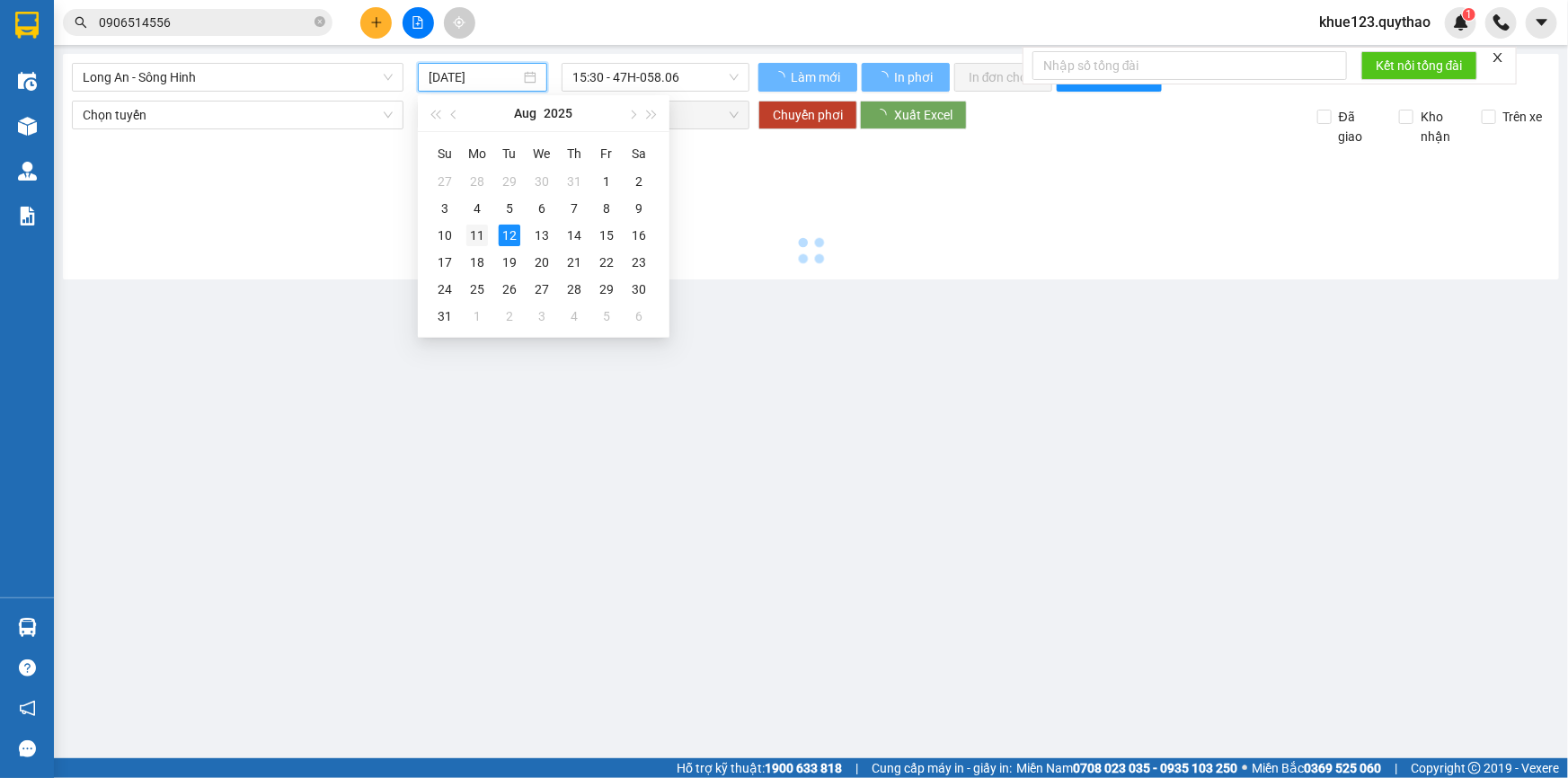
type input "[DATE]"
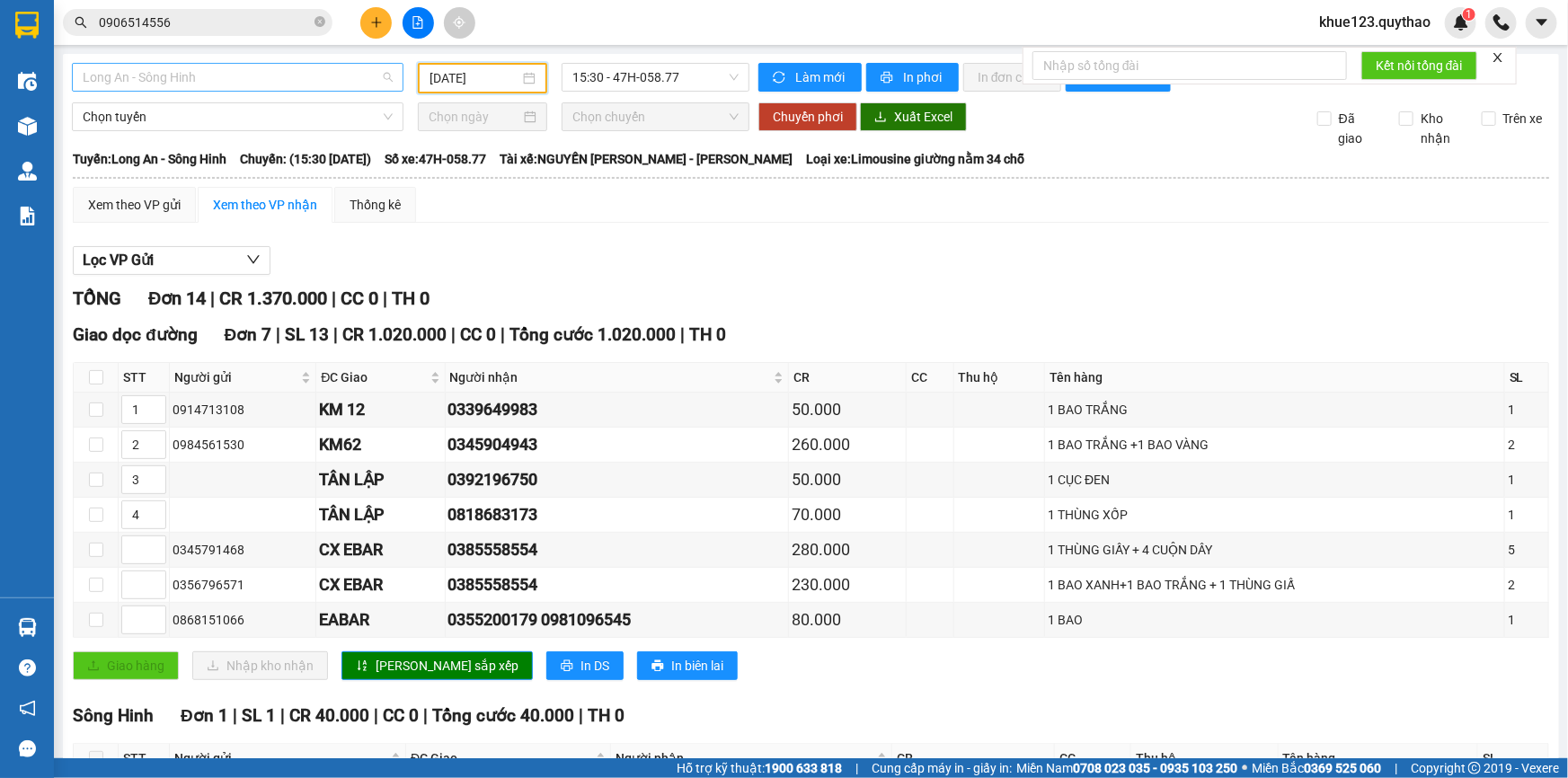
click at [349, 76] on span "Long An - Sông Hinh" at bounding box center [238, 77] width 310 height 27
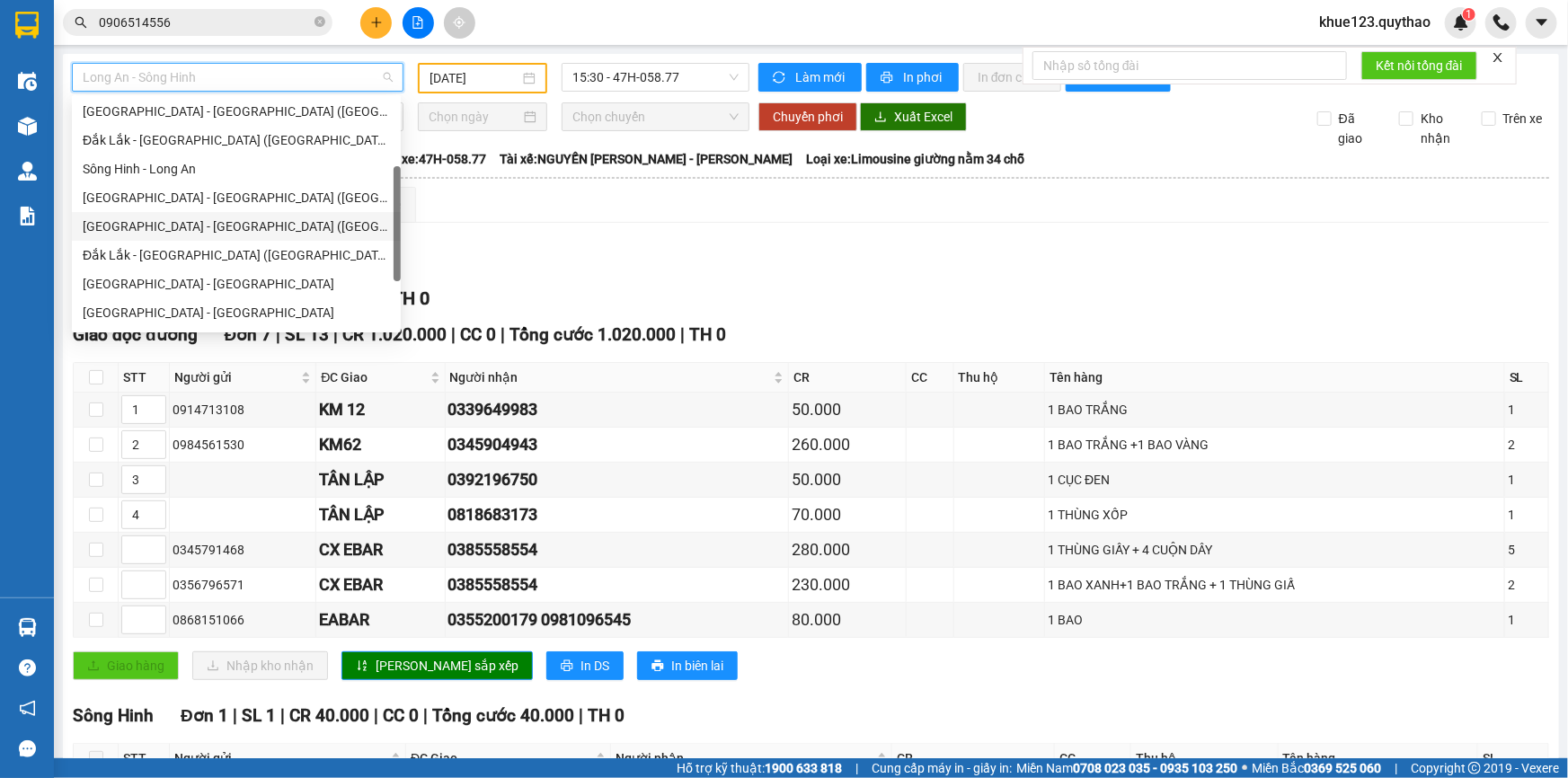
scroll to position [198, 0]
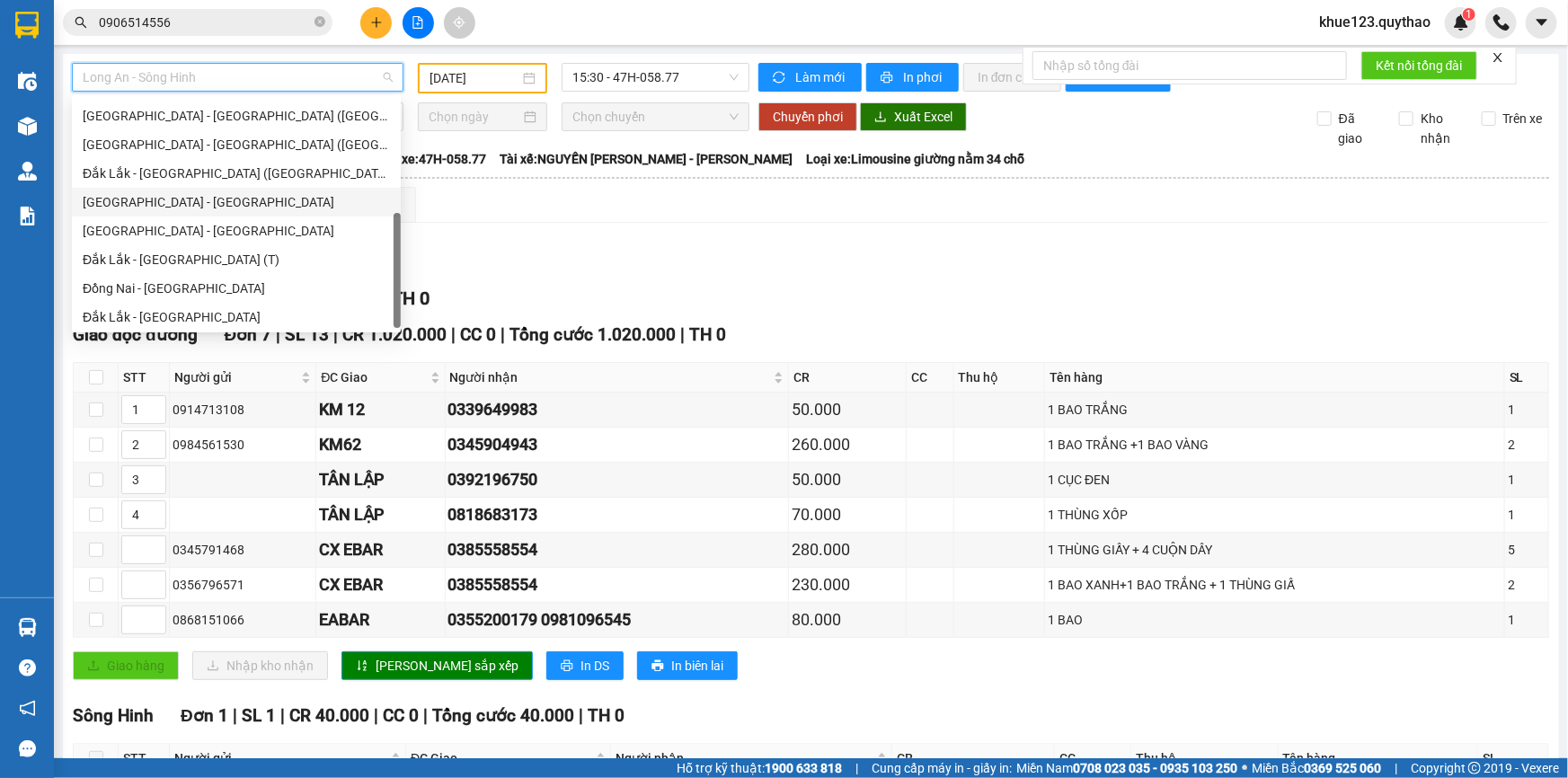
click at [175, 198] on div "Tây Ninh - Đắk Lắk" at bounding box center [236, 202] width 307 height 20
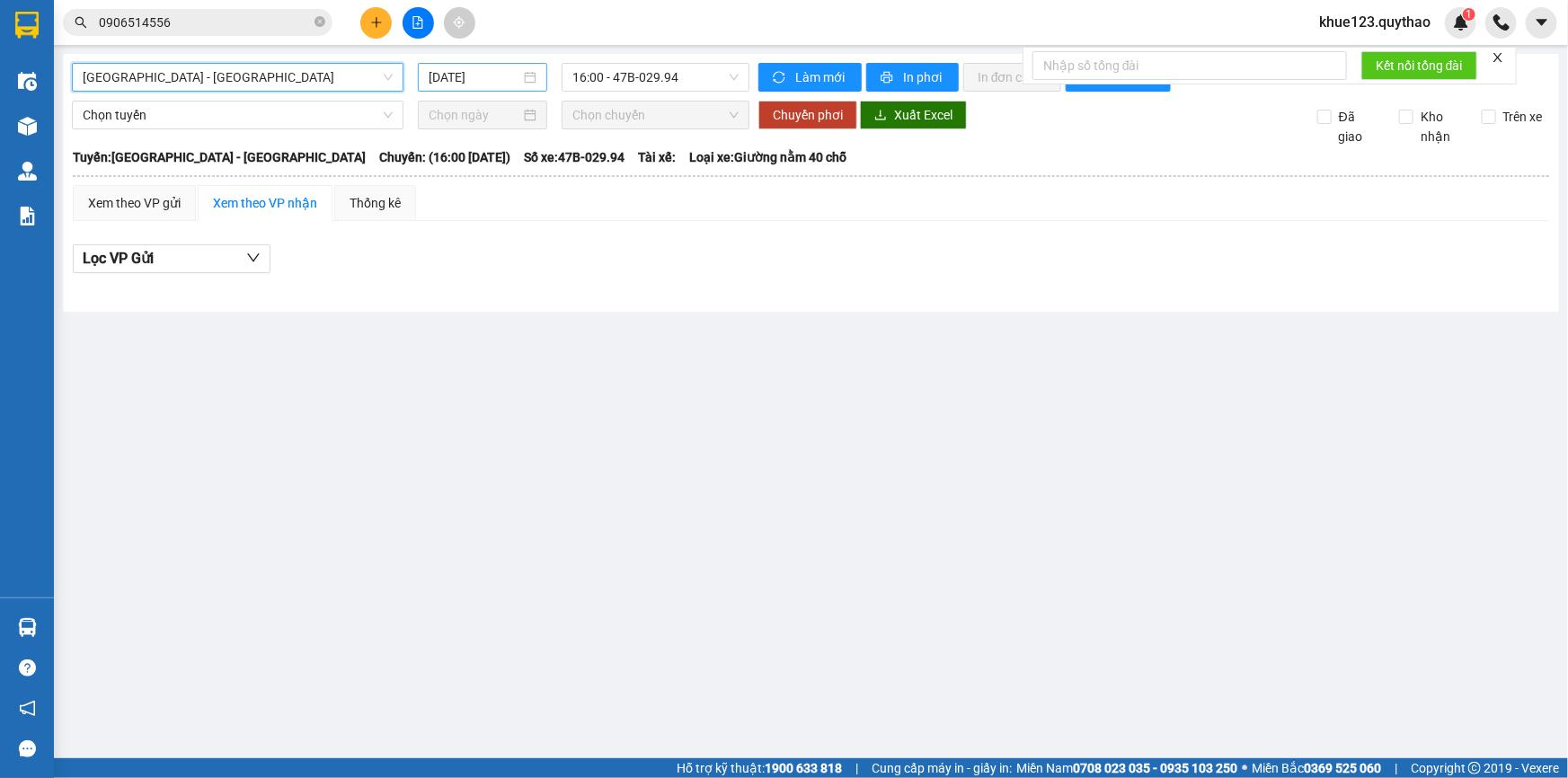
click at [490, 72] on input "[DATE]" at bounding box center [474, 77] width 91 height 20
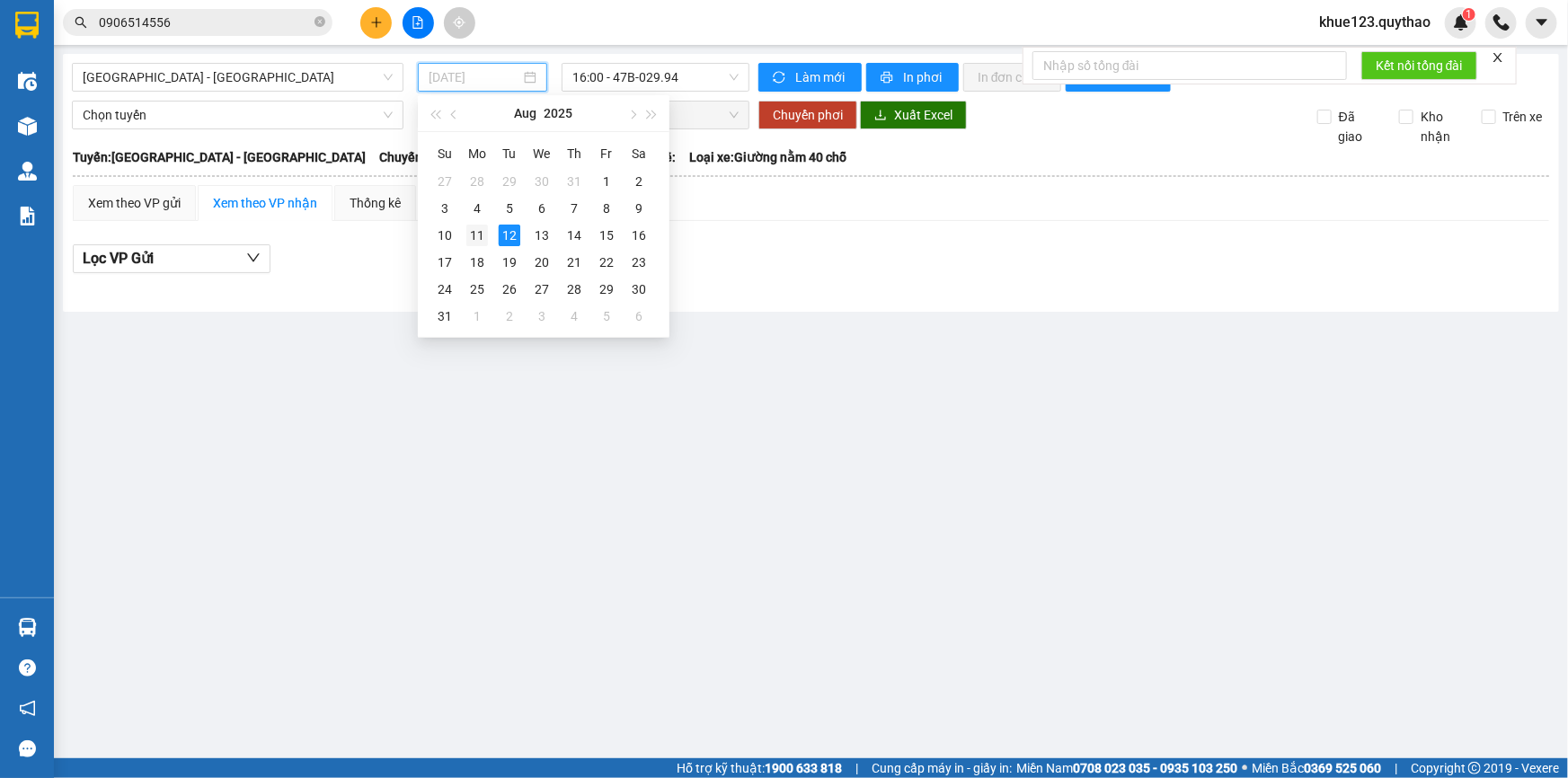
click at [485, 244] on div "11" at bounding box center [477, 235] width 21 height 21
type input "[DATE]"
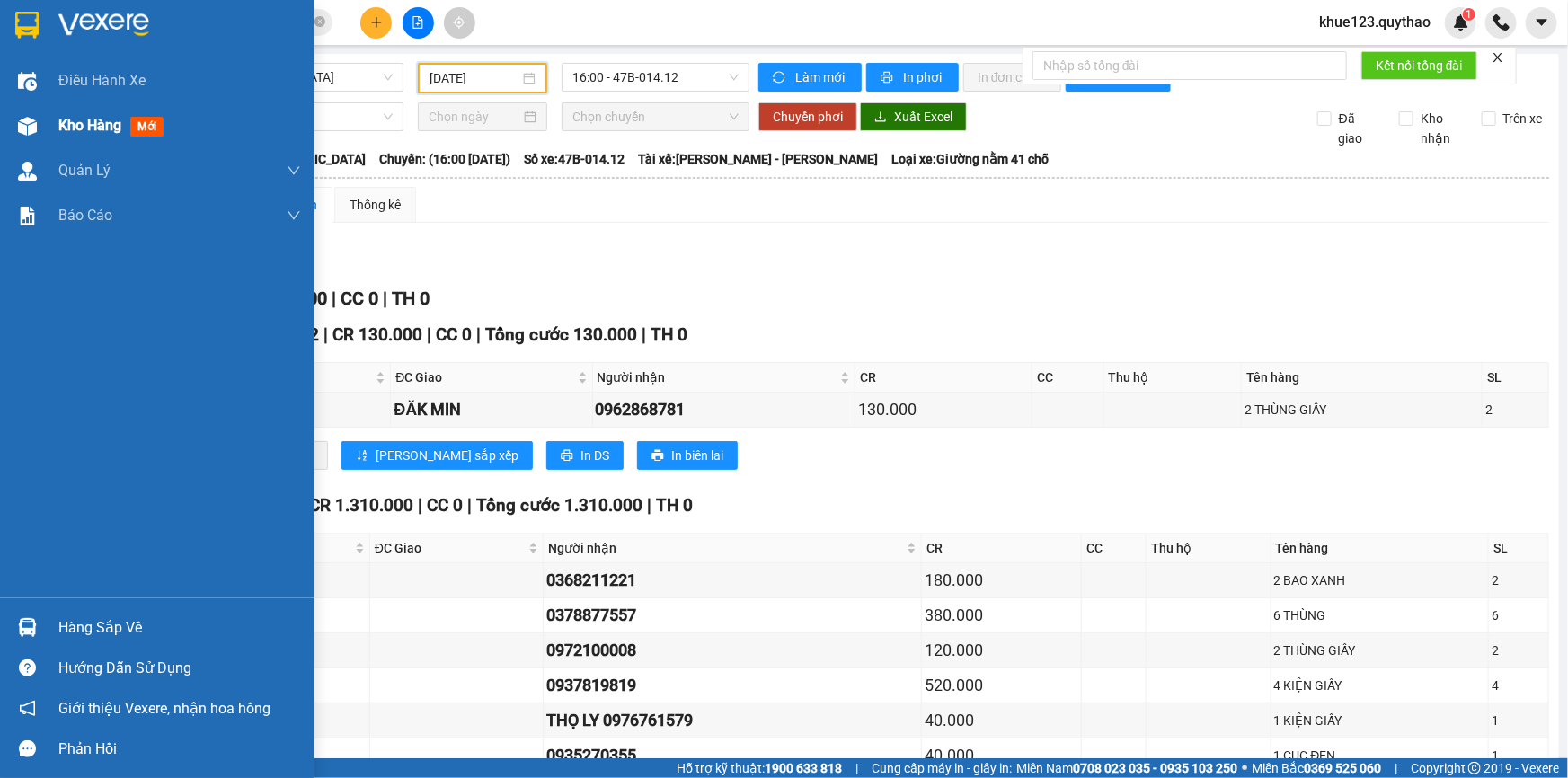
click at [35, 130] on img at bounding box center [28, 126] width 19 height 19
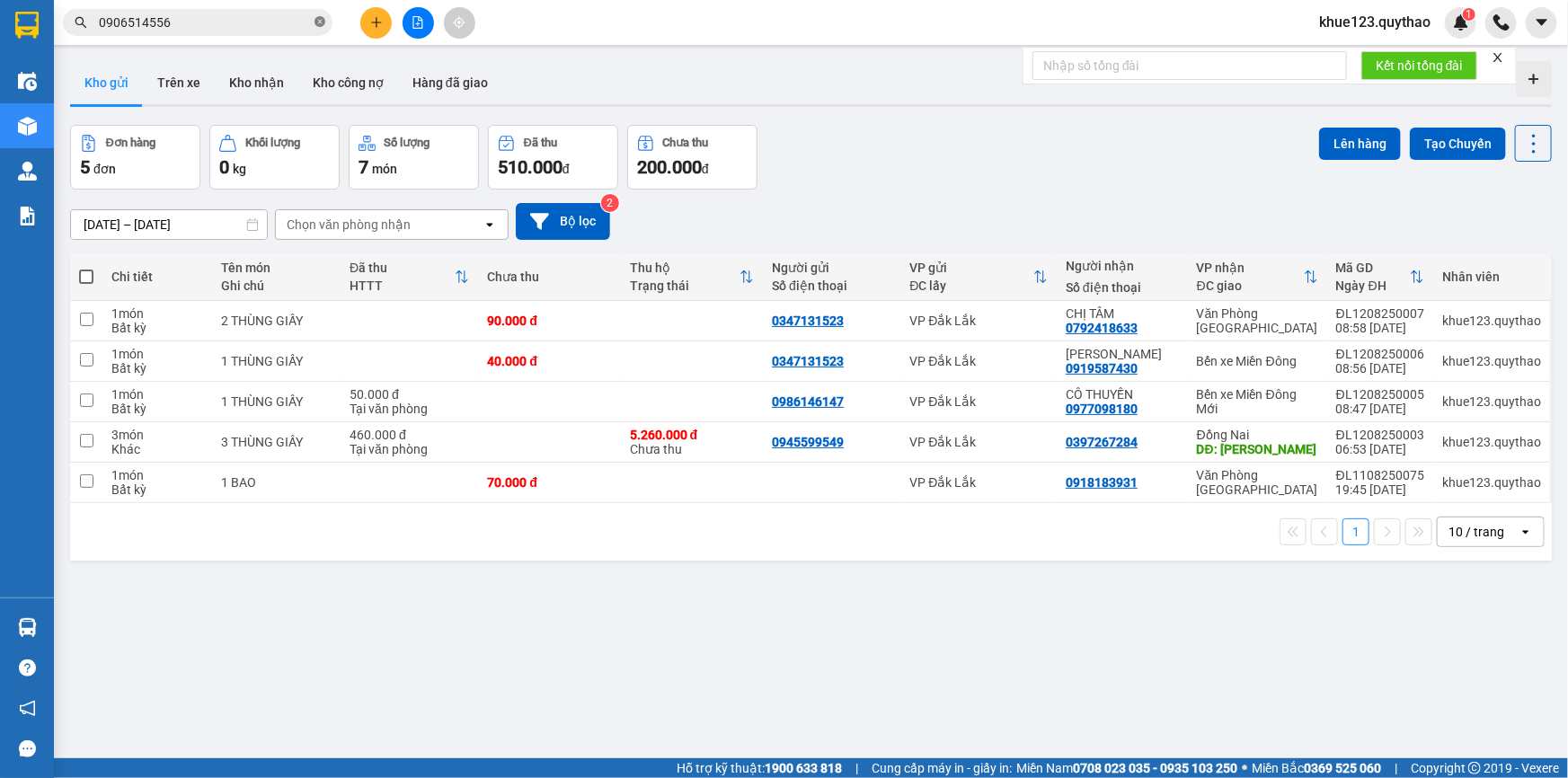
click at [317, 23] on icon "close-circle" at bounding box center [320, 21] width 11 height 11
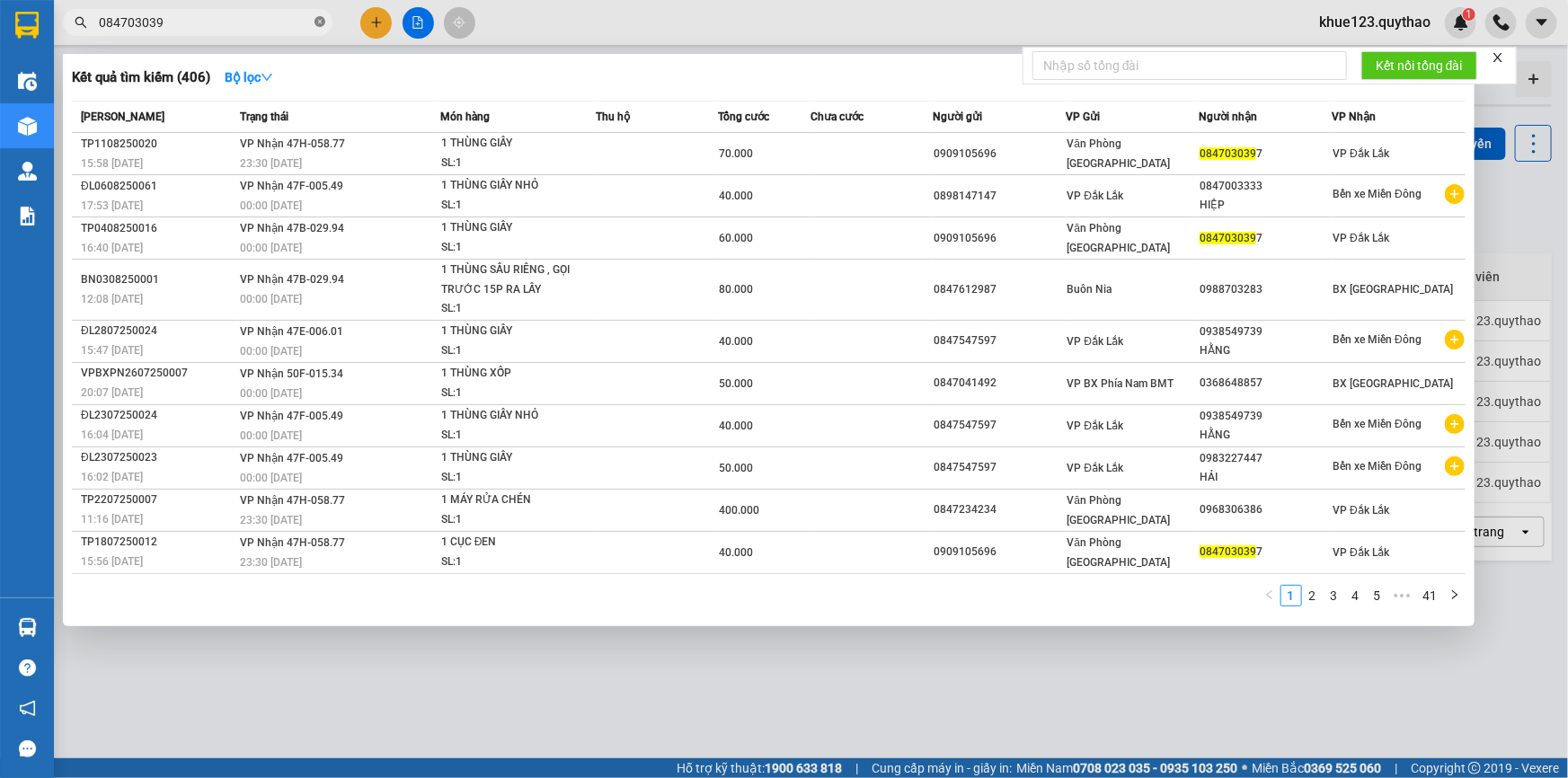
type input "0847030397"
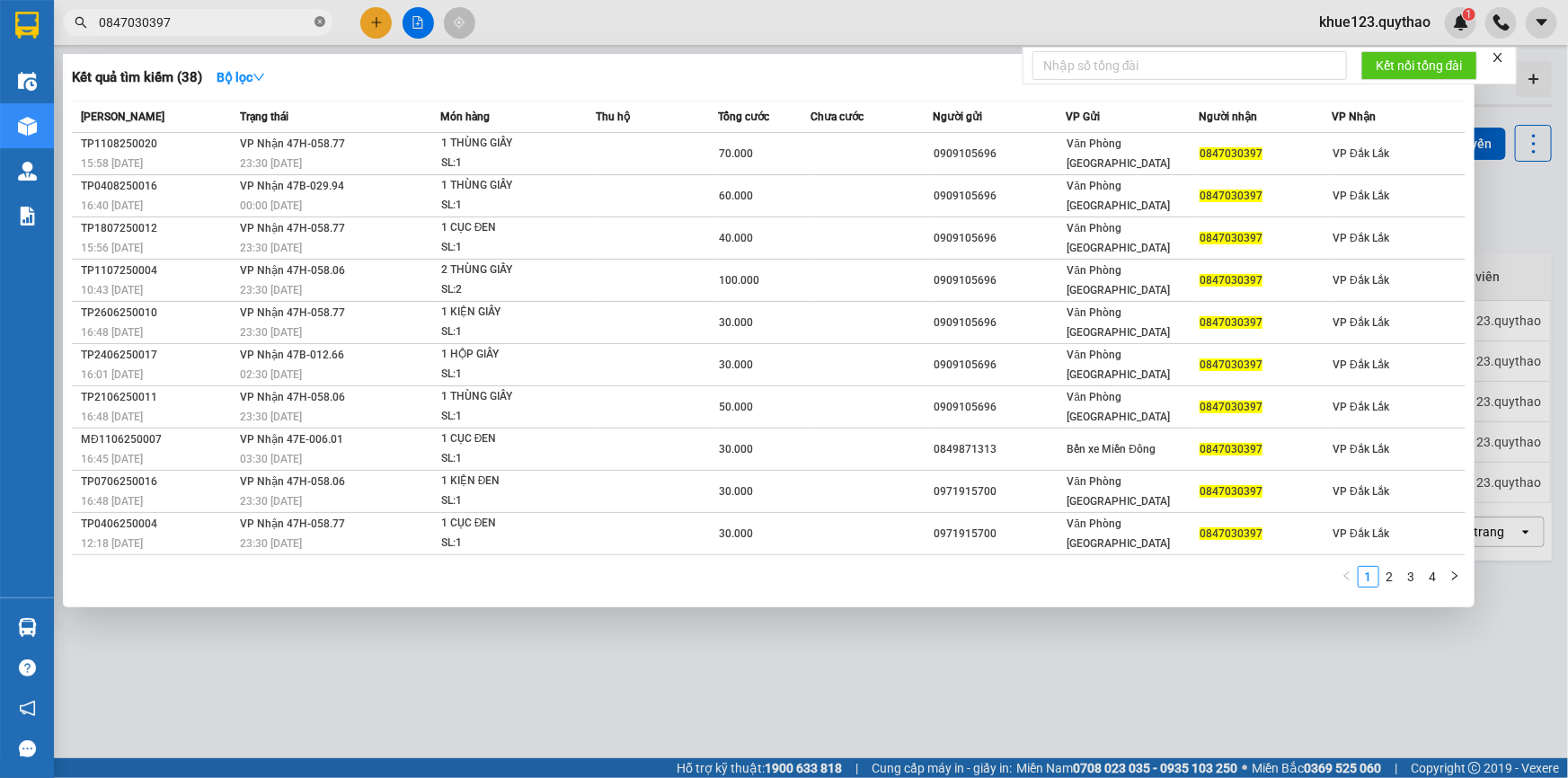
click at [319, 27] on span at bounding box center [320, 23] width 11 height 17
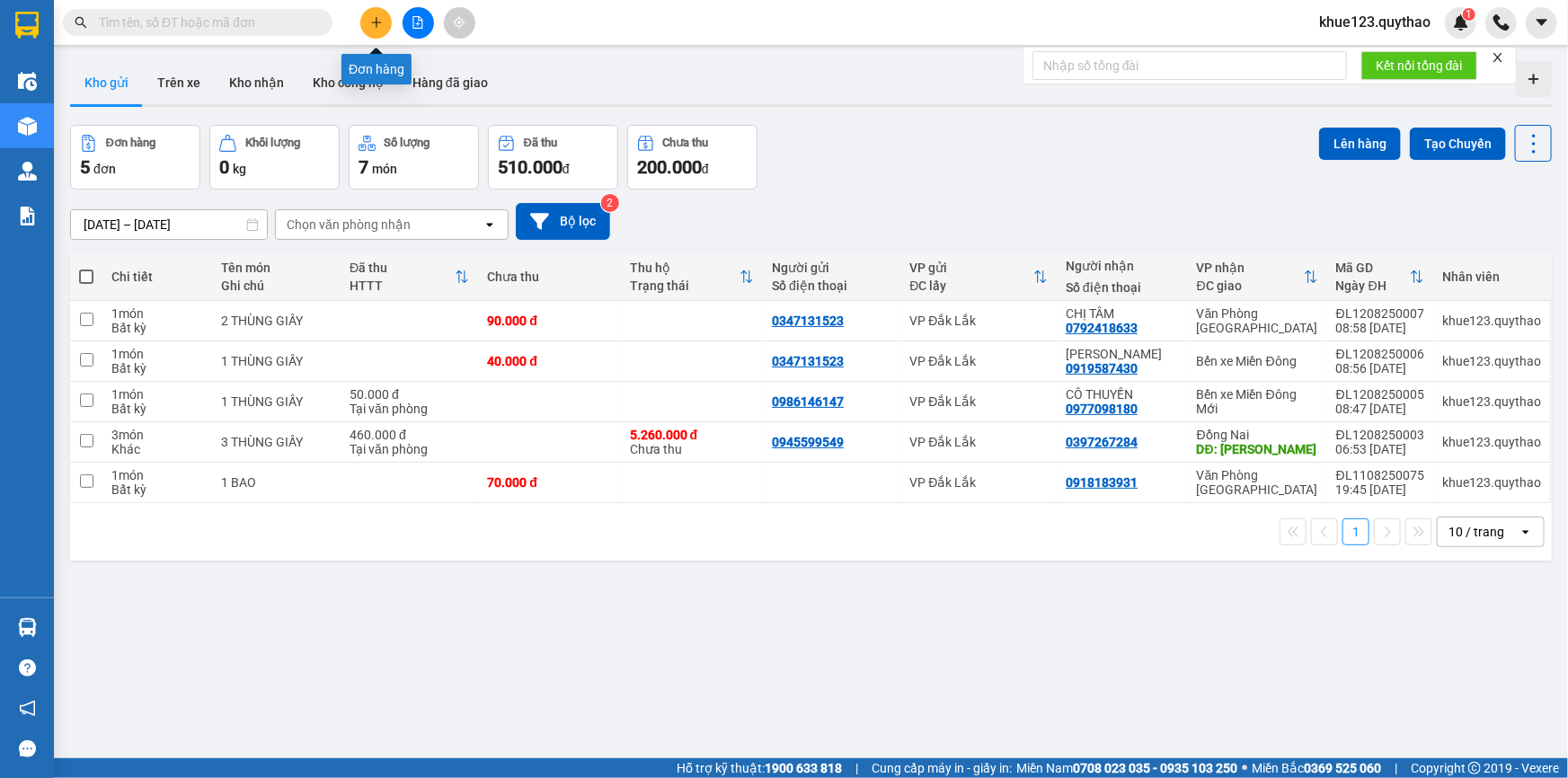
click at [374, 21] on icon "plus" at bounding box center [376, 21] width 10 height 1
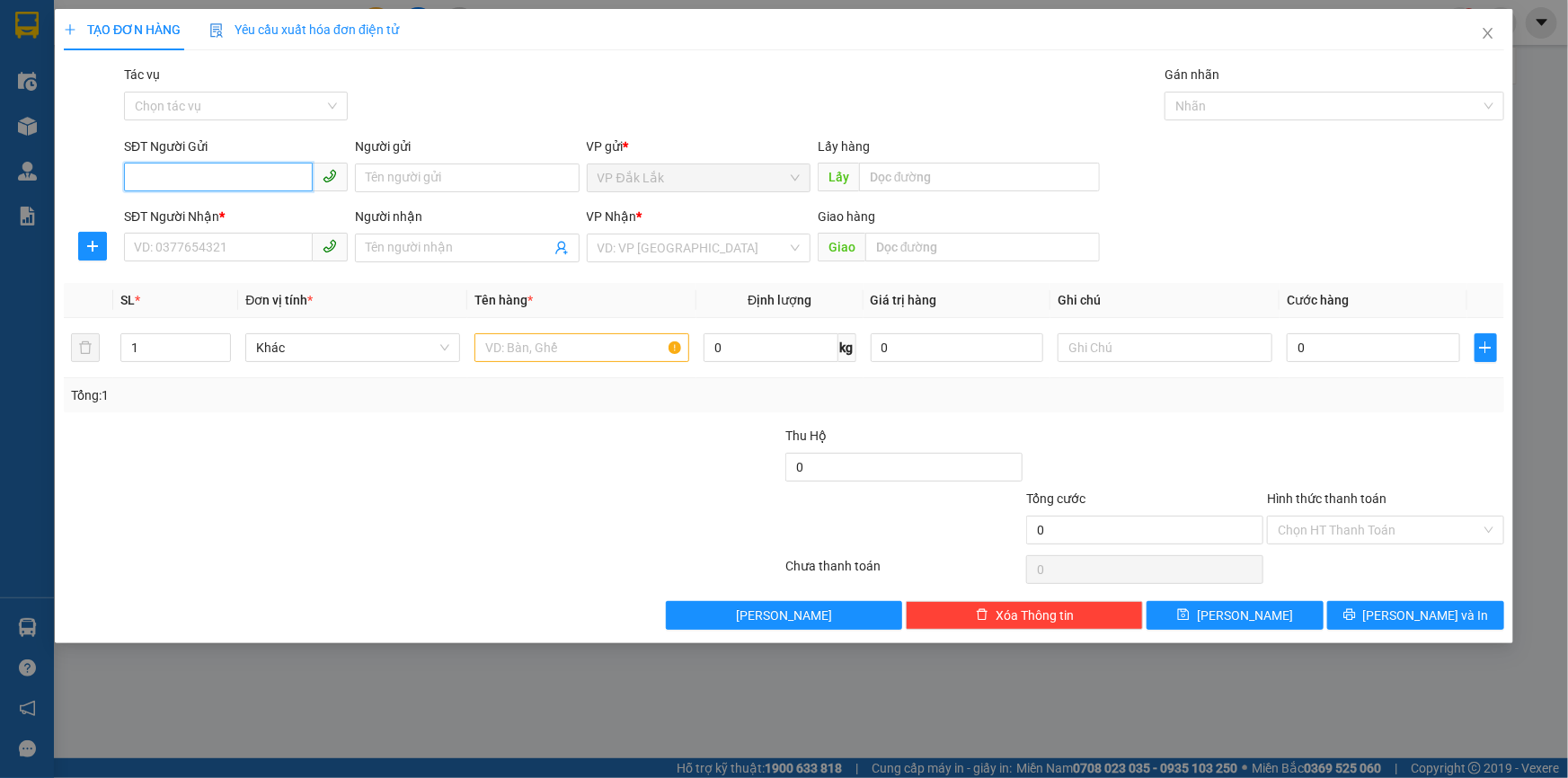
click at [270, 176] on input "SĐT Người Gửi" at bounding box center [218, 177] width 189 height 29
type input "0985832041"
click at [206, 213] on div "0985832041" at bounding box center [236, 214] width 202 height 20
type input "0384314542"
type input "CHỊ HẰNG"
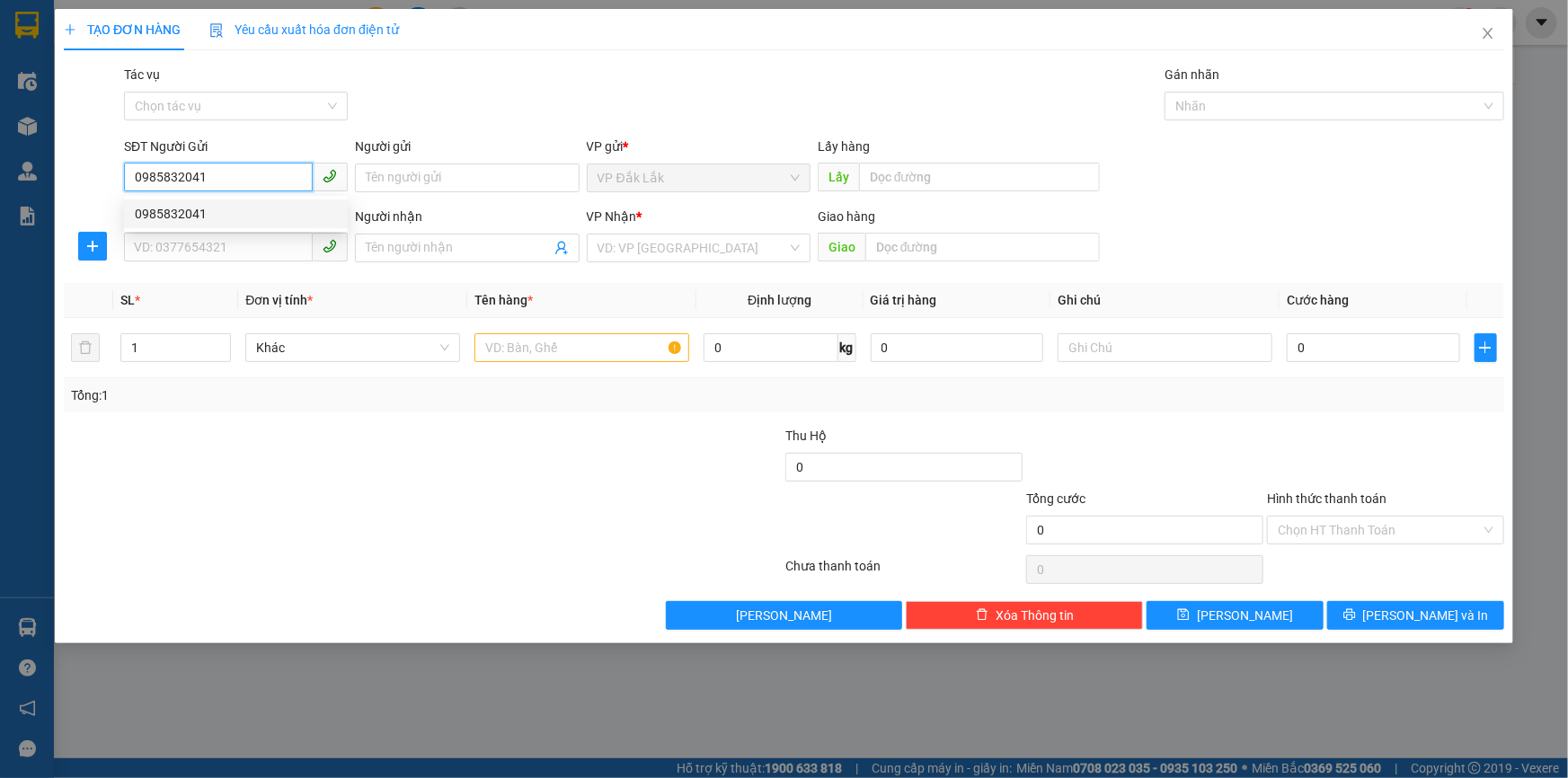
type input "TÂN PHƯỚC KHÁNH"
type input "0985832041"
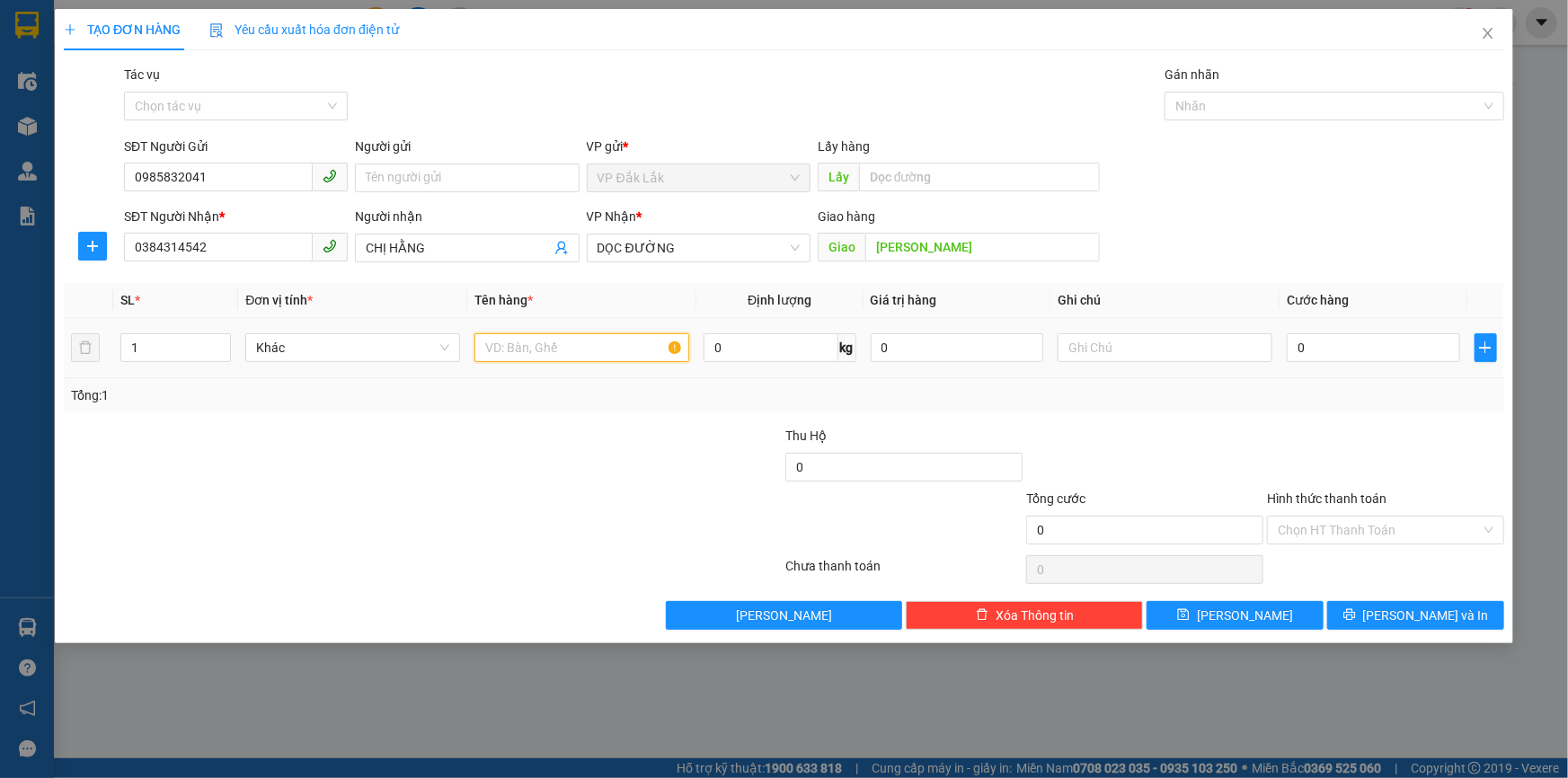
click at [505, 354] on input "text" at bounding box center [581, 348] width 215 height 29
type input "1 THÙNG GIẤY SR"
click at [1318, 539] on input "Hình thức thanh toán" at bounding box center [1378, 531] width 203 height 27
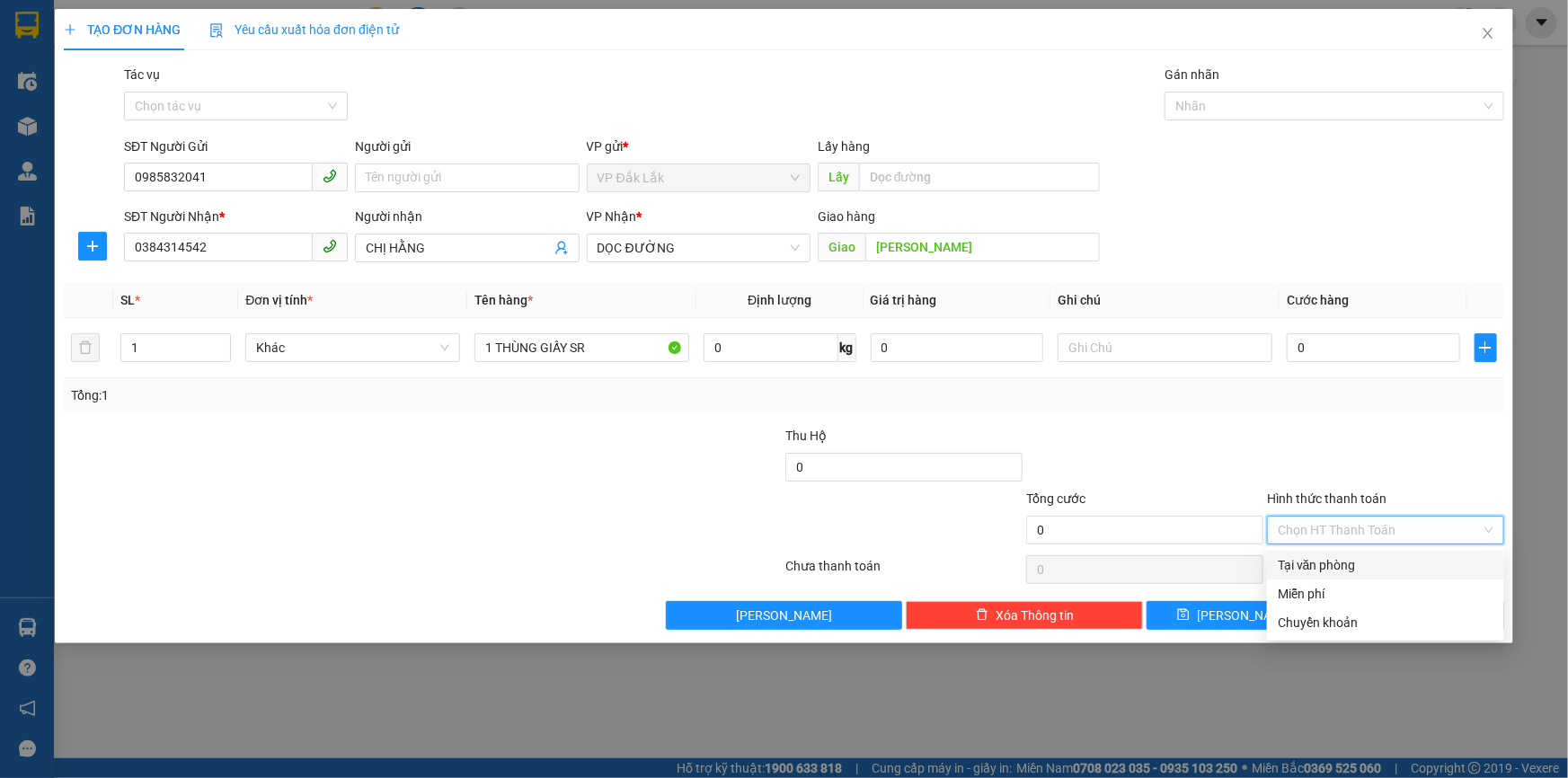
click at [1321, 562] on div "Tại văn phòng" at bounding box center [1385, 565] width 216 height 20
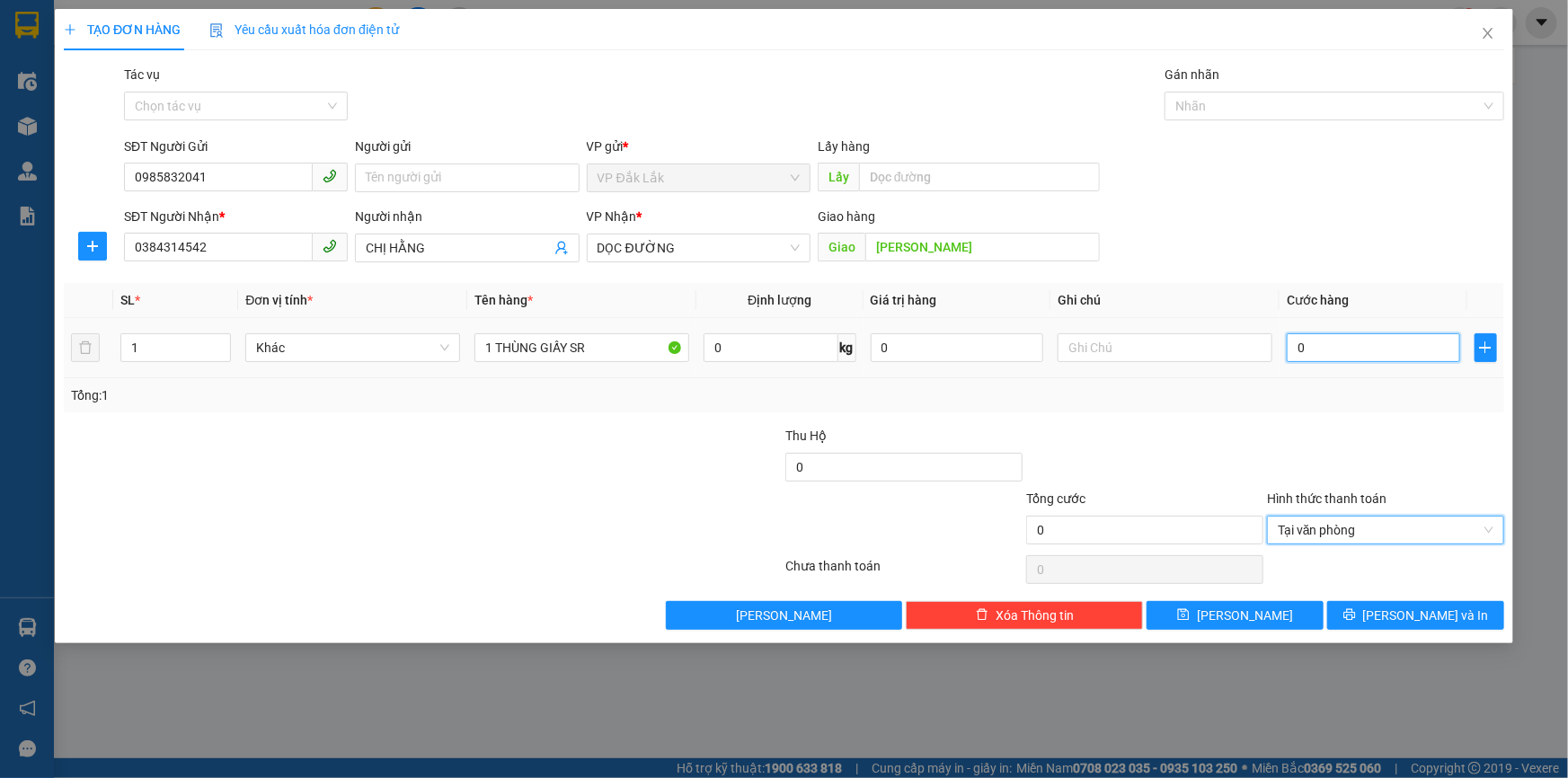
click at [1299, 351] on input "0" at bounding box center [1374, 348] width 173 height 29
type input "1"
type input "12"
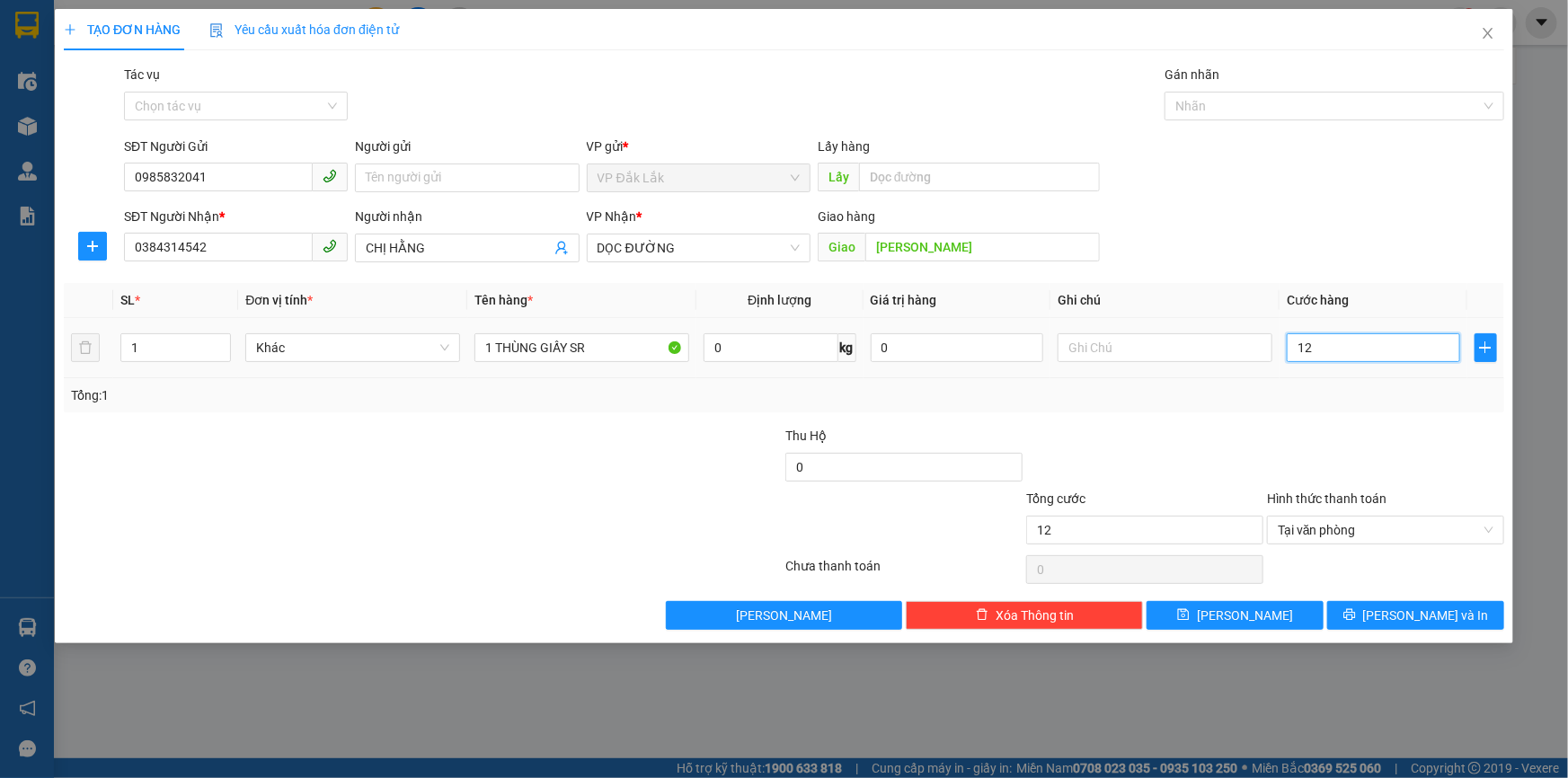
type input "120"
type input "1.200"
type input "12.000"
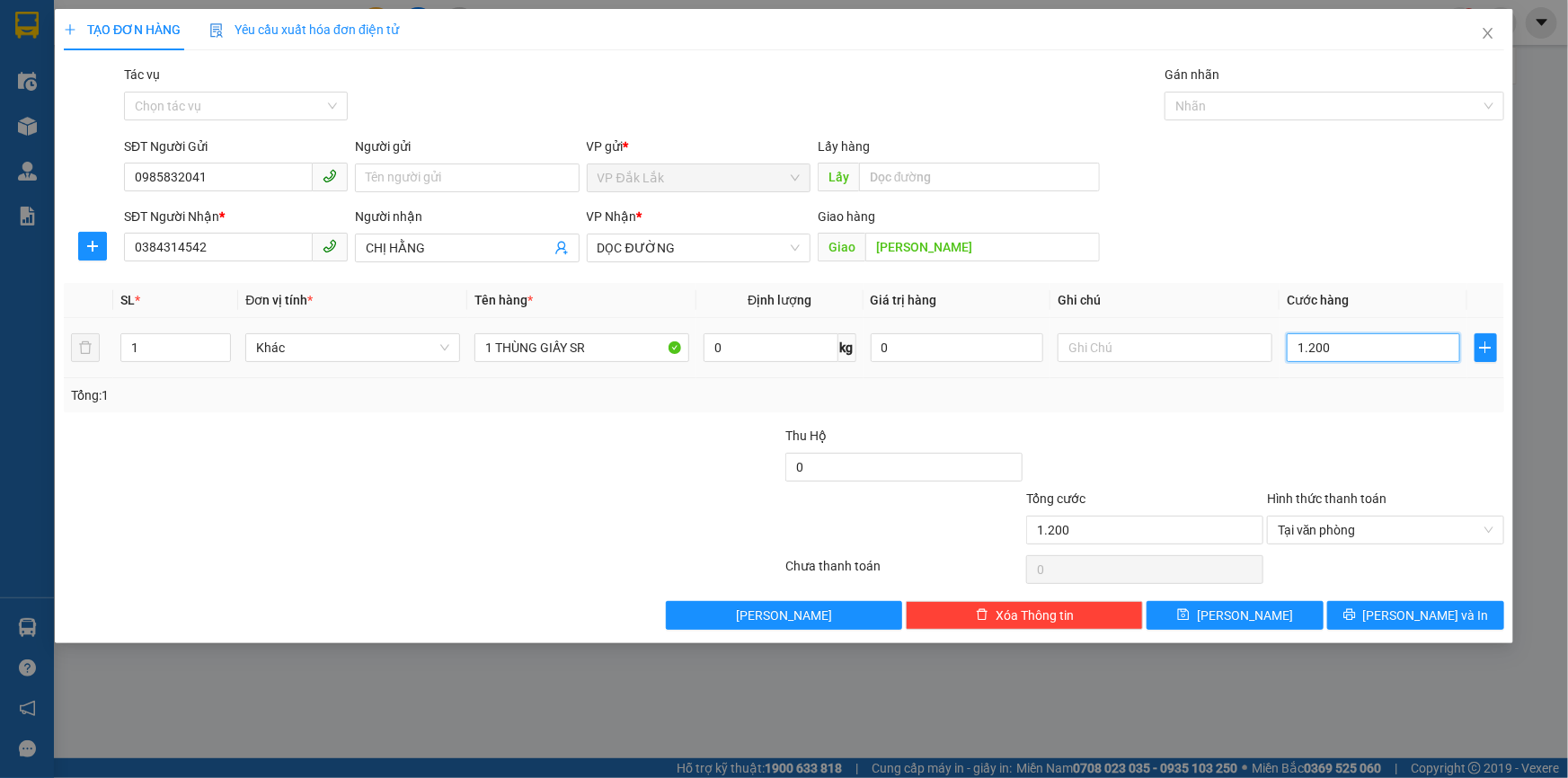
type input "12.000"
type input "120.000"
click at [1445, 620] on span "[PERSON_NAME] và In" at bounding box center [1426, 615] width 126 height 20
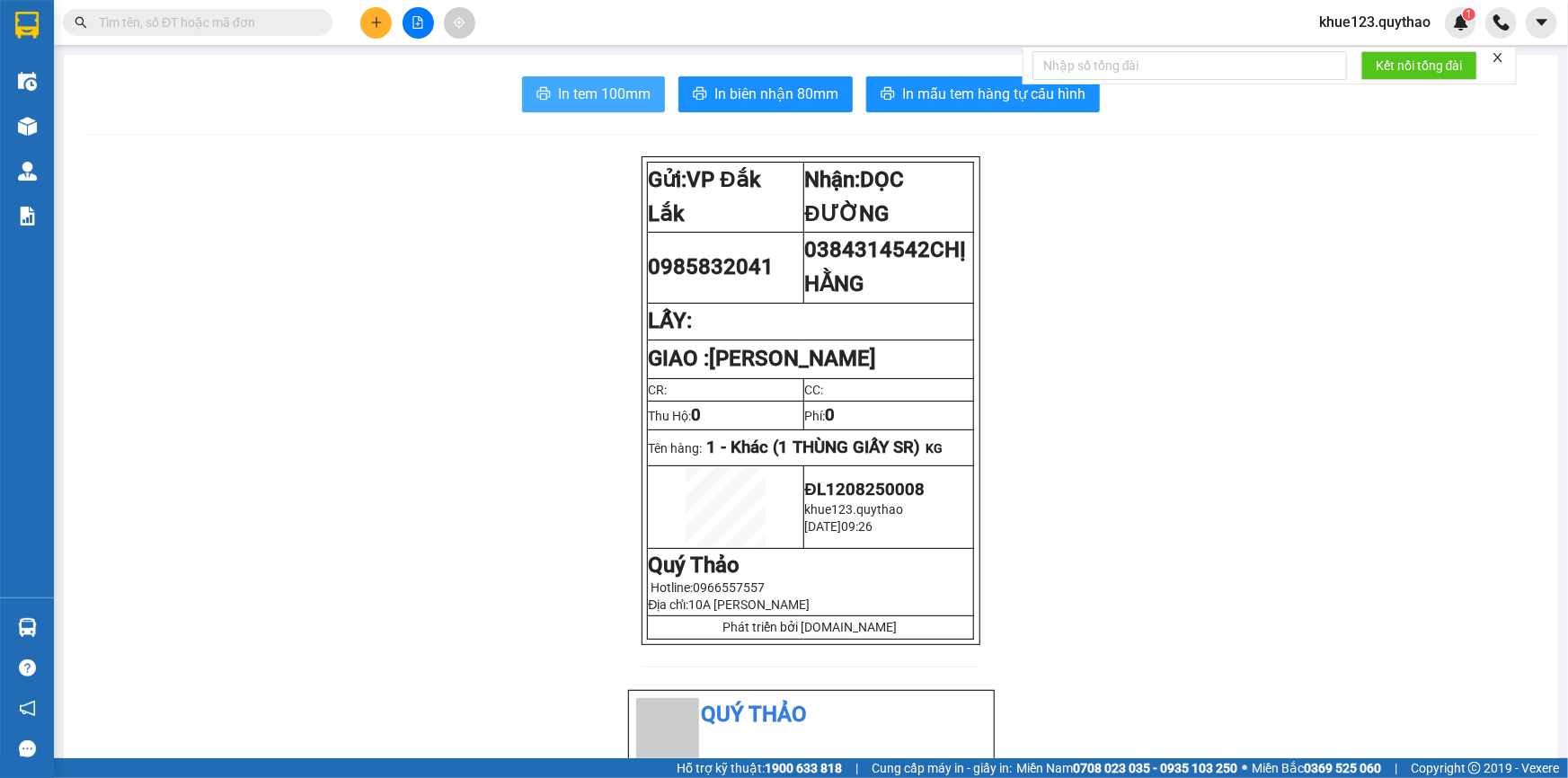
click at [615, 99] on span "In tem 100mm" at bounding box center [604, 93] width 92 height 22
click at [1388, 22] on span "khue123.quythao" at bounding box center [1375, 21] width 141 height 22
click at [1365, 64] on span "Đăng xuất" at bounding box center [1382, 56] width 102 height 20
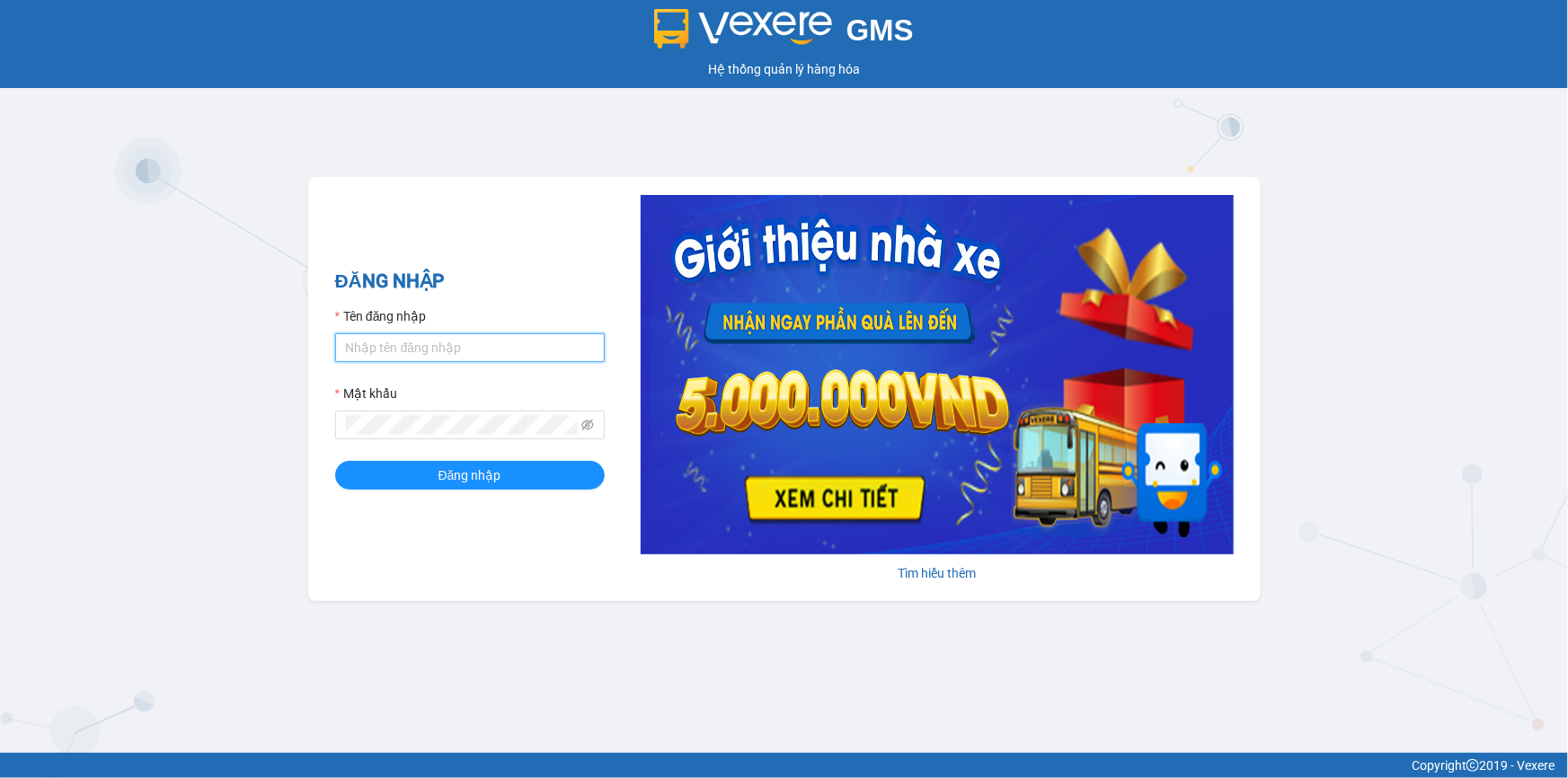
click at [480, 351] on input "Tên đăng nhập" at bounding box center [470, 348] width 270 height 29
type input "T"
click at [512, 349] on input "thily.quythao" at bounding box center [470, 348] width 270 height 29
click at [415, 422] on form "Tên đăng nhập thily.quythaoLy123456 Mật khẩu Đăng nhập" at bounding box center [470, 398] width 270 height 183
type input "thily.quythao"
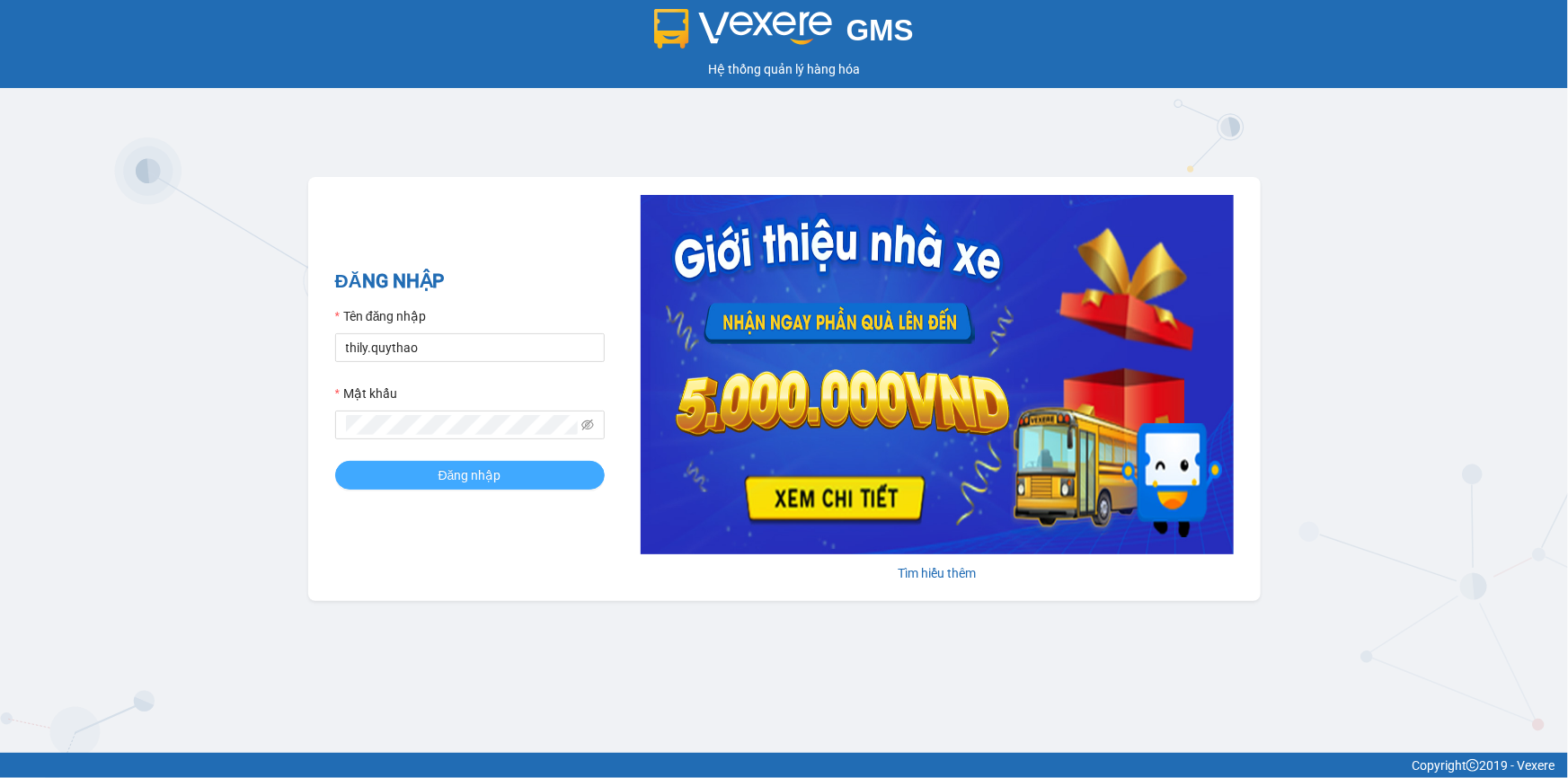
click at [478, 479] on span "Đăng nhập" at bounding box center [470, 476] width 63 height 20
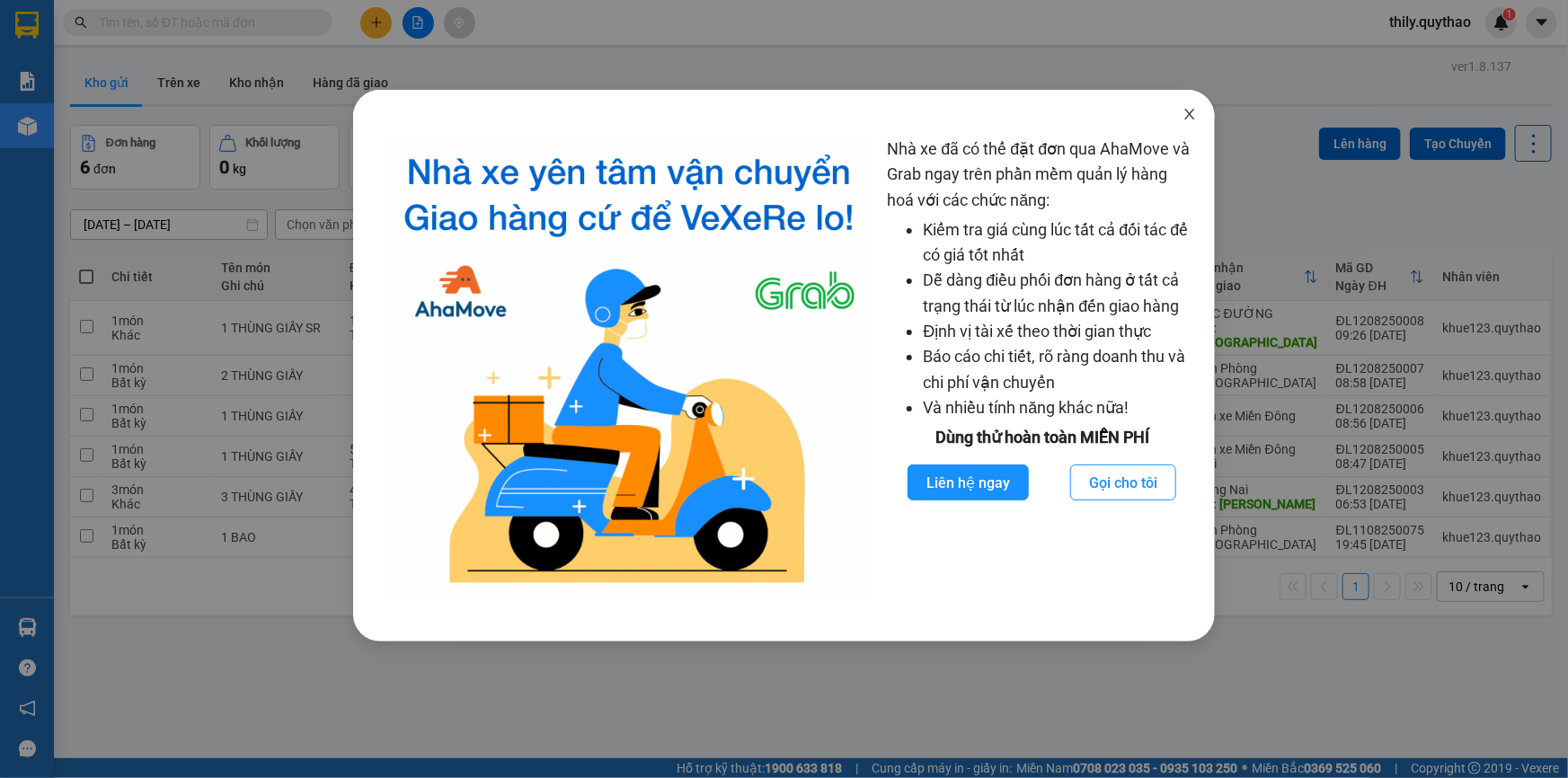
click at [1186, 112] on icon "close" at bounding box center [1190, 114] width 14 height 14
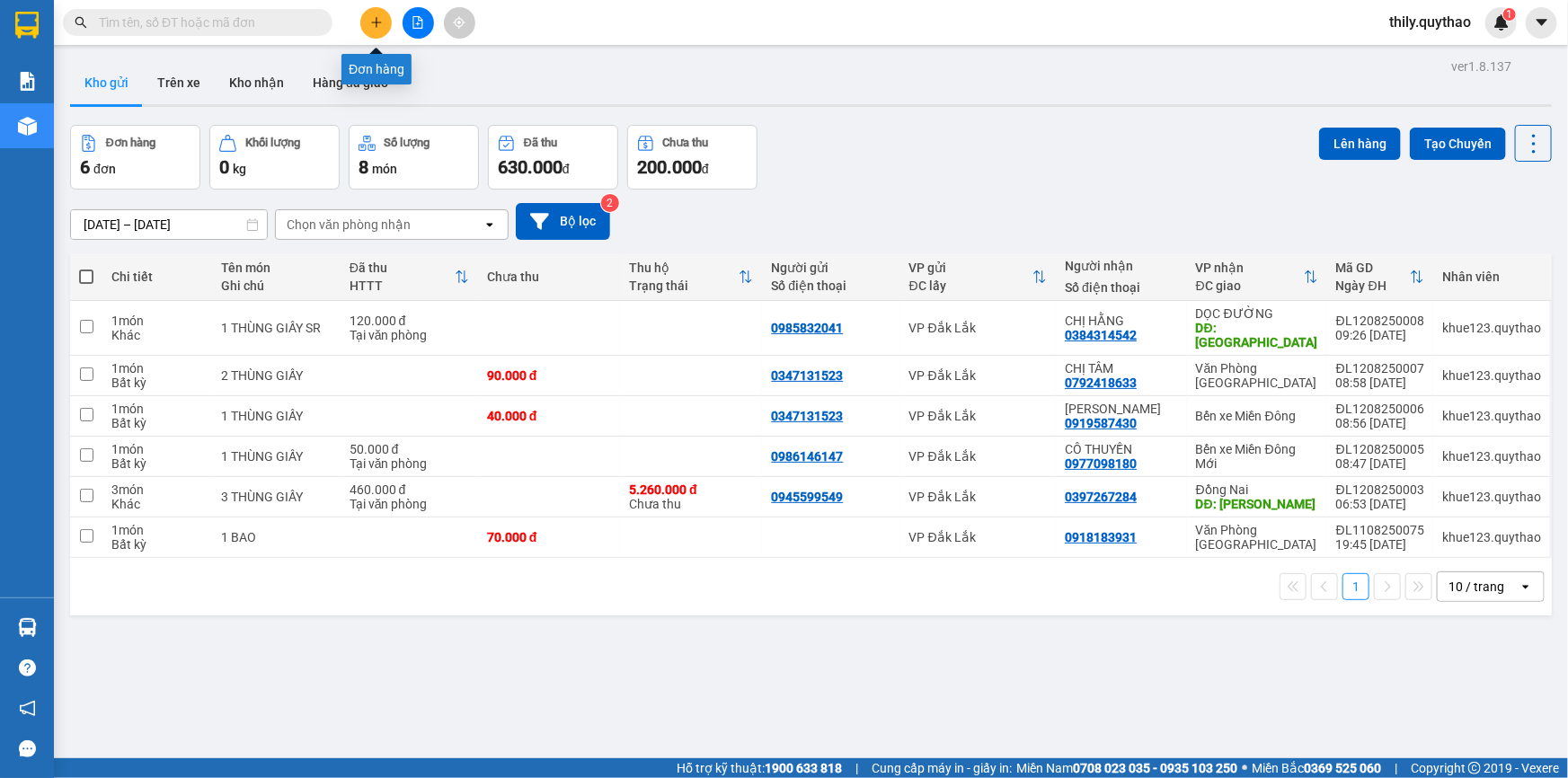
click at [374, 13] on button at bounding box center [375, 22] width 32 height 32
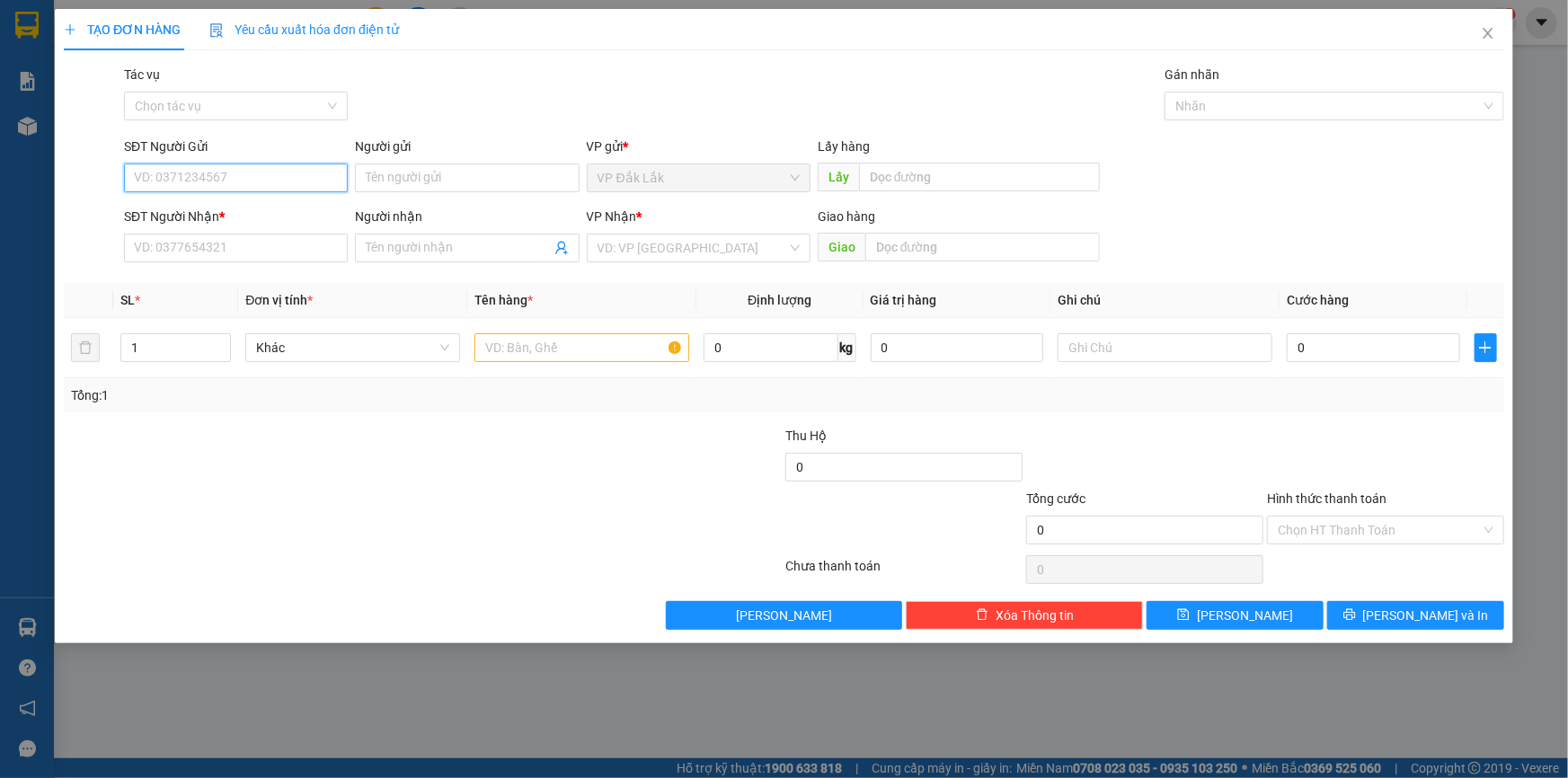
click at [176, 188] on input "SĐT Người Gửi" at bounding box center [236, 178] width 223 height 29
type input "0349297384"
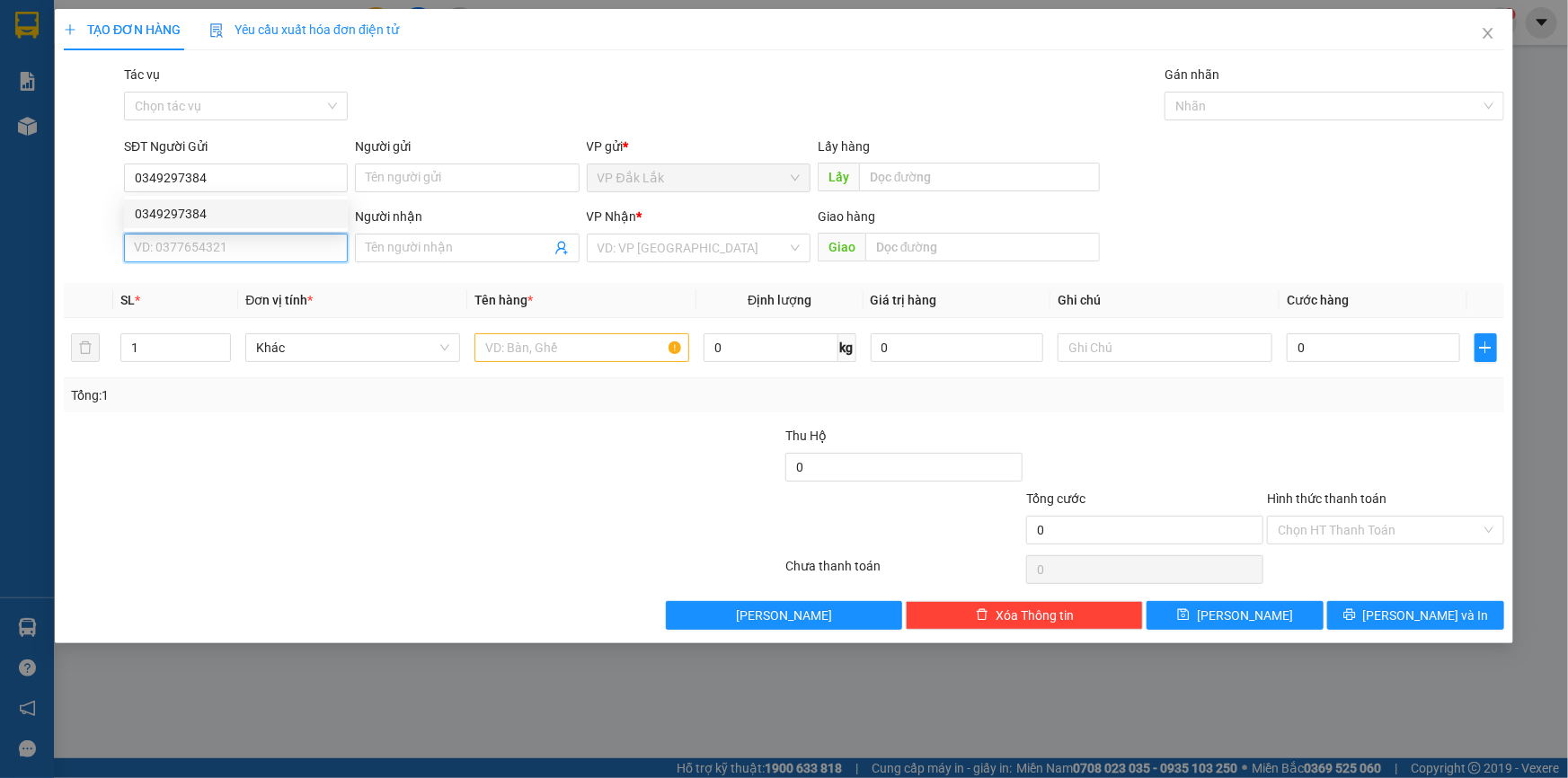
click at [178, 244] on input "SĐT Người Nhận *" at bounding box center [236, 248] width 223 height 29
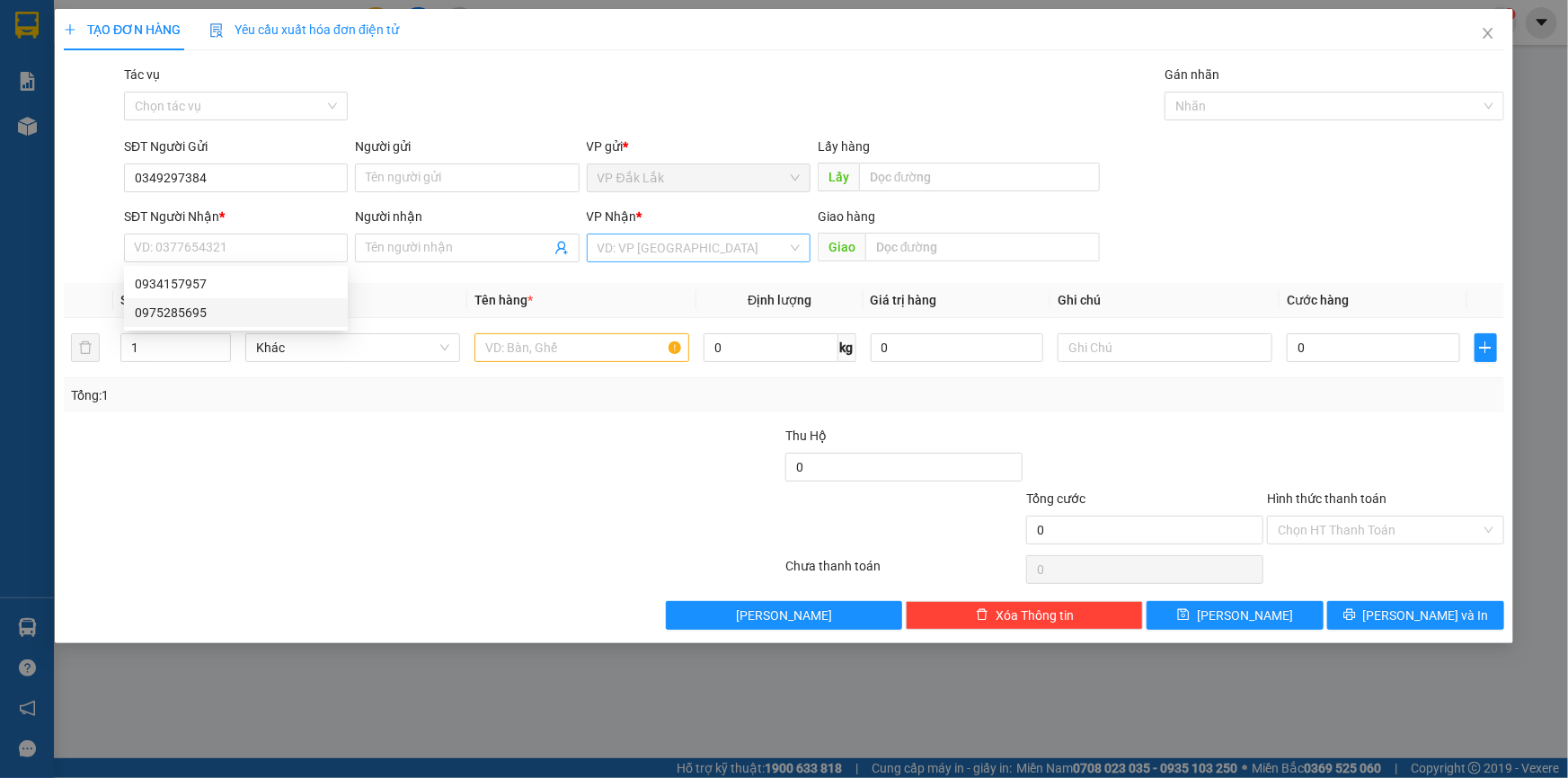
click at [637, 243] on input "search" at bounding box center [692, 248] width 190 height 27
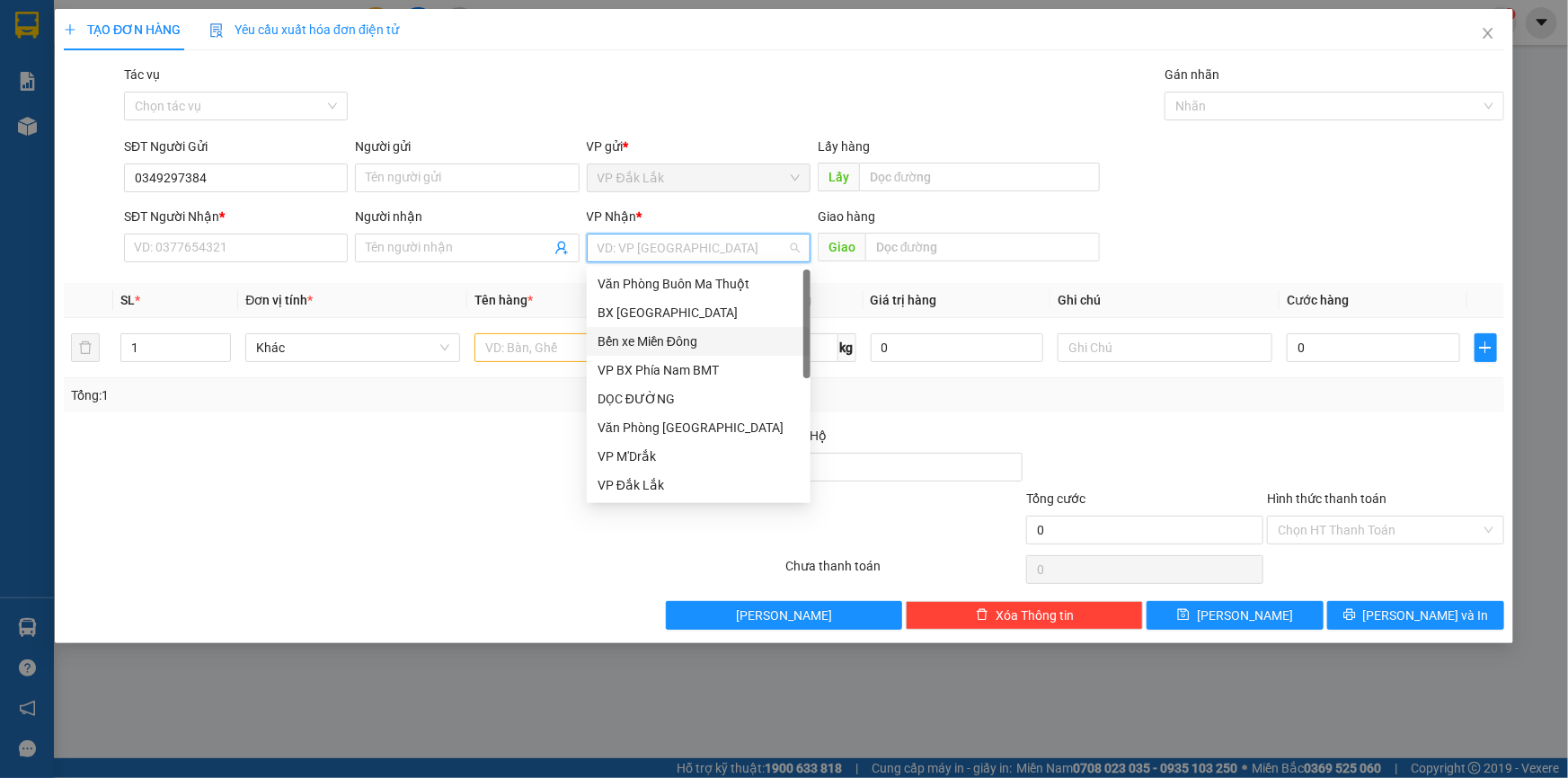
click at [678, 340] on div "Bến xe Miền Đông" at bounding box center [699, 341] width 202 height 20
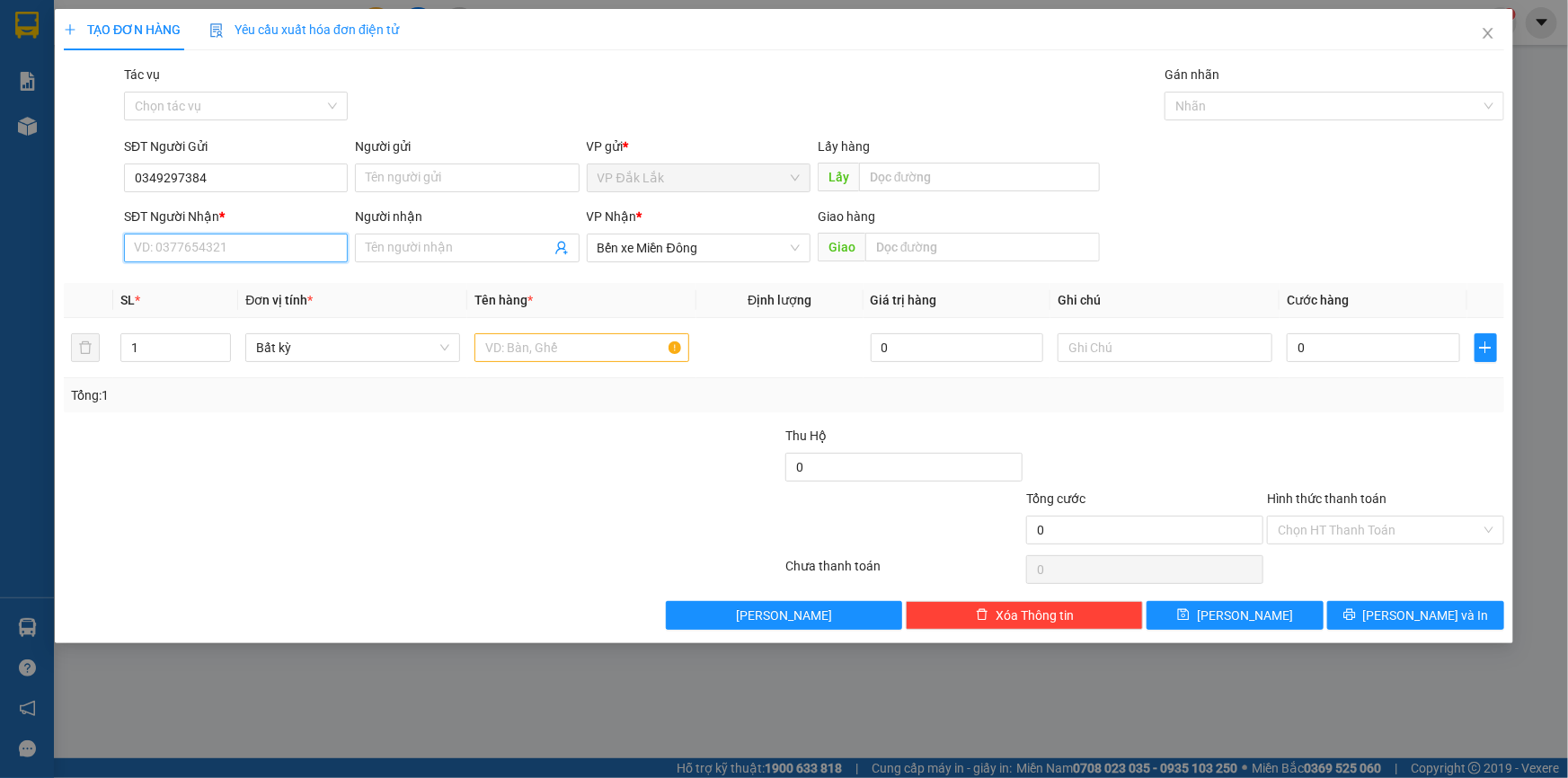
click at [262, 251] on input "SĐT Người Nhận *" at bounding box center [236, 248] width 223 height 29
type input "0327476785"
click at [620, 348] on input "text" at bounding box center [581, 348] width 215 height 29
type input "1 THÙNG GIẤY"
click at [1369, 534] on input "Hình thức thanh toán" at bounding box center [1378, 531] width 203 height 27
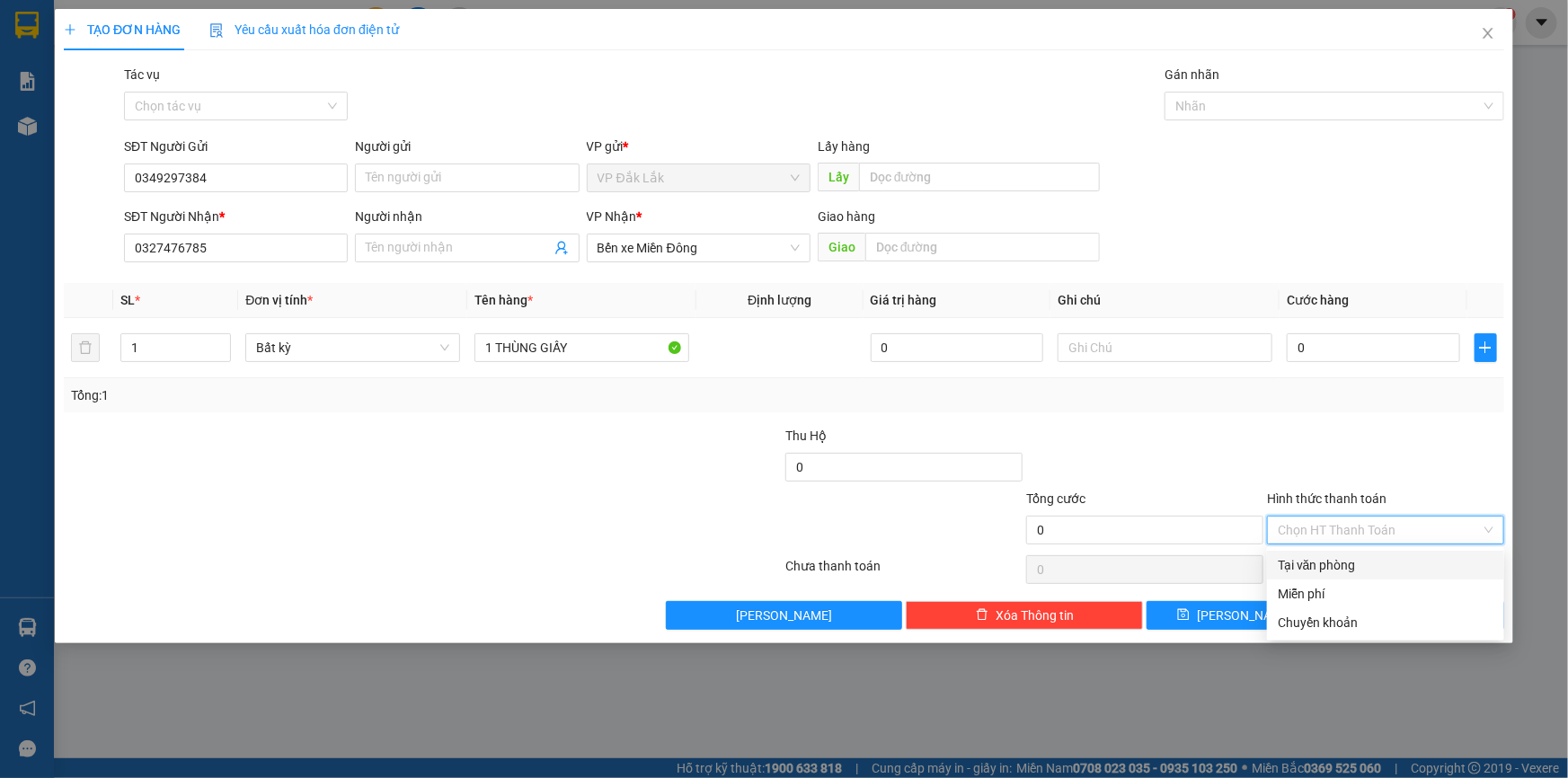
click at [1375, 562] on div "Tại văn phòng" at bounding box center [1385, 565] width 216 height 20
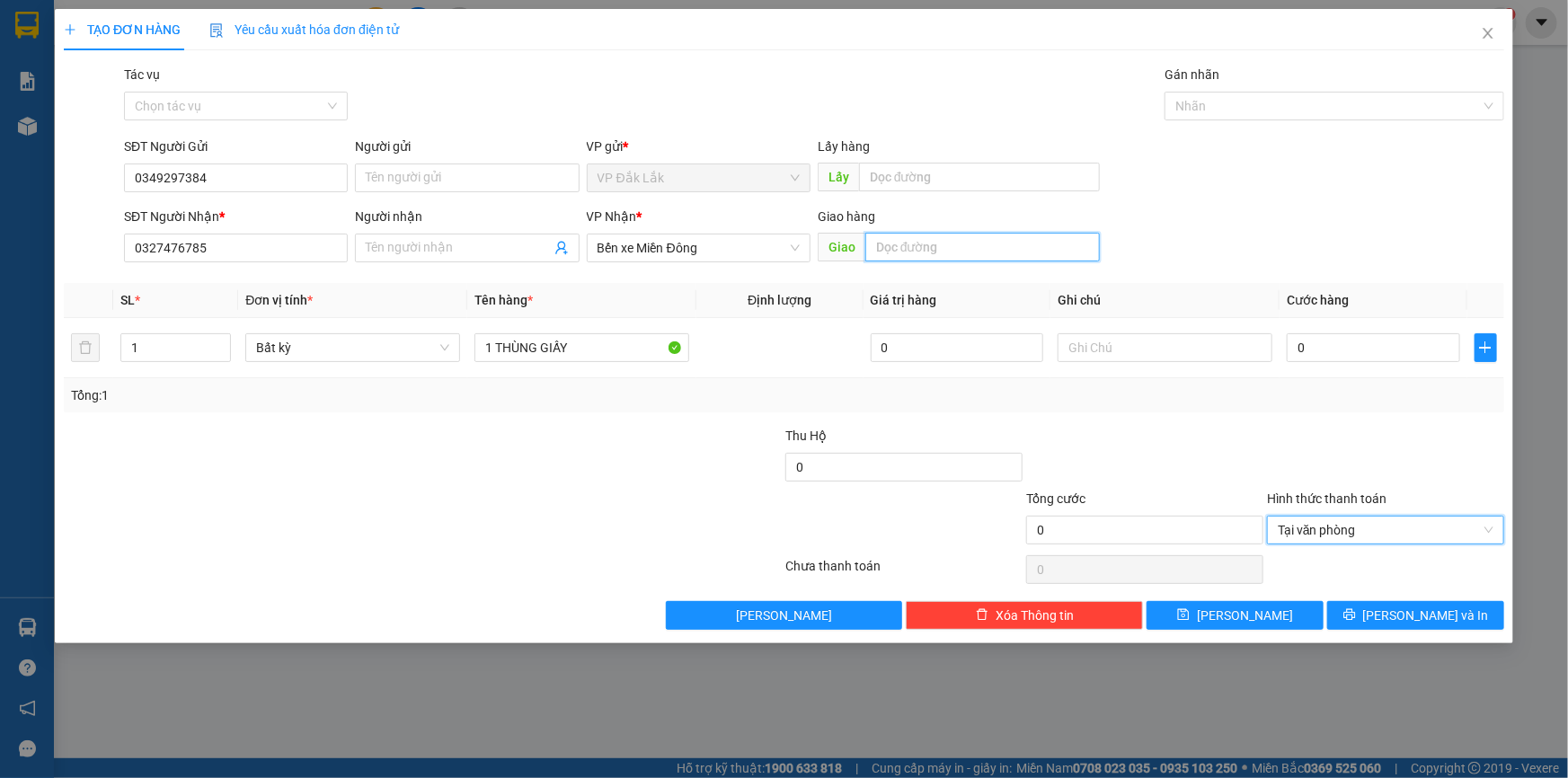
click at [938, 244] on input "text" at bounding box center [983, 247] width 235 height 29
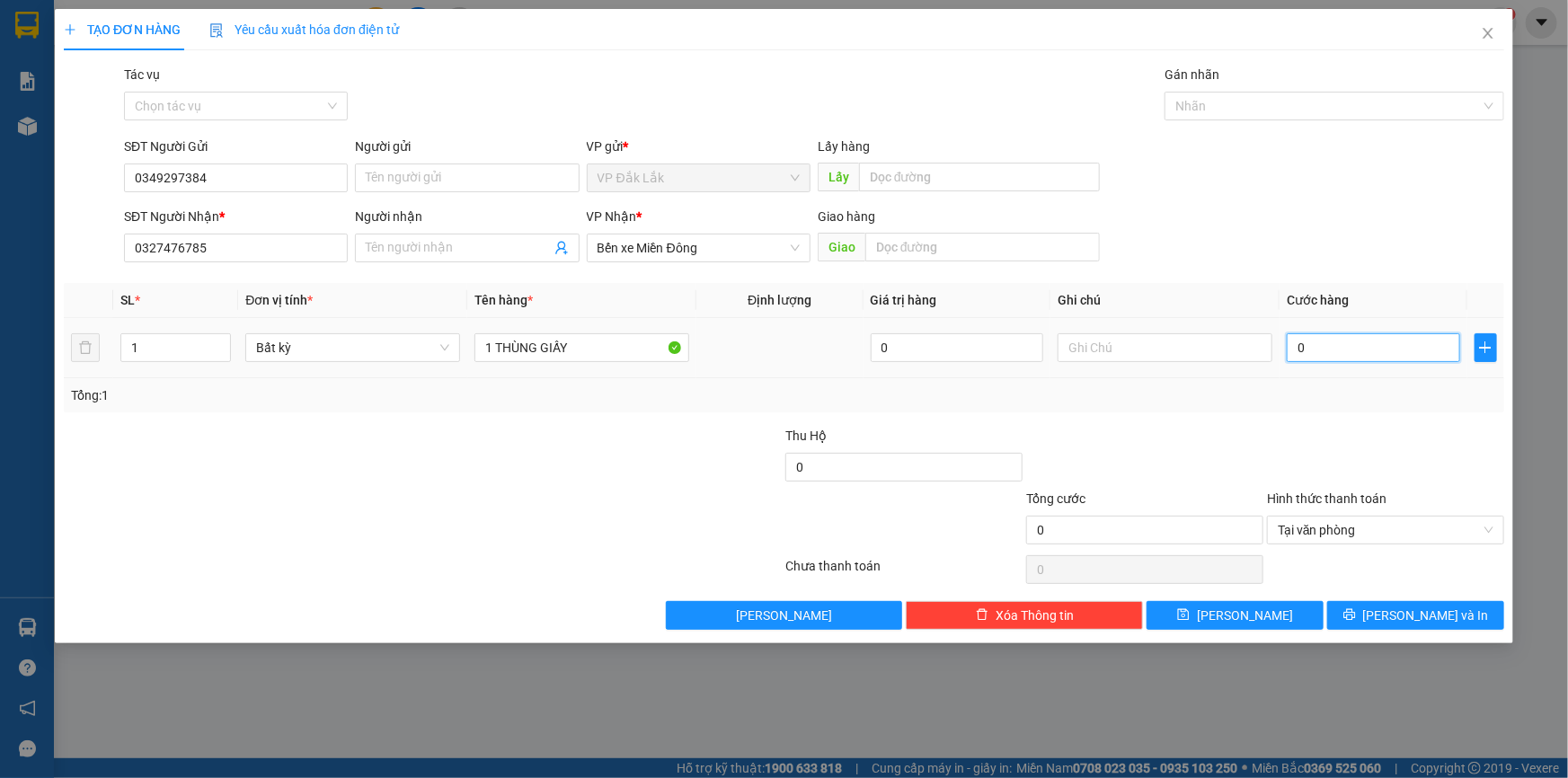
click at [1294, 351] on input "0" at bounding box center [1374, 348] width 173 height 29
type input "8"
type input "80"
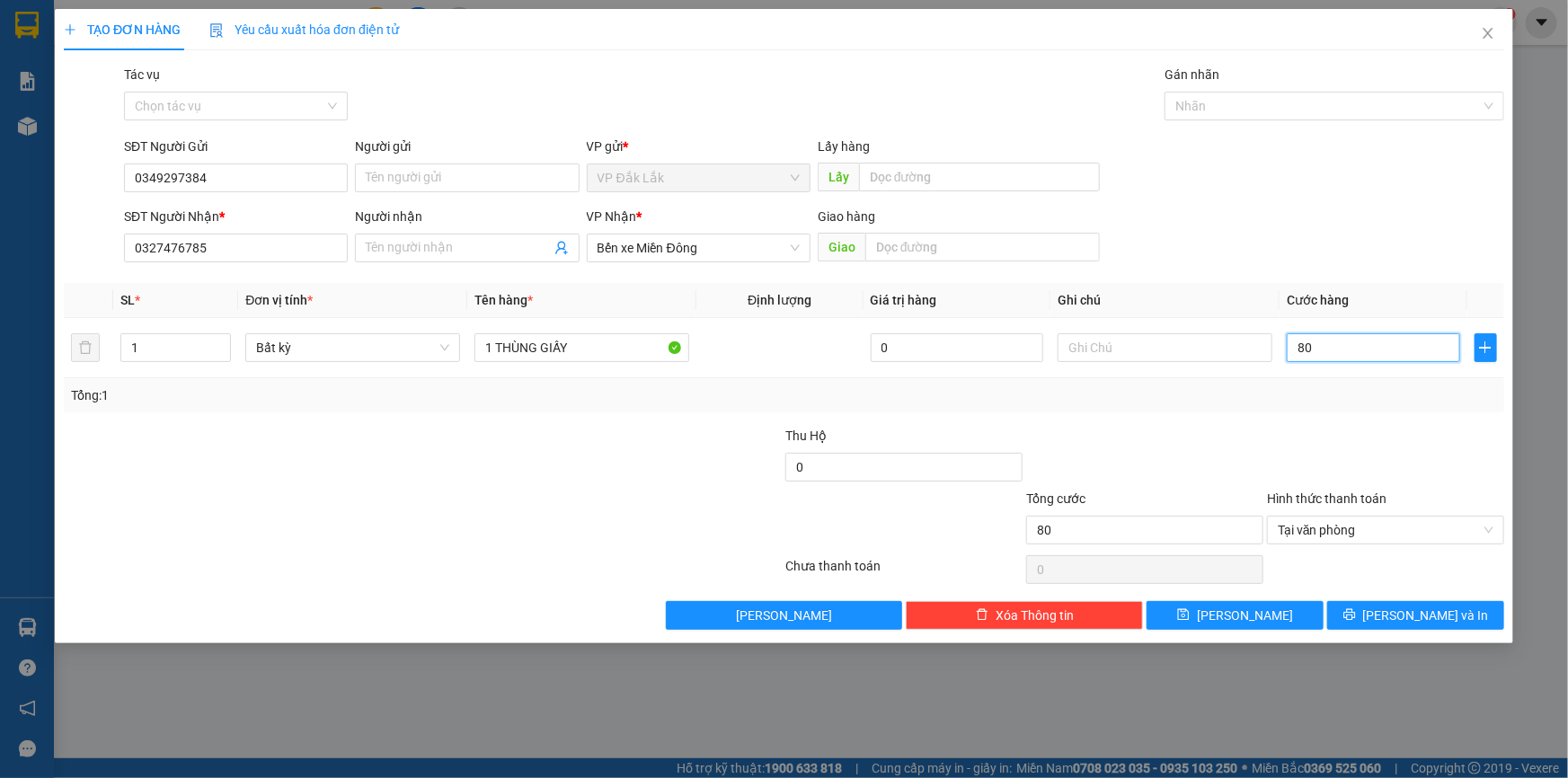
type input "800"
type input "8.000"
type input "80.000"
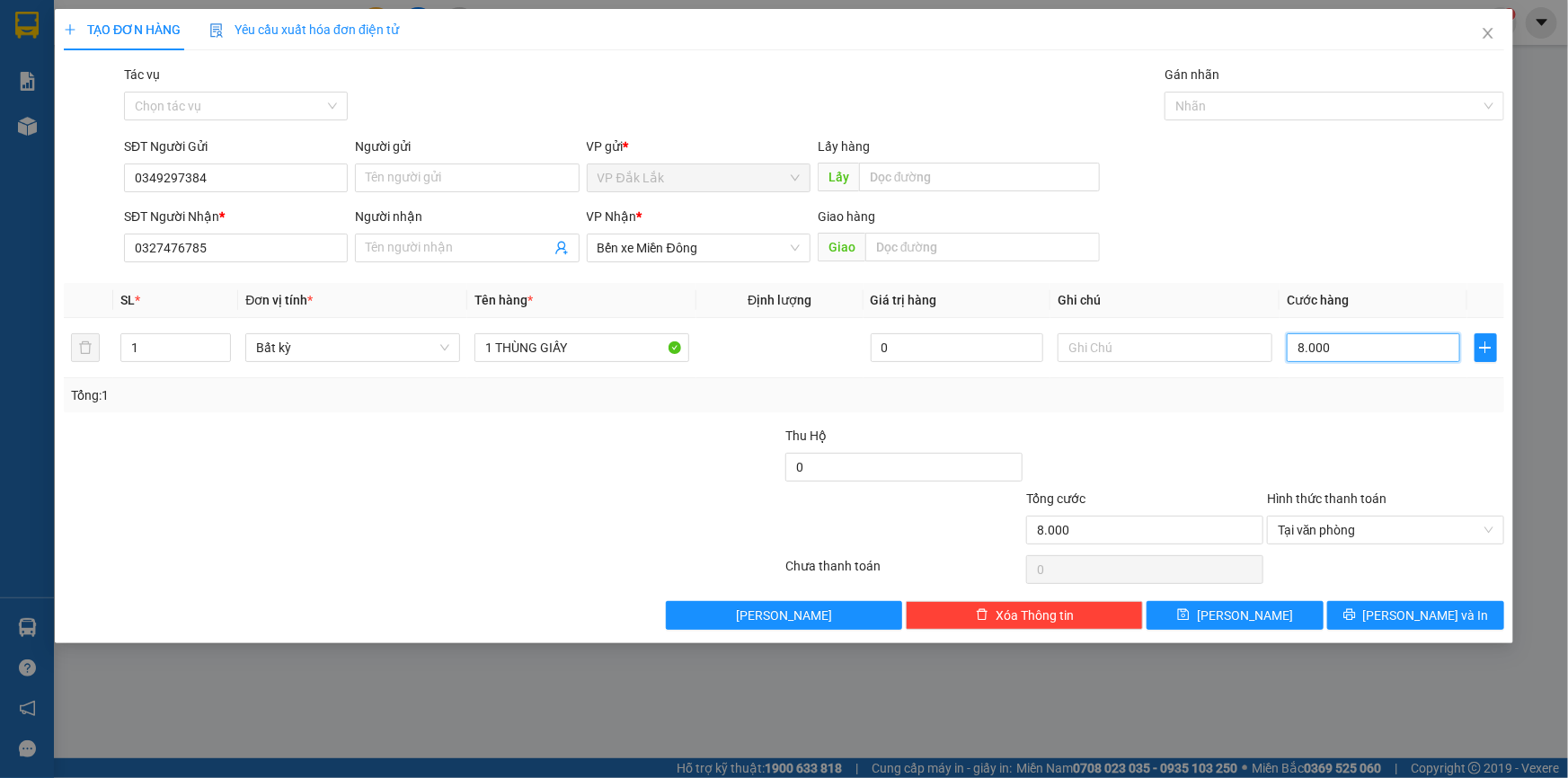
type input "80.000"
click at [1350, 613] on button "[PERSON_NAME] và In" at bounding box center [1416, 616] width 177 height 29
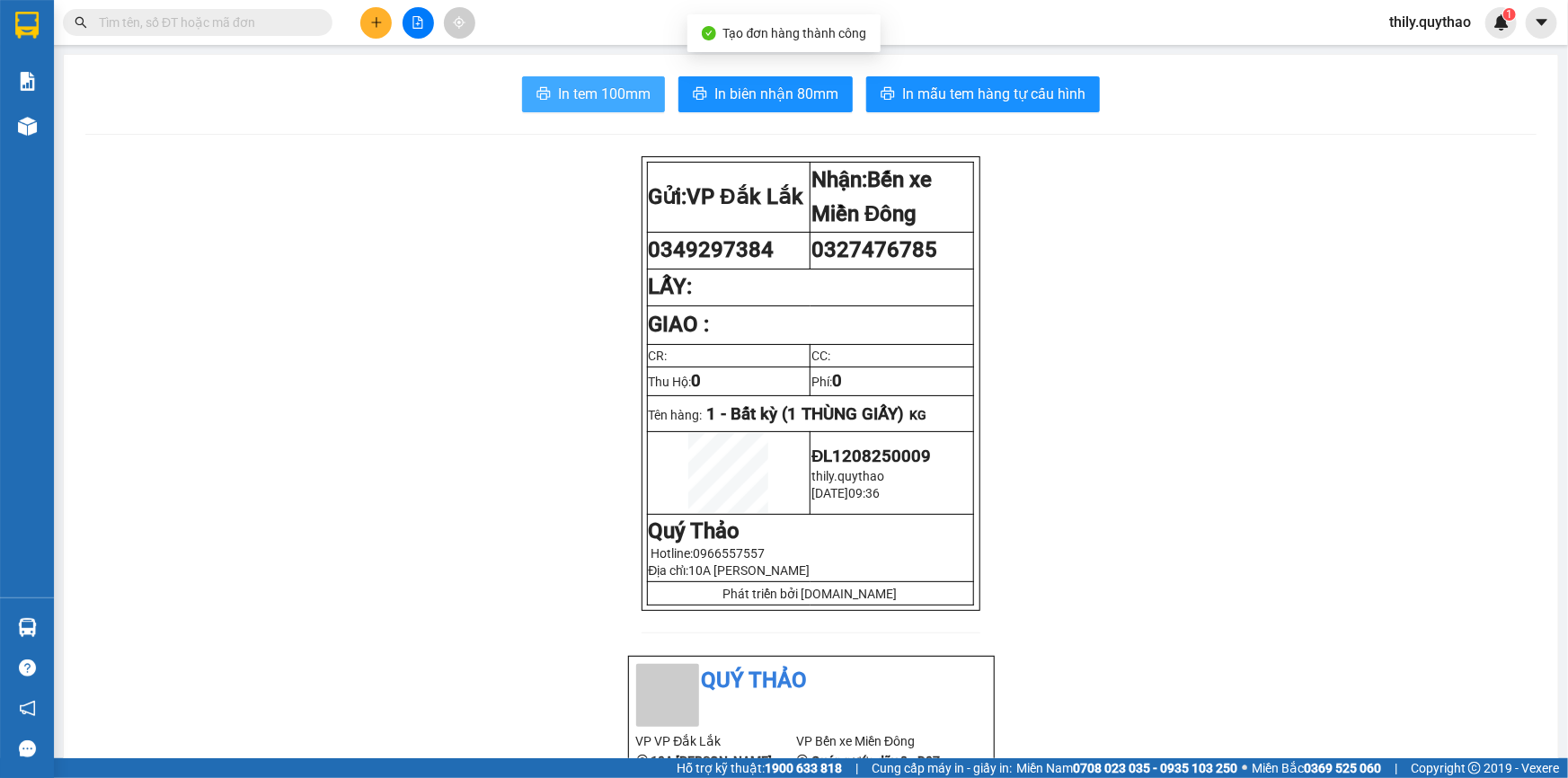
click at [602, 94] on span "In tem 100mm" at bounding box center [604, 93] width 92 height 22
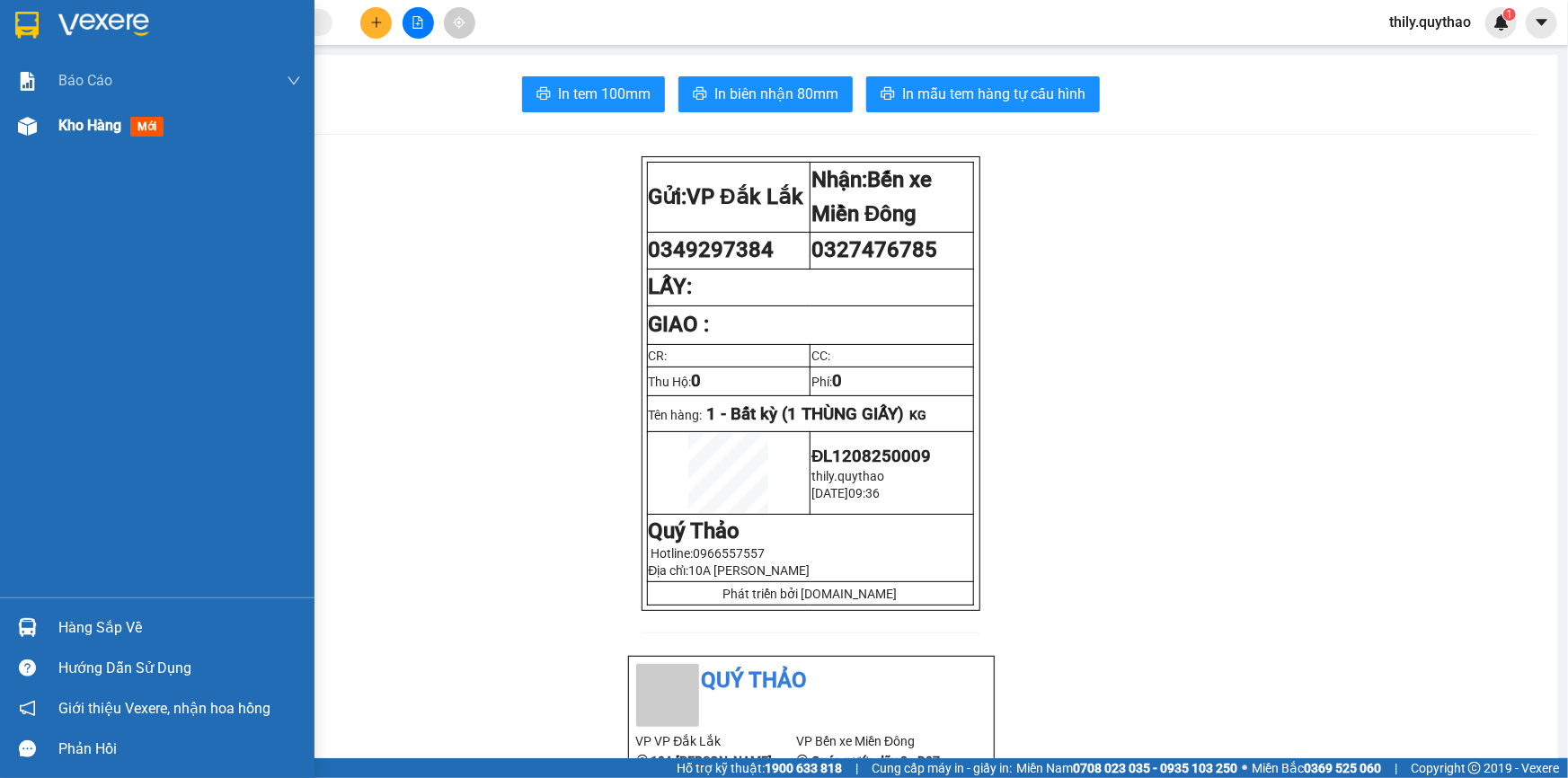
click at [53, 130] on div "Kho hàng mới" at bounding box center [157, 125] width 315 height 45
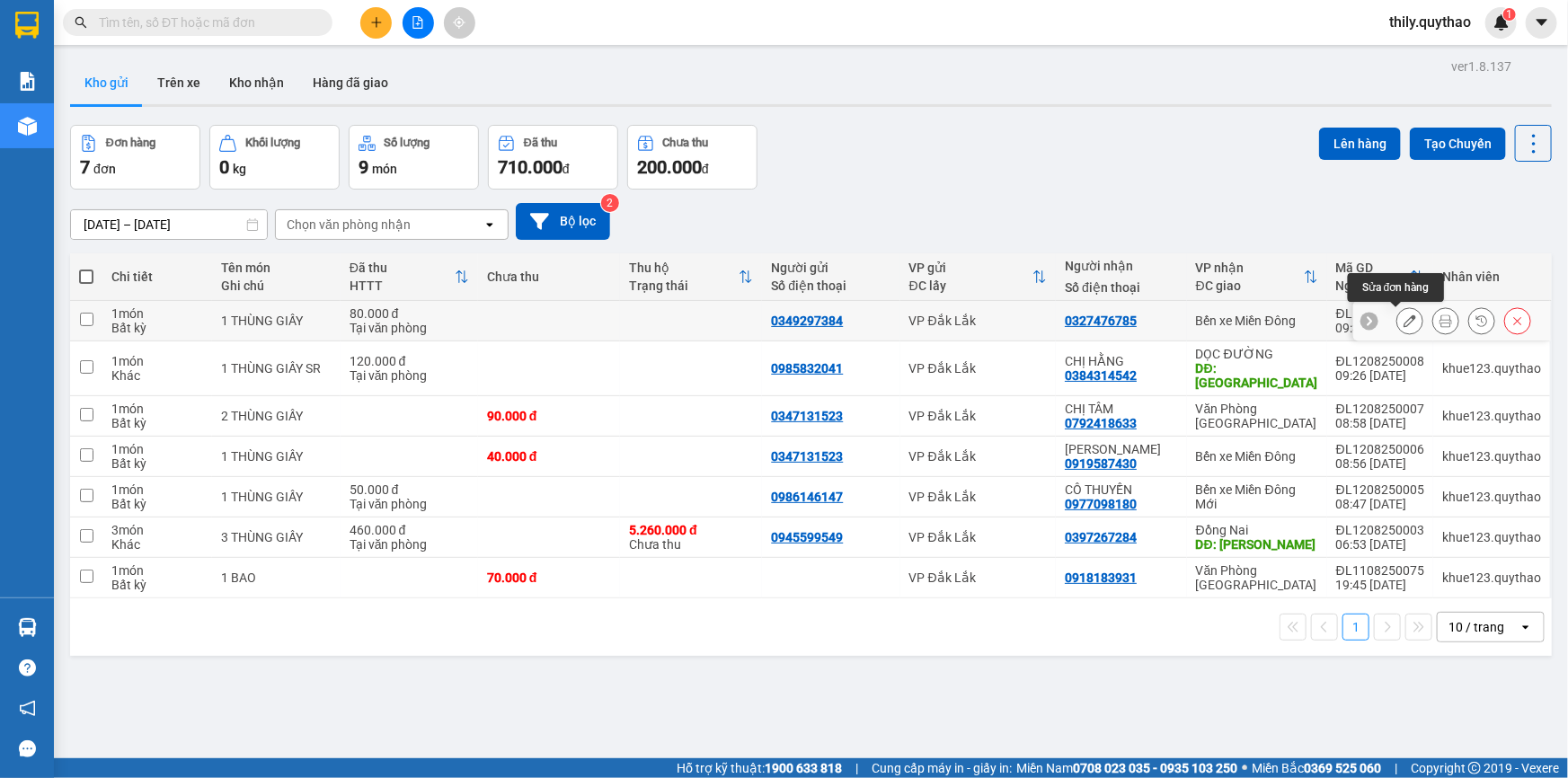
click at [1403, 324] on icon at bounding box center [1409, 321] width 13 height 13
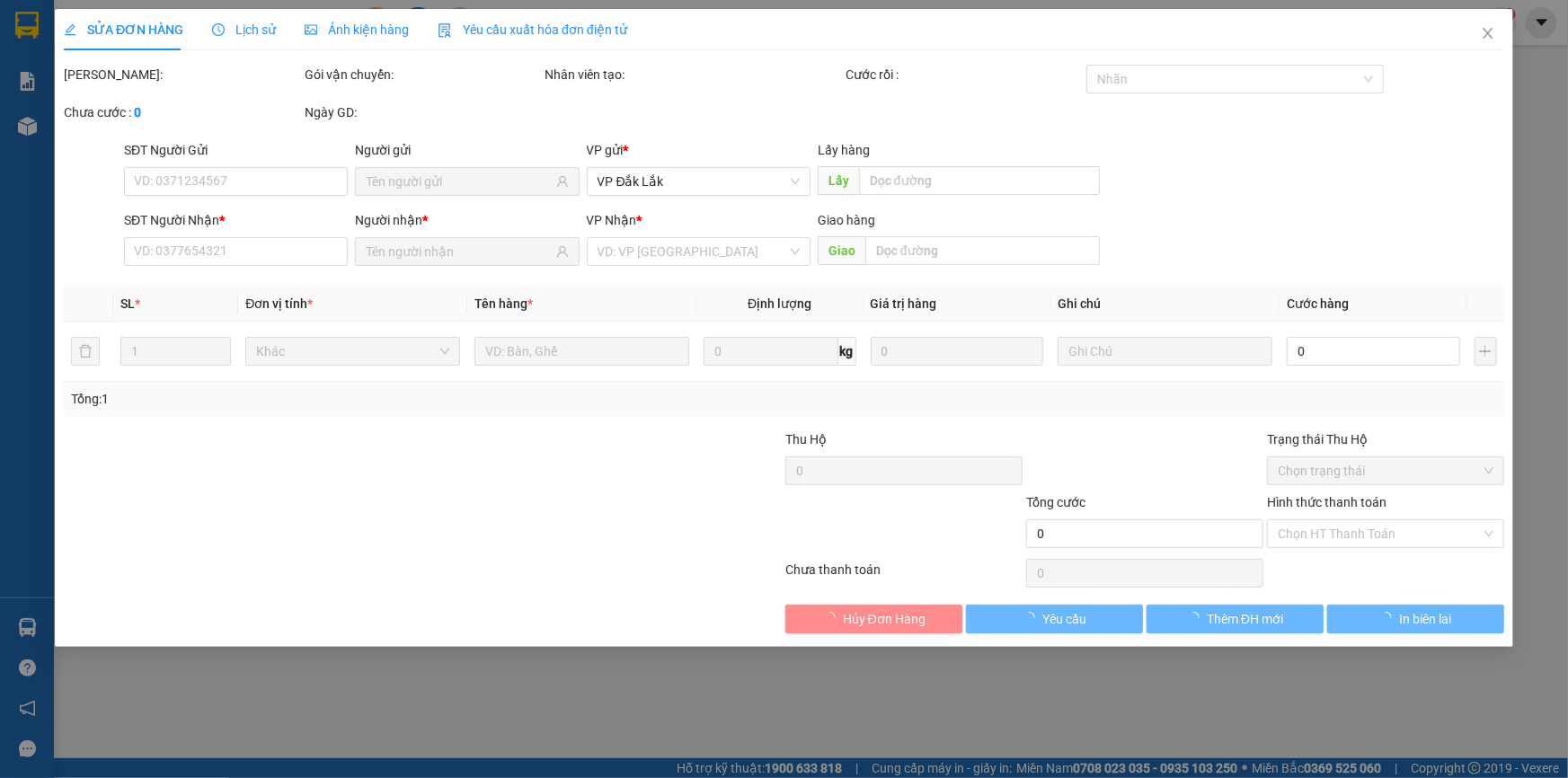
type input "0349297384"
type input "0327476785"
type input "80.000"
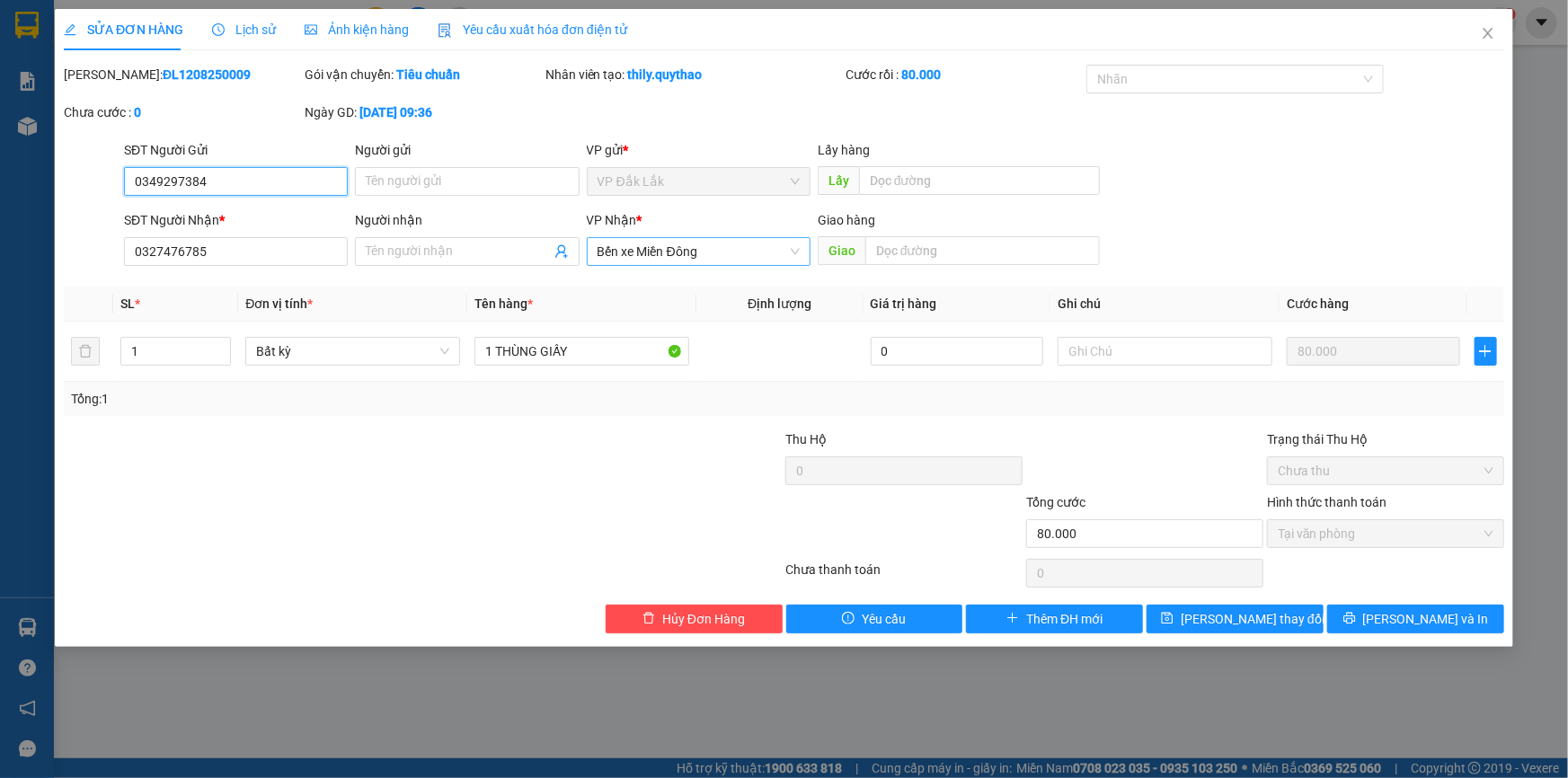
click at [731, 255] on span "Bến xe Miền Đông" at bounding box center [699, 251] width 202 height 27
type input "N"
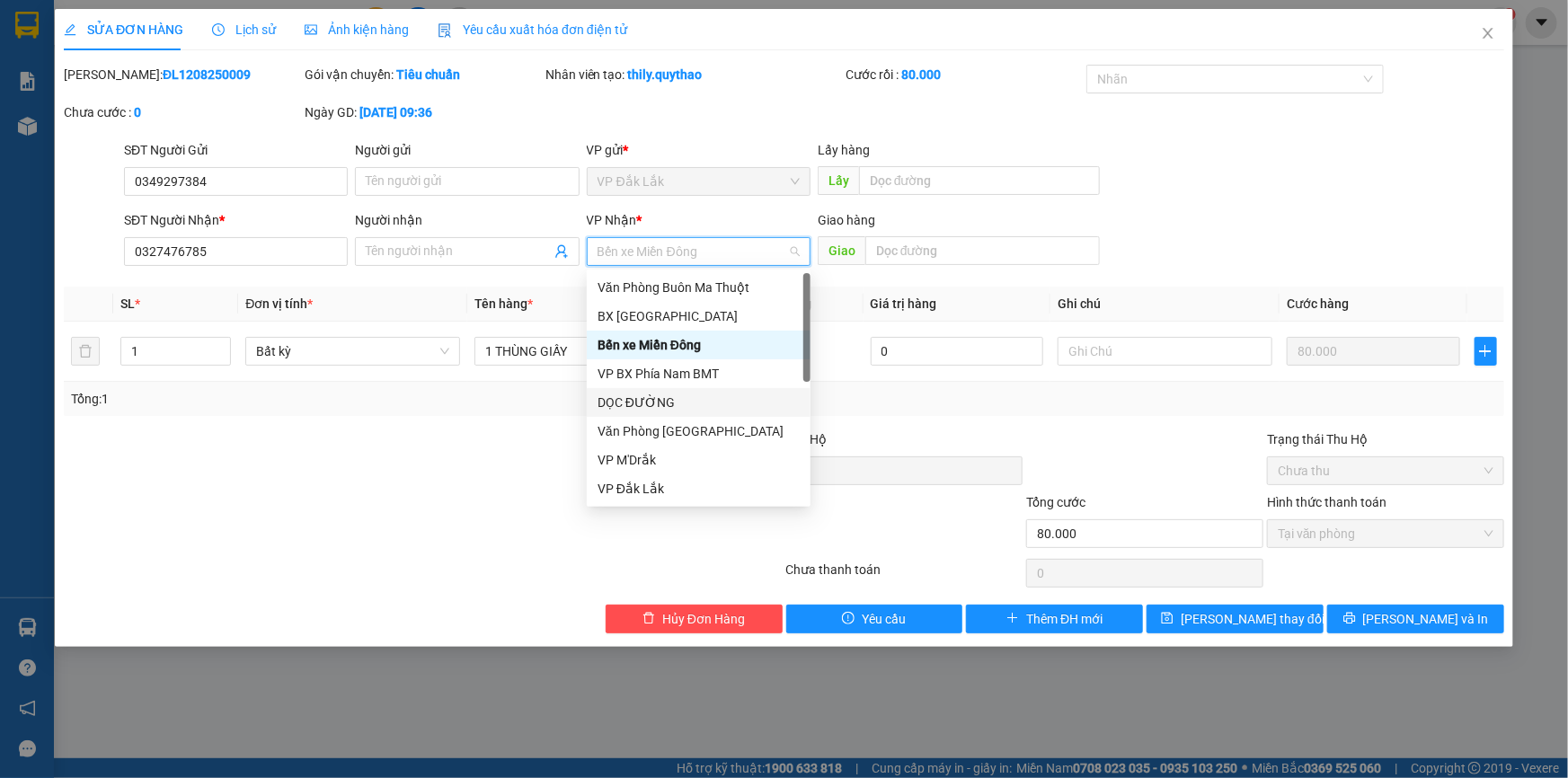
click at [691, 413] on div "DỌC ĐƯỜNG" at bounding box center [699, 402] width 223 height 29
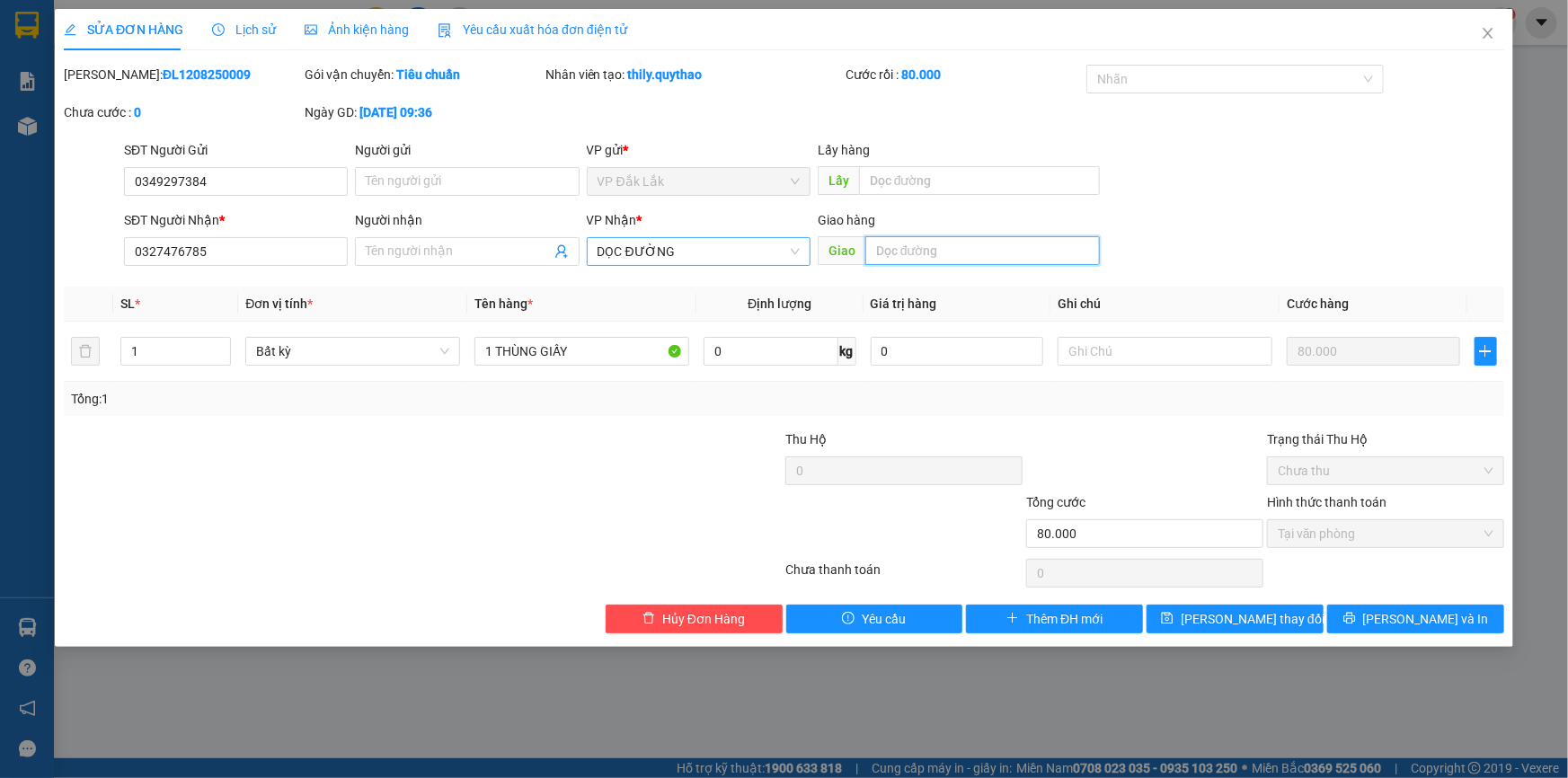
click at [949, 252] on input "text" at bounding box center [983, 251] width 235 height 29
type input "N3 TÂN CẢNG"
click at [291, 262] on input "0327476785" at bounding box center [236, 251] width 223 height 29
type input "0"
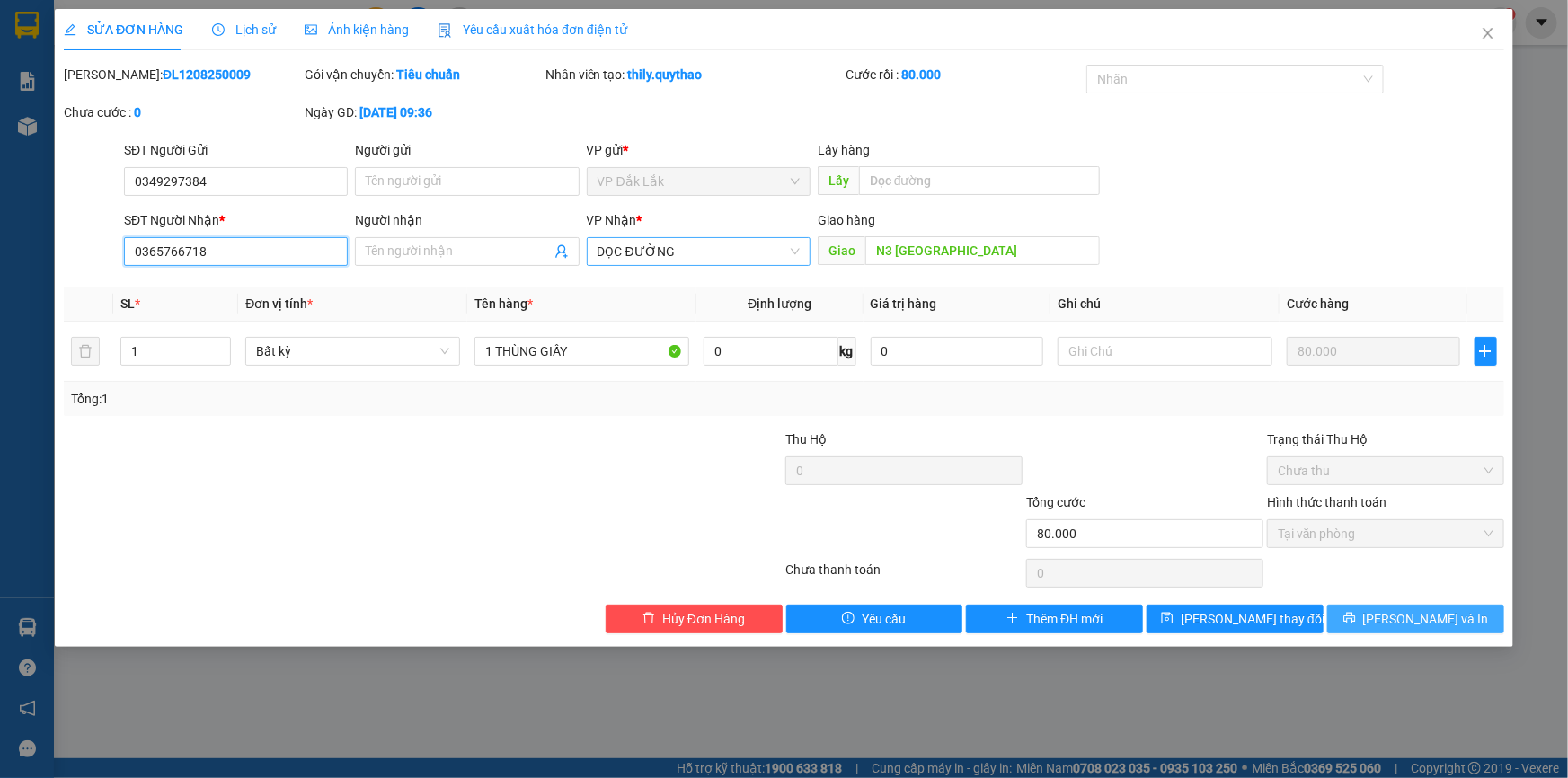
type input "0365766718"
click at [1356, 623] on button "[PERSON_NAME] và In" at bounding box center [1416, 619] width 177 height 29
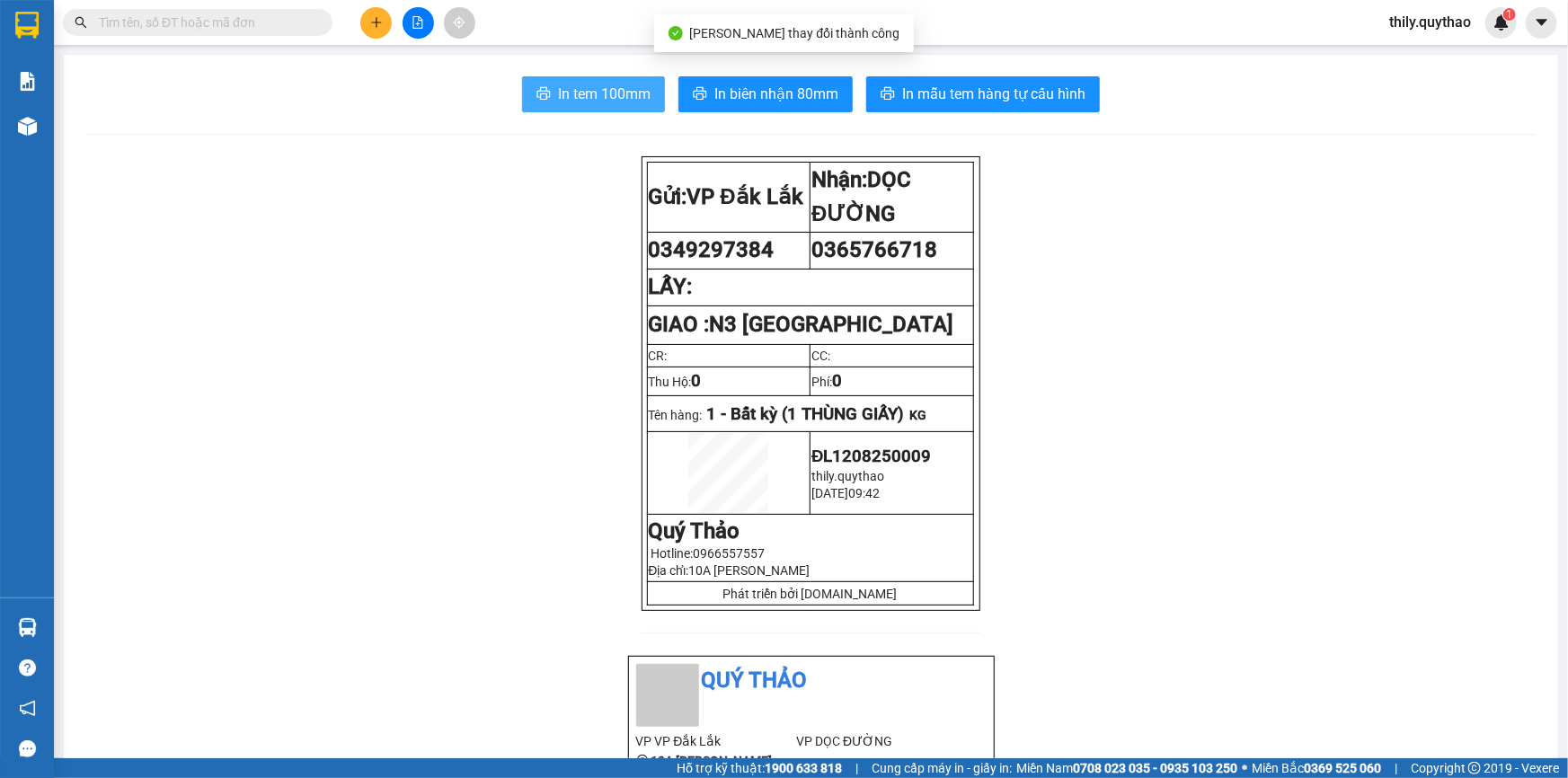
click at [604, 97] on span "In tem 100mm" at bounding box center [604, 93] width 92 height 22
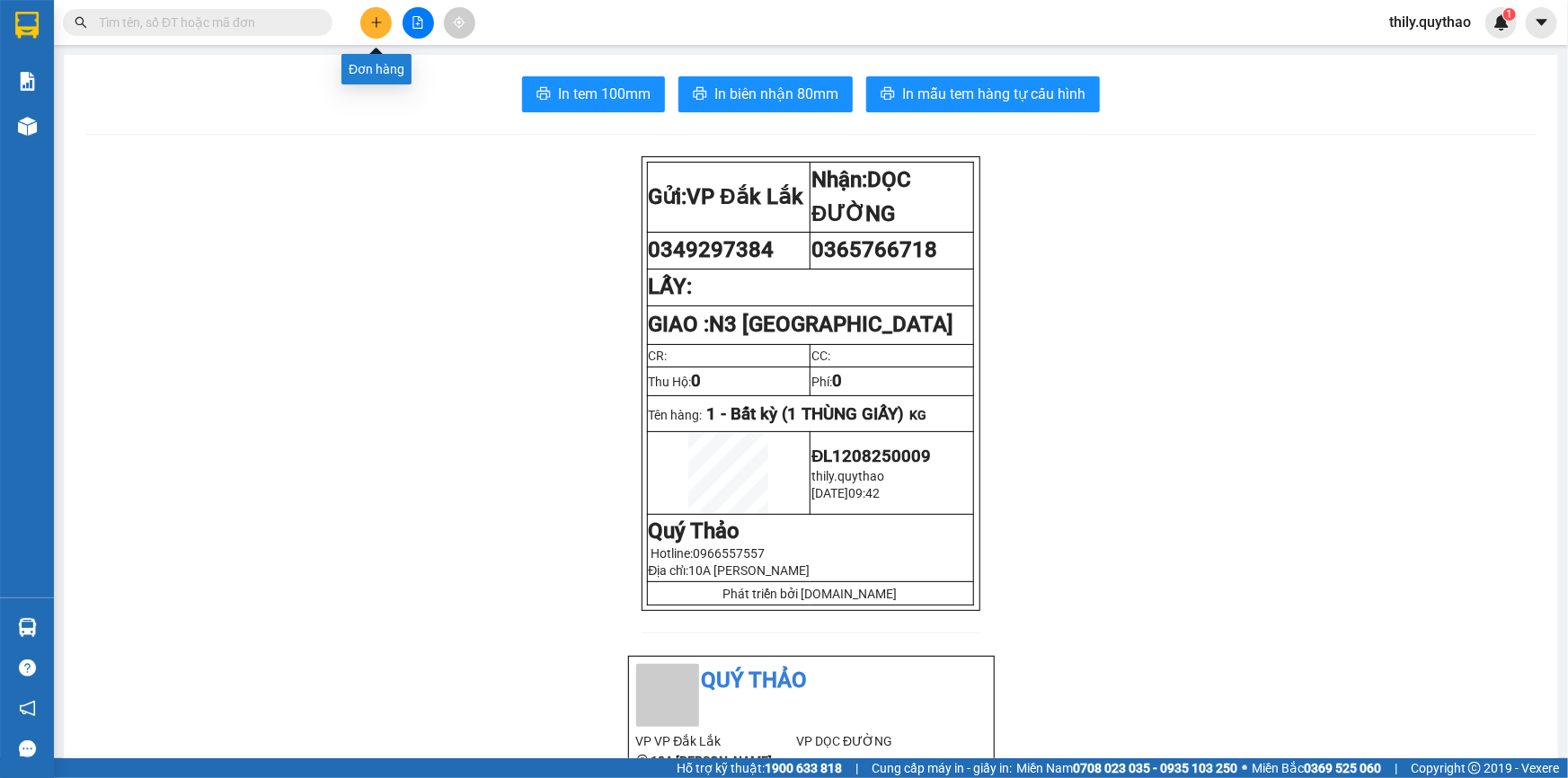
click at [385, 31] on button at bounding box center [375, 22] width 32 height 32
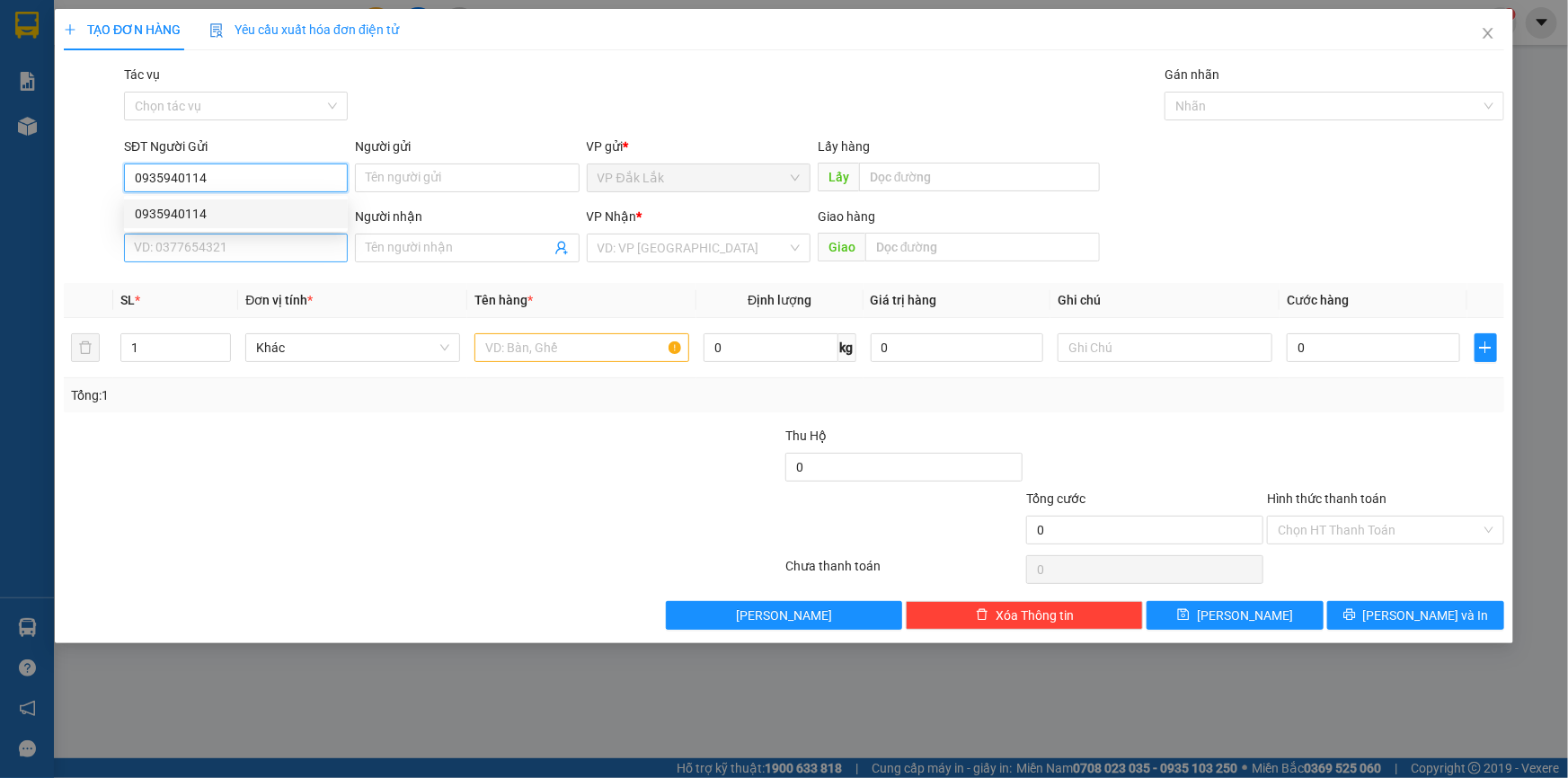
type input "0935940114"
click at [163, 245] on input "SĐT Người Nhận *" at bounding box center [236, 248] width 223 height 29
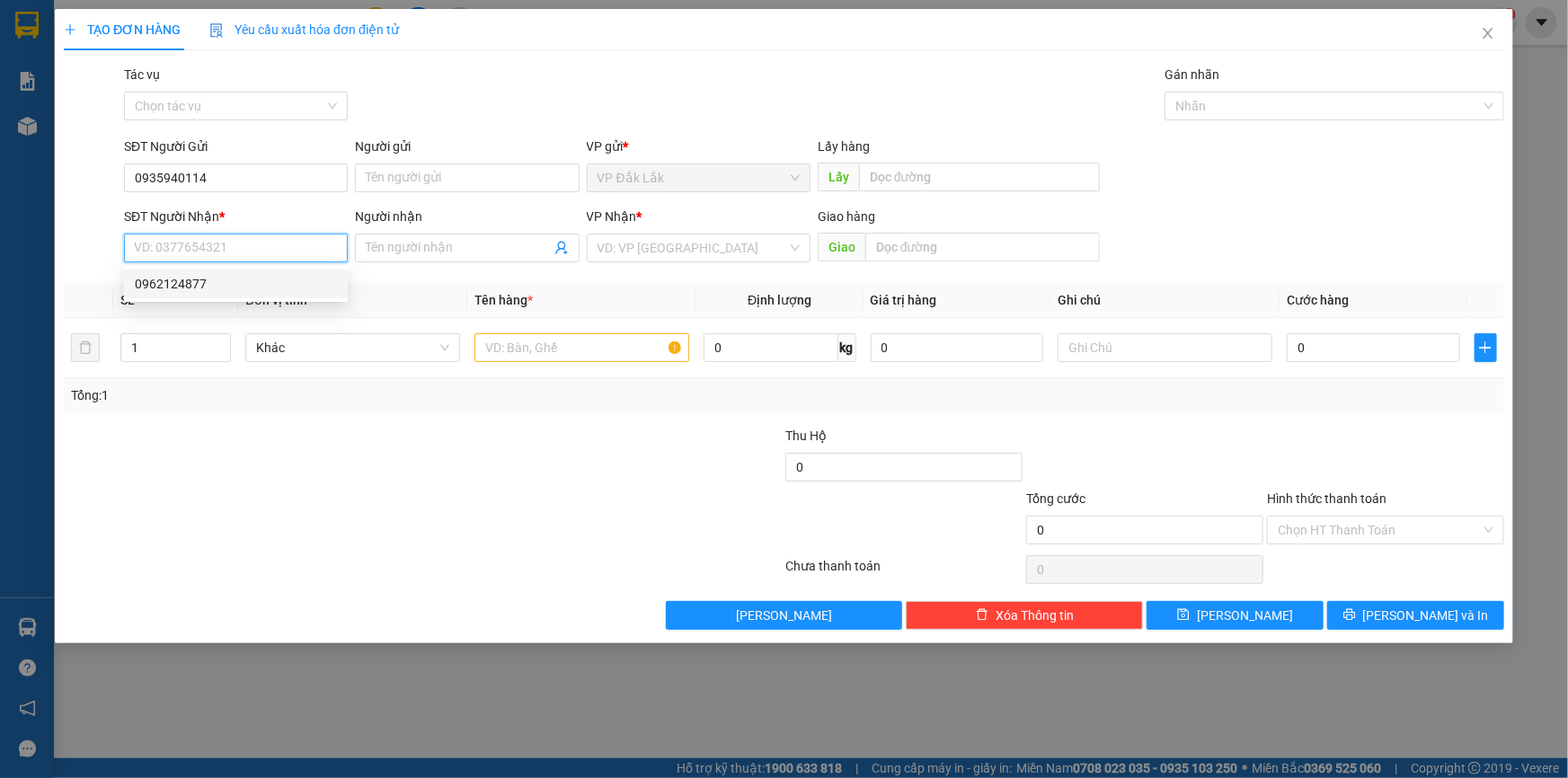
click at [161, 288] on div "0962124877" at bounding box center [236, 284] width 202 height 20
type input "0962124877"
click at [578, 353] on input "text" at bounding box center [581, 348] width 215 height 29
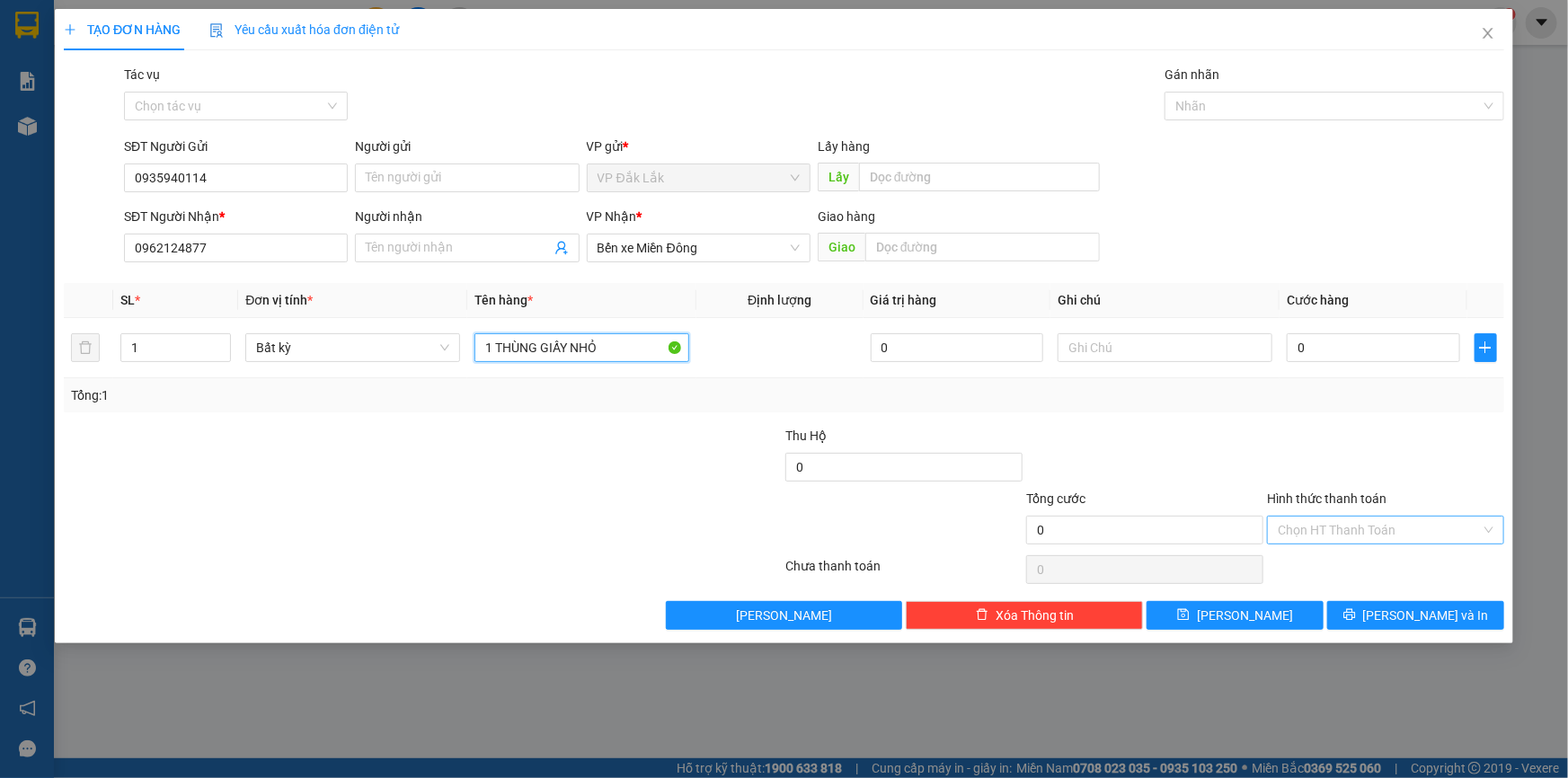
type input "1 THÙNG GIẤY NHỎ"
click at [1427, 532] on input "Hình thức thanh toán" at bounding box center [1378, 531] width 203 height 27
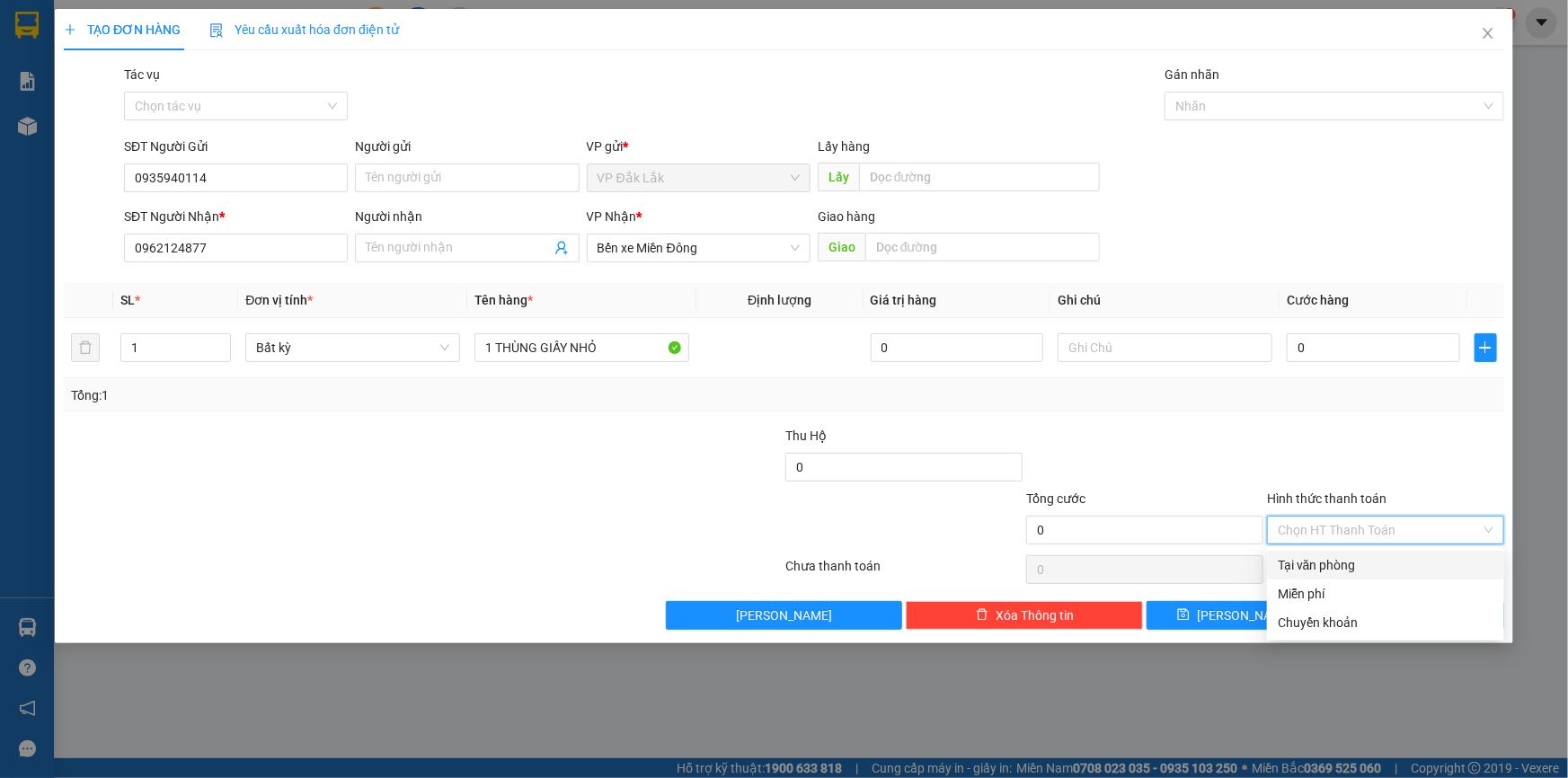
click at [1418, 568] on div "Tại văn phòng" at bounding box center [1385, 565] width 216 height 20
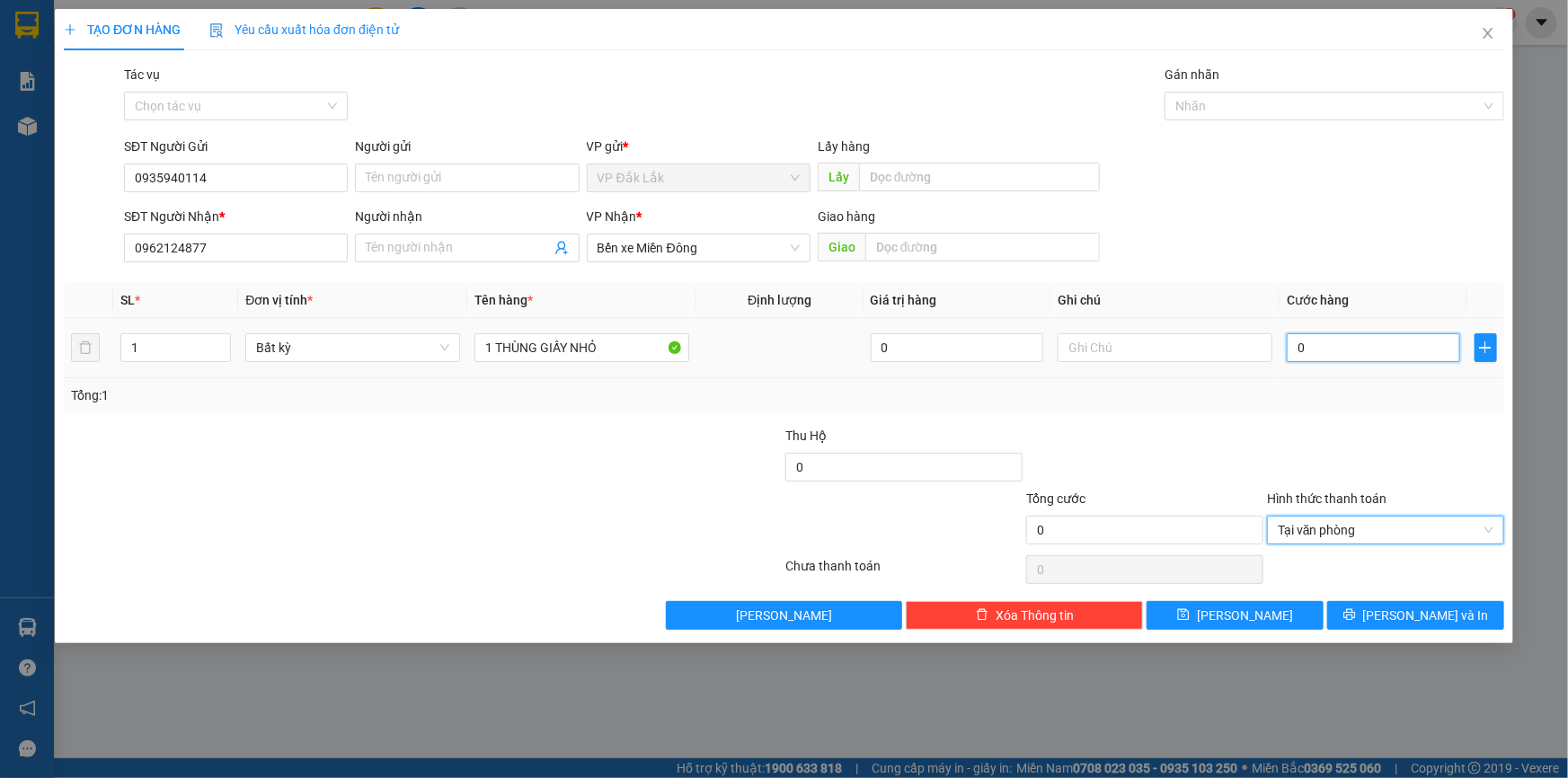
click at [1294, 342] on input "0" at bounding box center [1374, 348] width 173 height 29
type input "3"
type input "30"
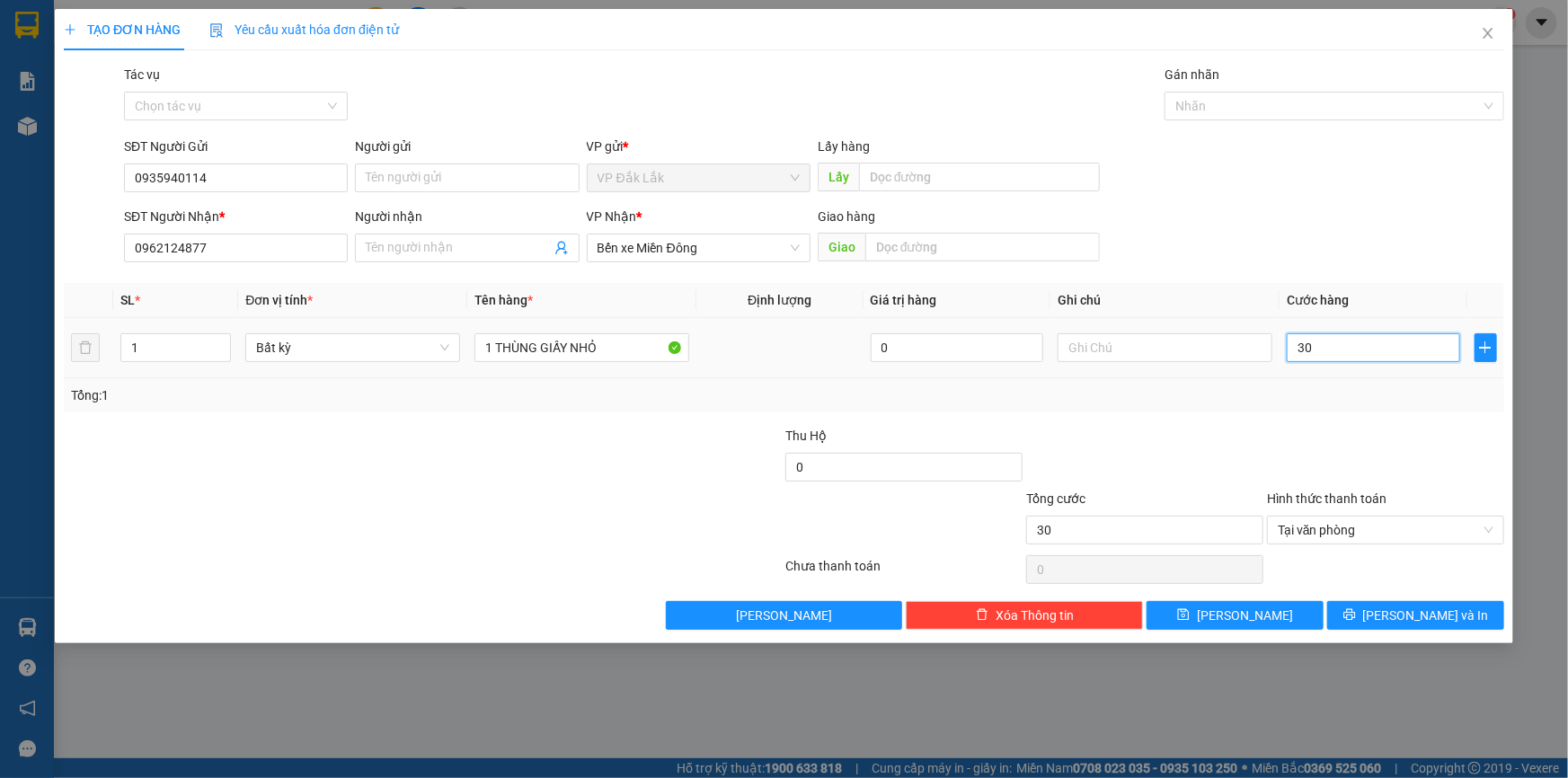
type input "300"
type input "3.000"
type input "30.000"
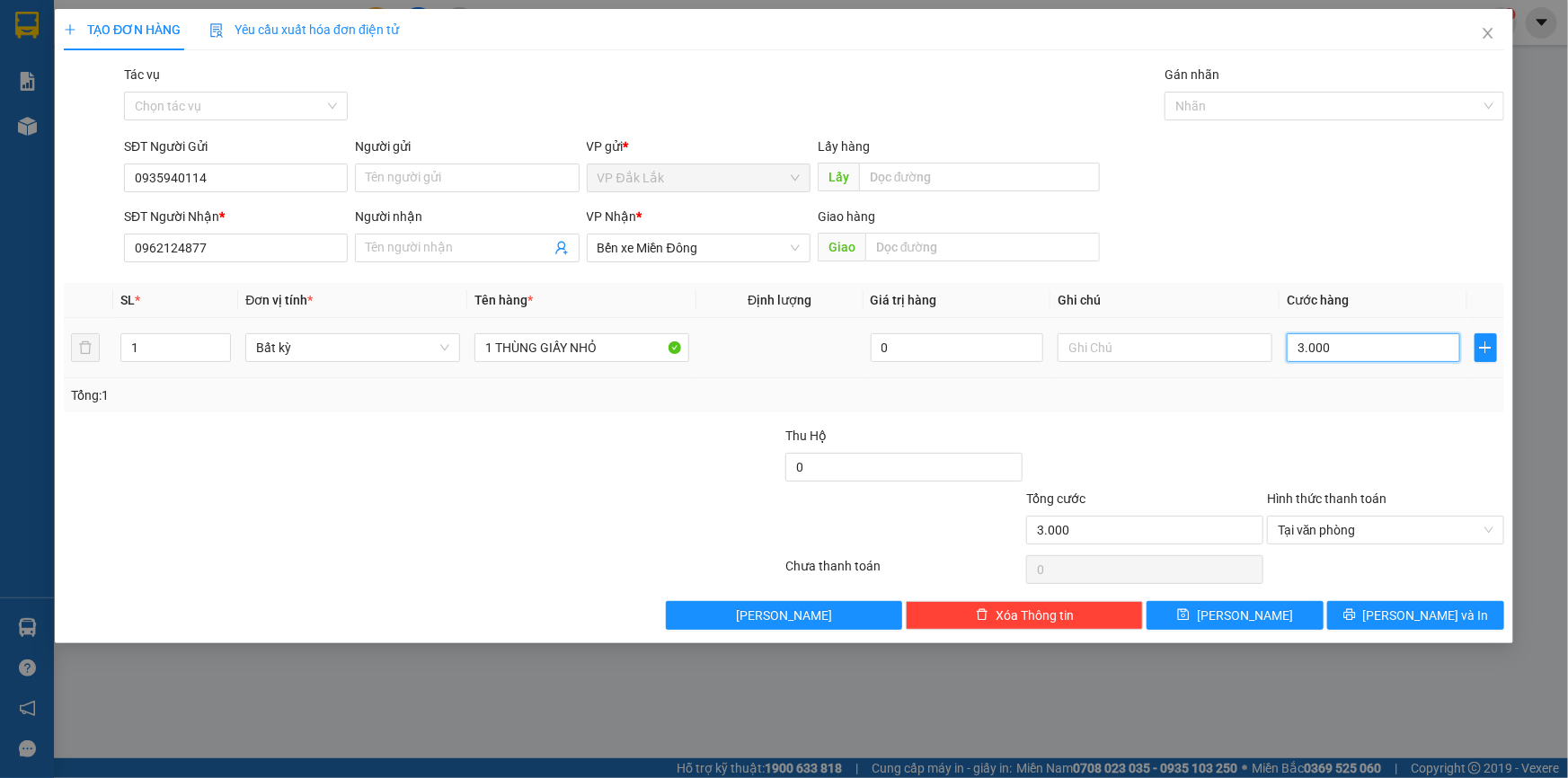
type input "30.000"
click at [1435, 620] on span "[PERSON_NAME] và In" at bounding box center [1426, 615] width 126 height 20
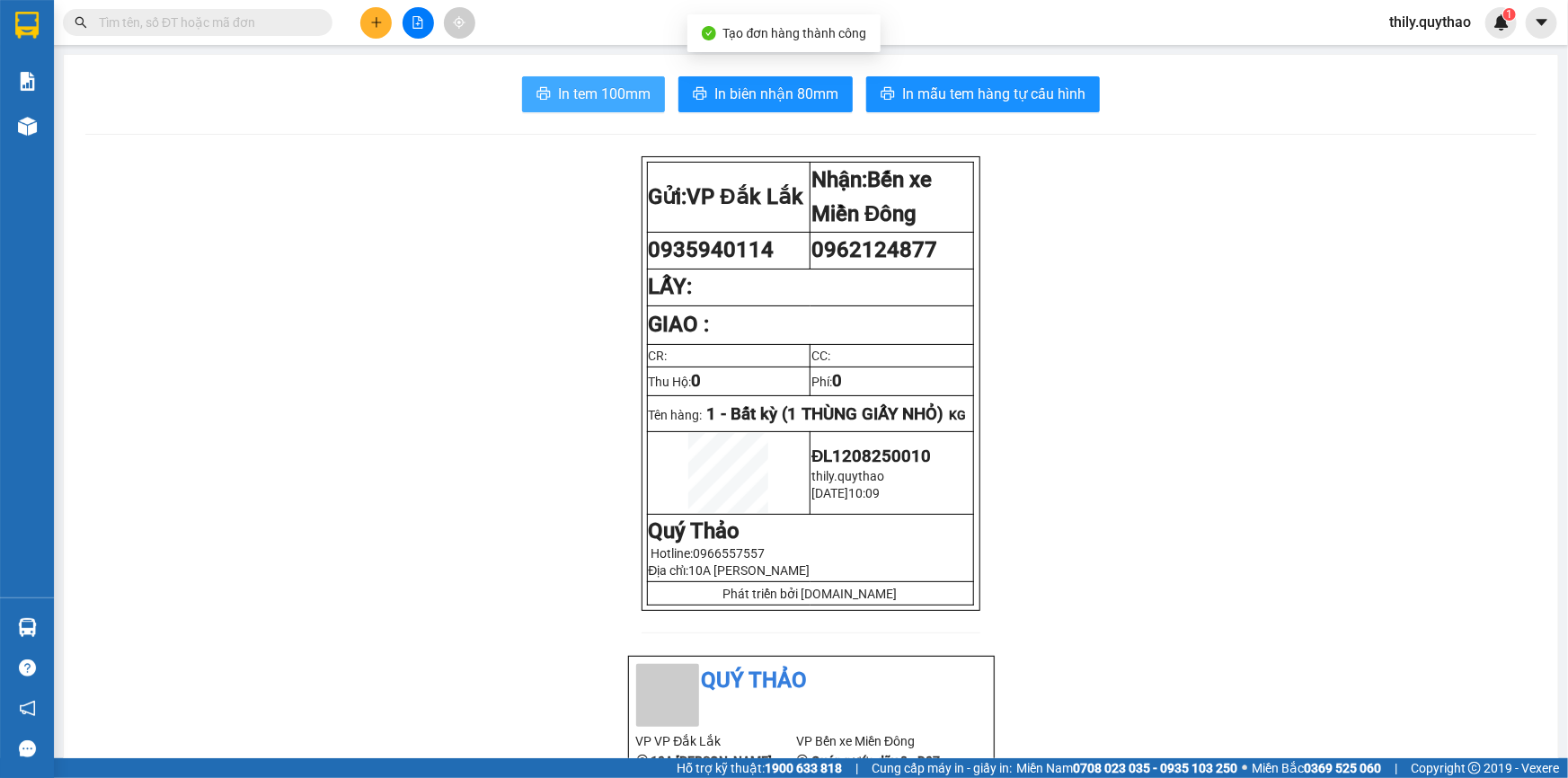
click at [608, 89] on span "In tem 100mm" at bounding box center [604, 93] width 92 height 22
click at [374, 22] on icon "plus" at bounding box center [376, 22] width 13 height 13
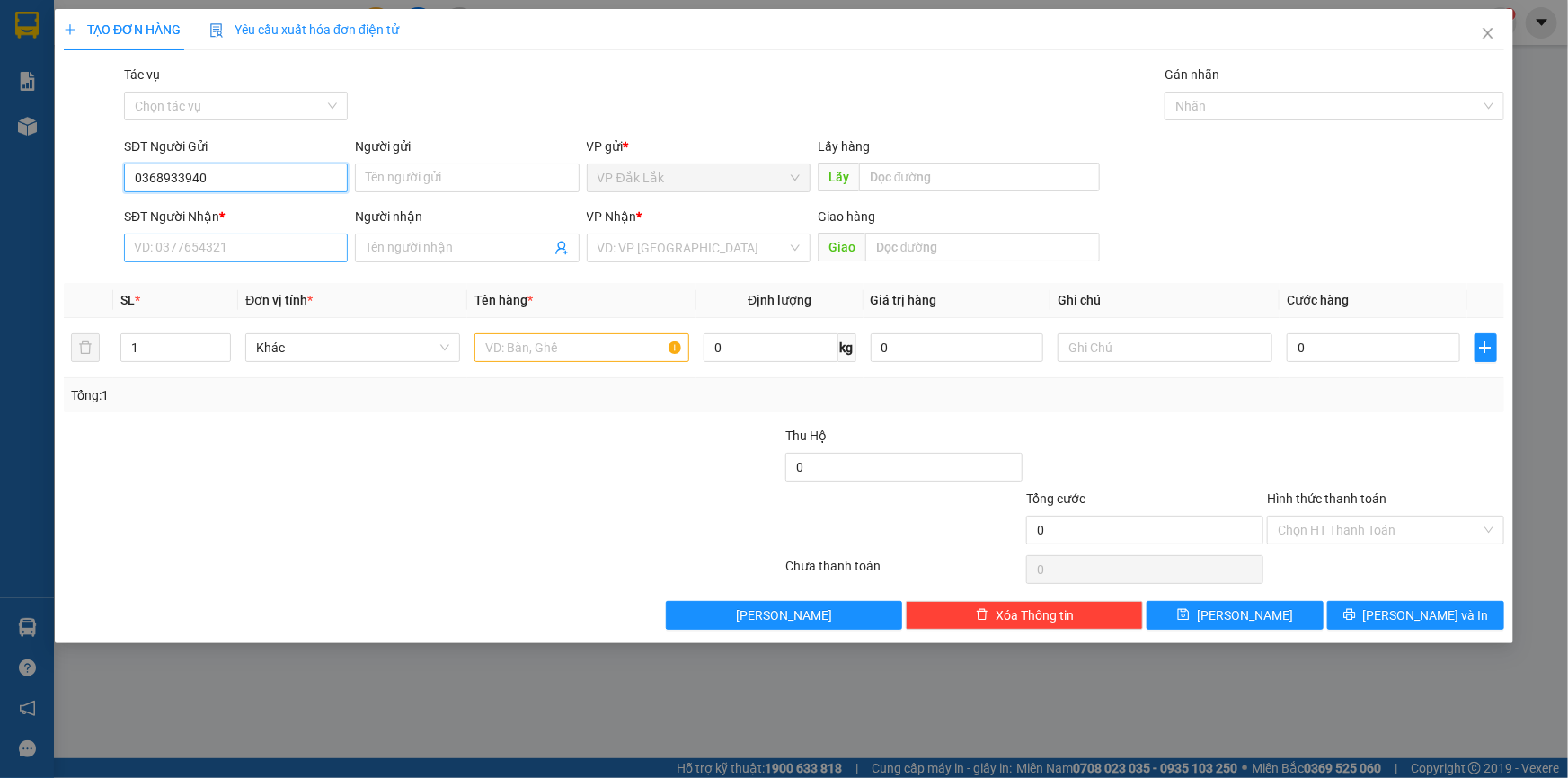
type input "0368933940"
click at [228, 258] on input "SĐT Người Nhận *" at bounding box center [236, 248] width 223 height 29
type input "0909938808"
click at [623, 243] on input "search" at bounding box center [692, 248] width 190 height 27
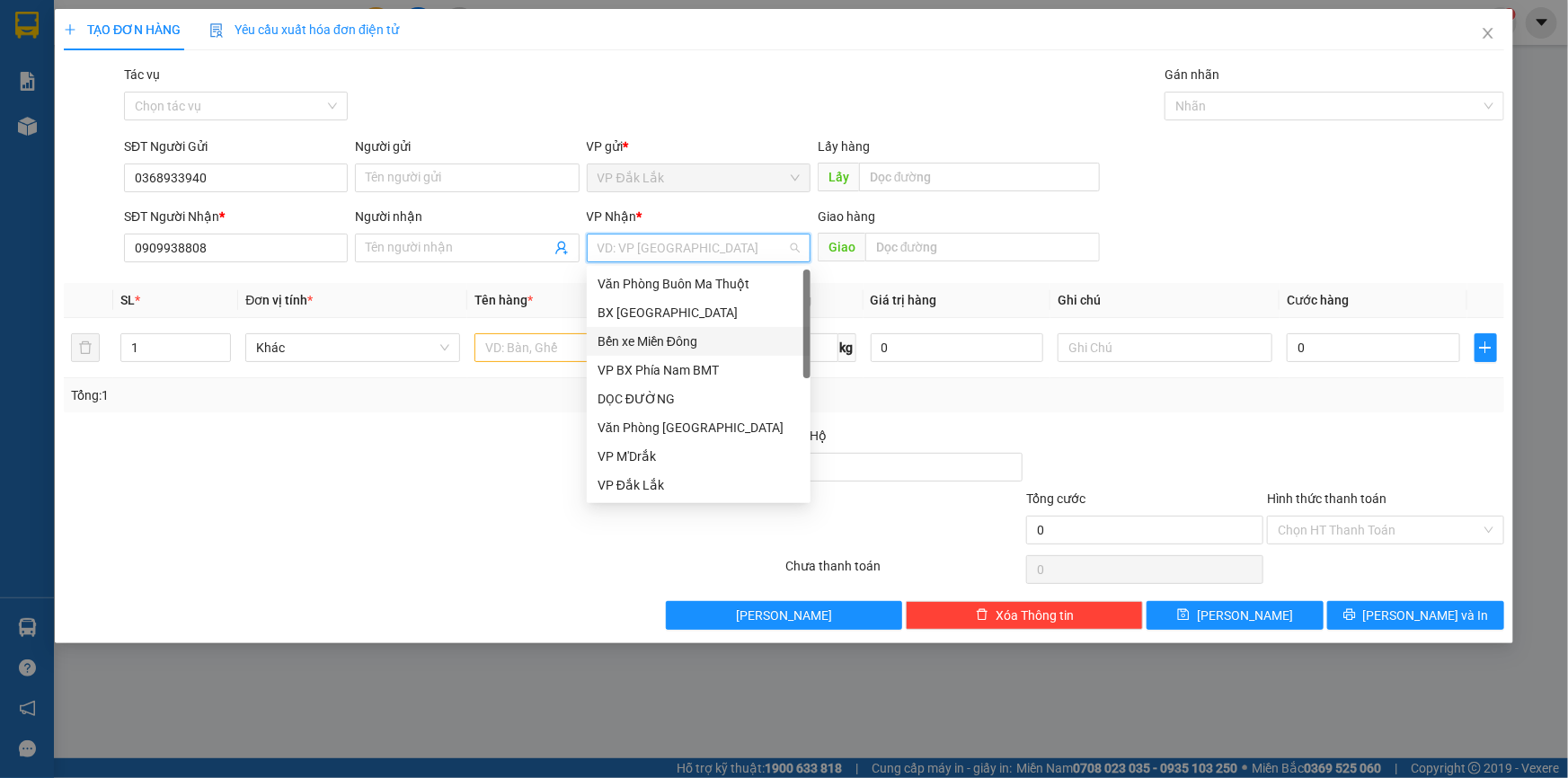
click at [676, 342] on div "Bến xe Miền Đông" at bounding box center [699, 341] width 202 height 20
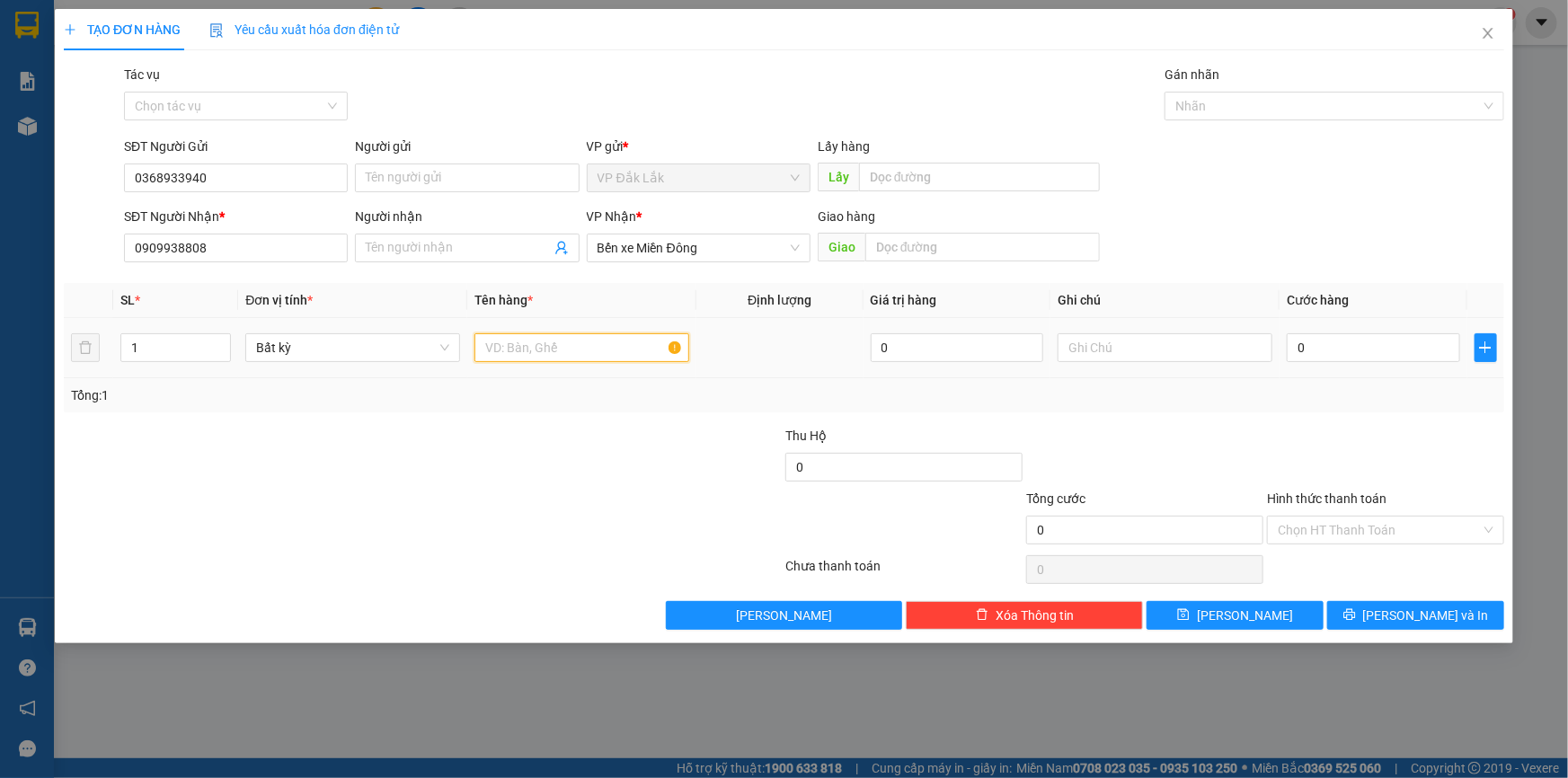
click at [512, 350] on input "text" at bounding box center [581, 348] width 215 height 29
type input "1 THÙNG GIẤY"
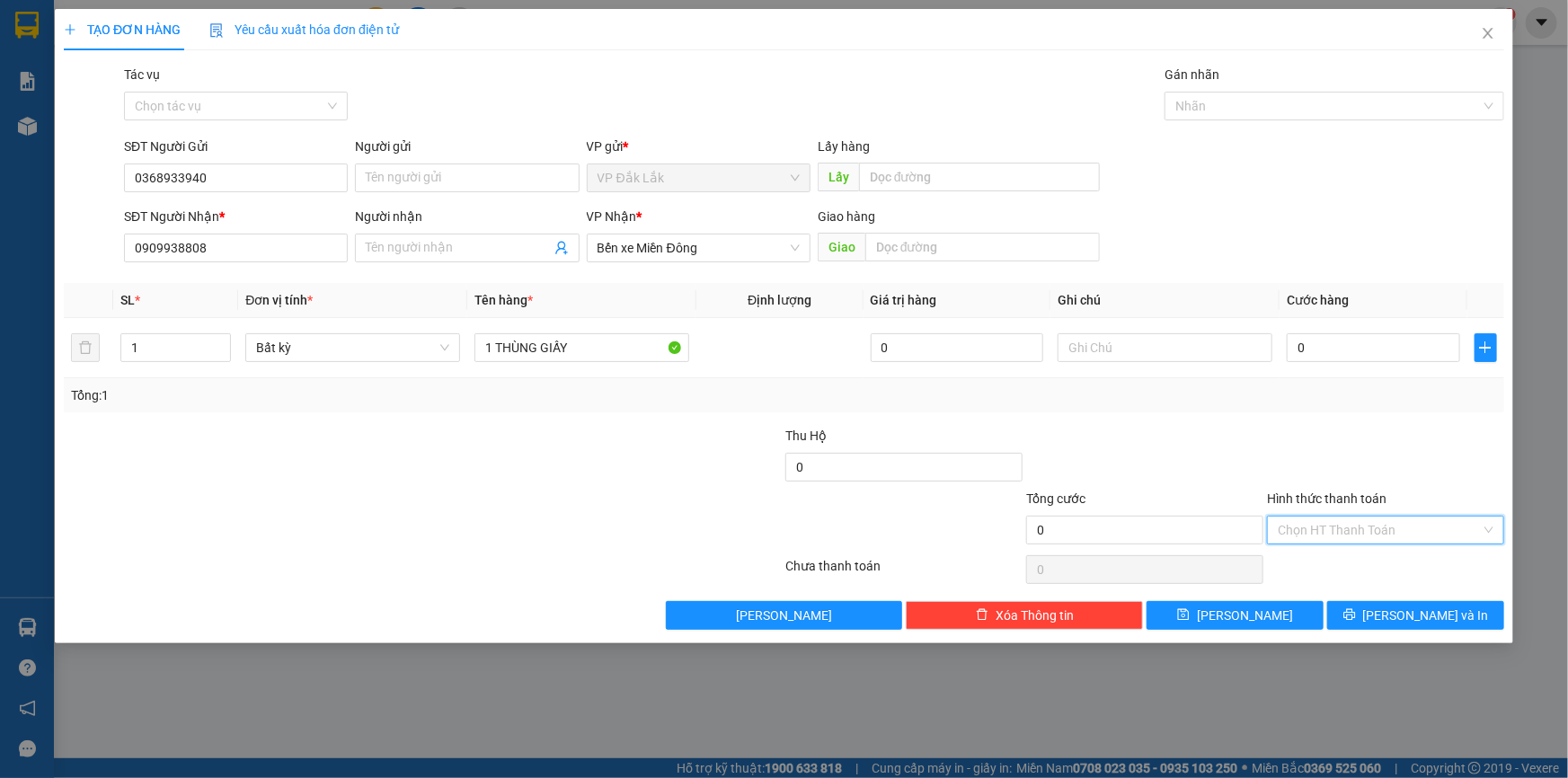
click at [1407, 521] on input "Hình thức thanh toán" at bounding box center [1378, 531] width 203 height 27
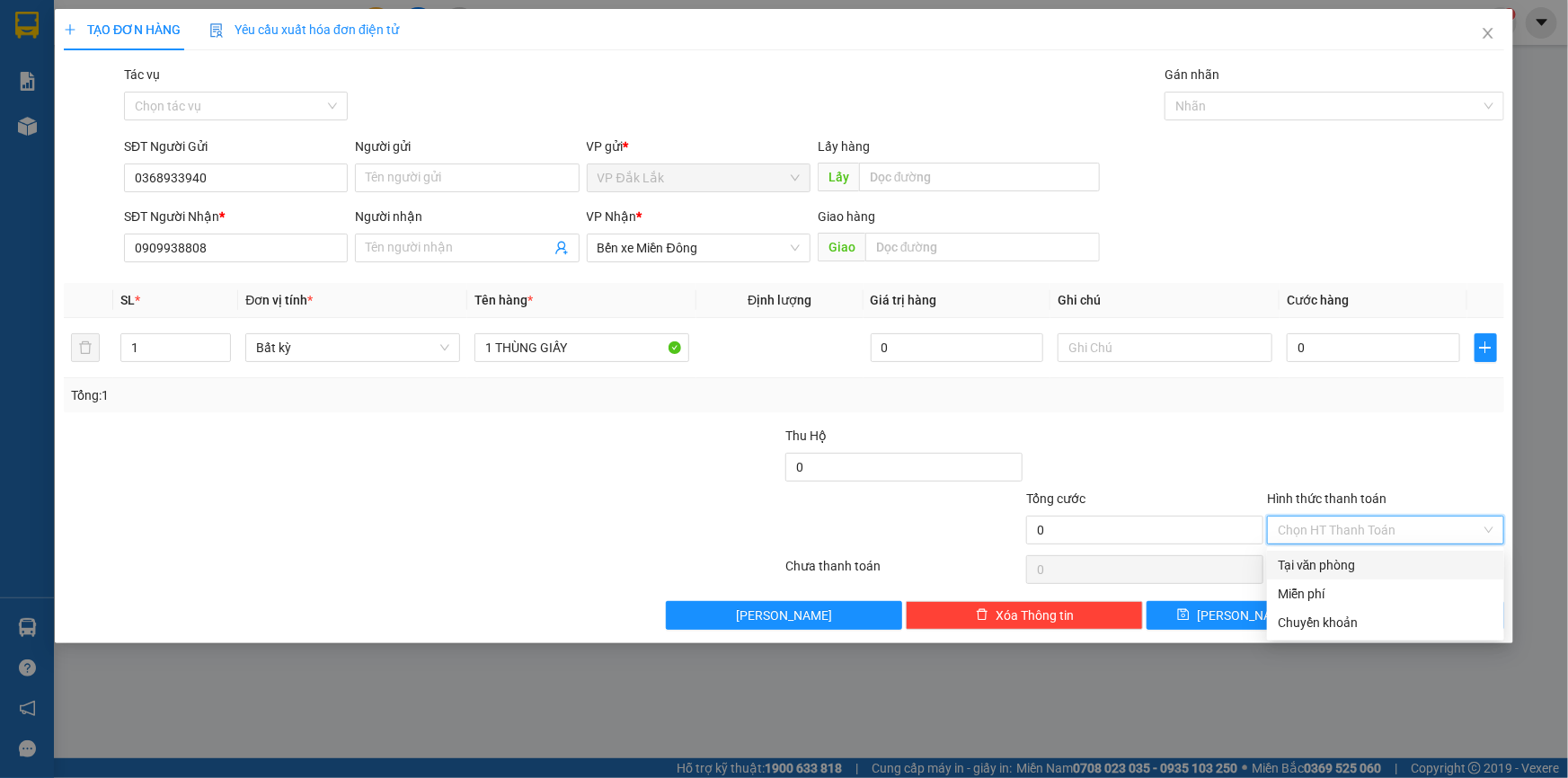
click at [1411, 566] on div "Tại văn phòng" at bounding box center [1385, 565] width 216 height 20
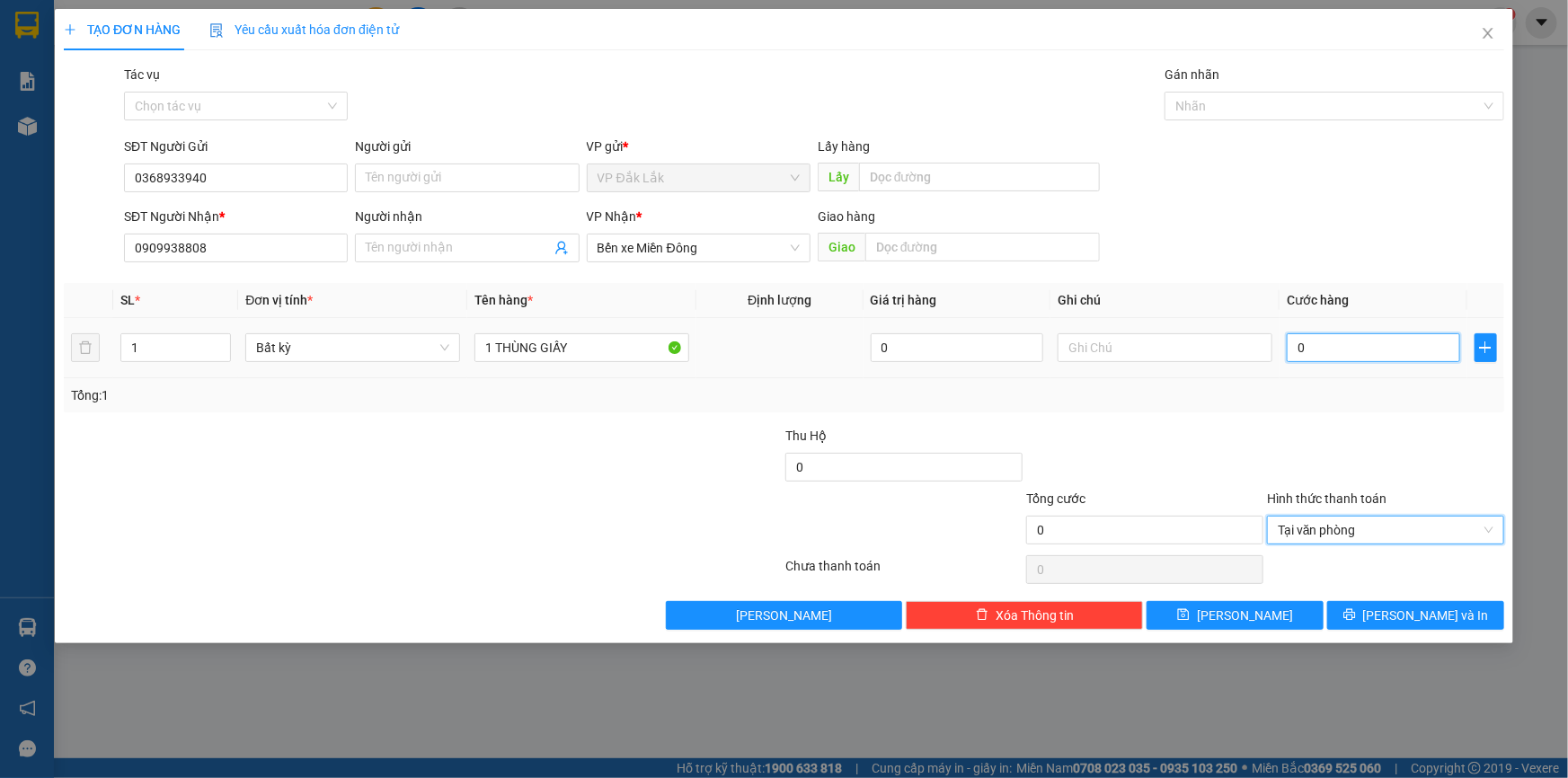
click at [1297, 351] on input "0" at bounding box center [1374, 348] width 173 height 29
type input "9"
type input "90"
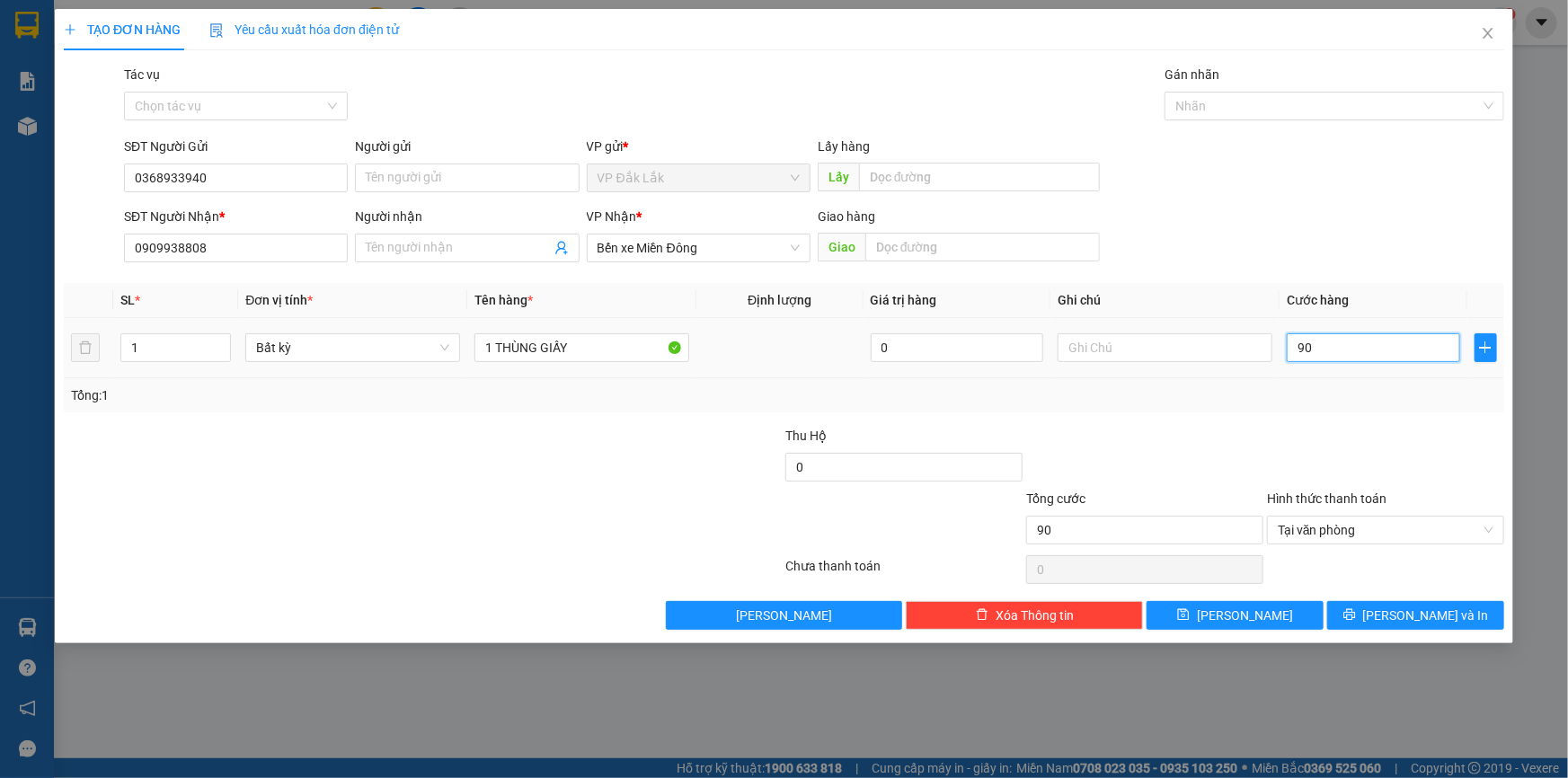
type input "900"
type input "9.000"
type input "90.000"
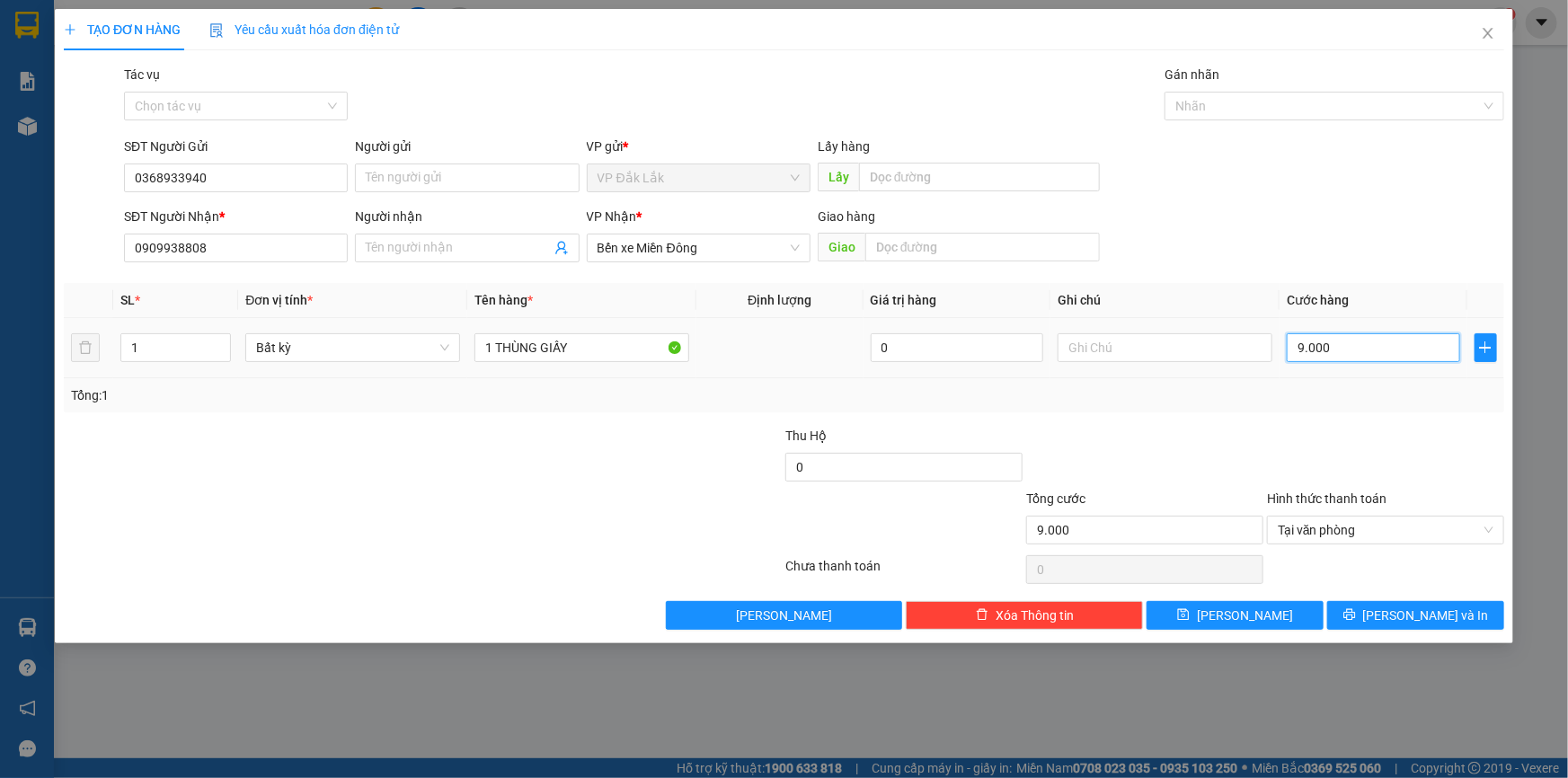
type input "90.000"
click at [1423, 617] on span "[PERSON_NAME] và In" at bounding box center [1426, 615] width 126 height 20
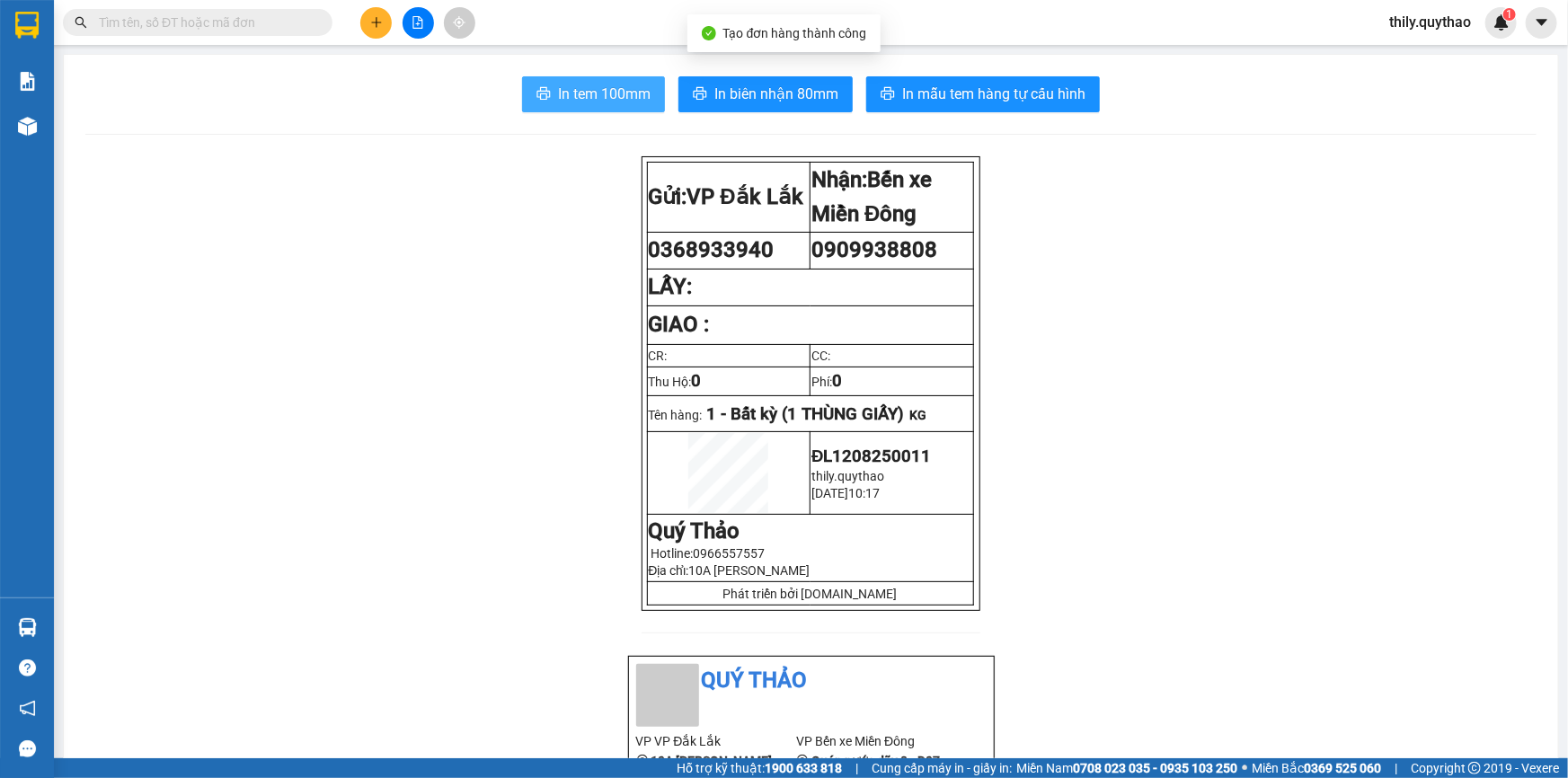
click at [627, 85] on span "In tem 100mm" at bounding box center [604, 93] width 92 height 22
